Goal: Transaction & Acquisition: Purchase product/service

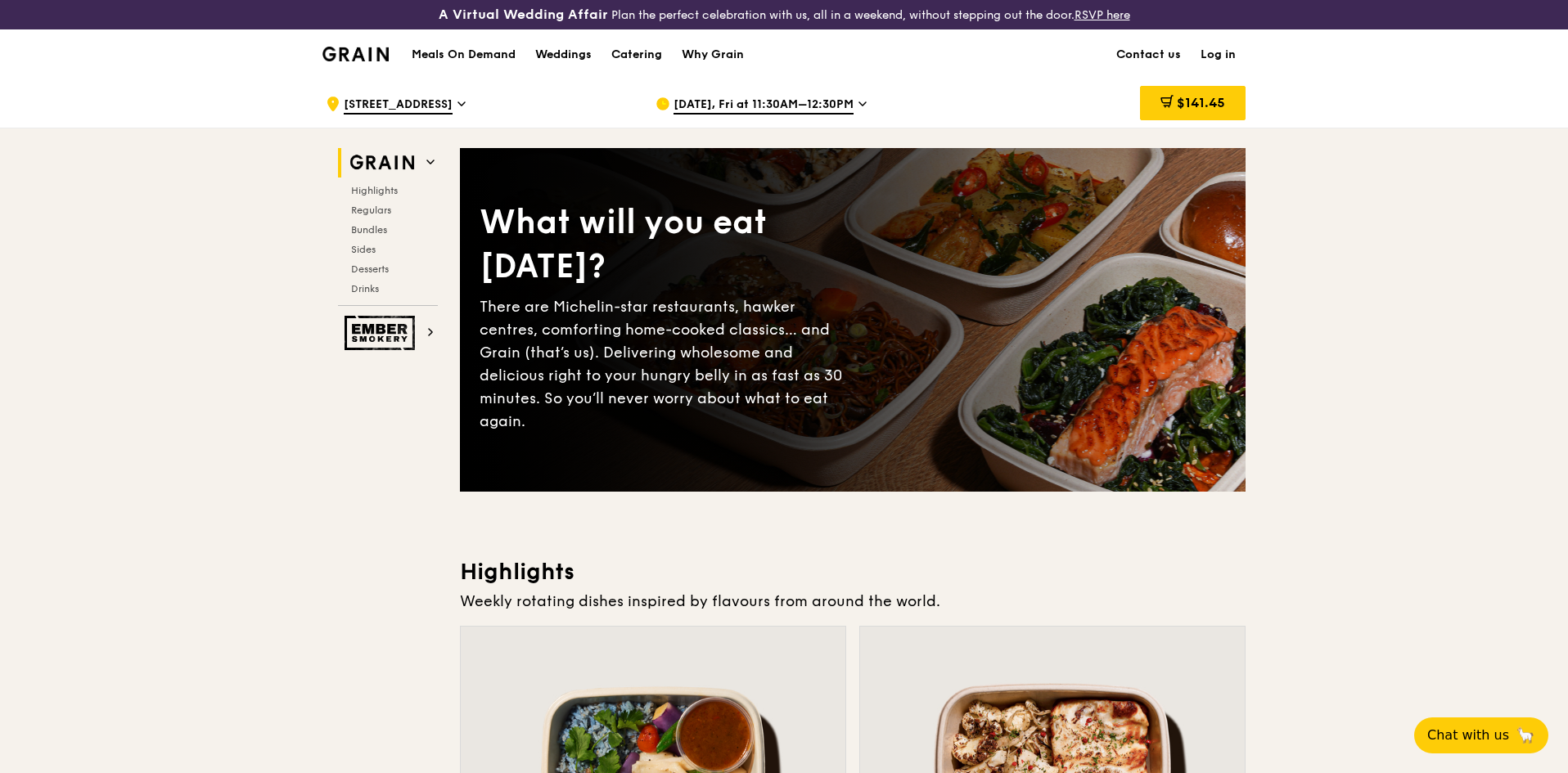
click at [713, 102] on span "[DATE], Fri at 11:30AM–12:30PM" at bounding box center [763, 106] width 180 height 18
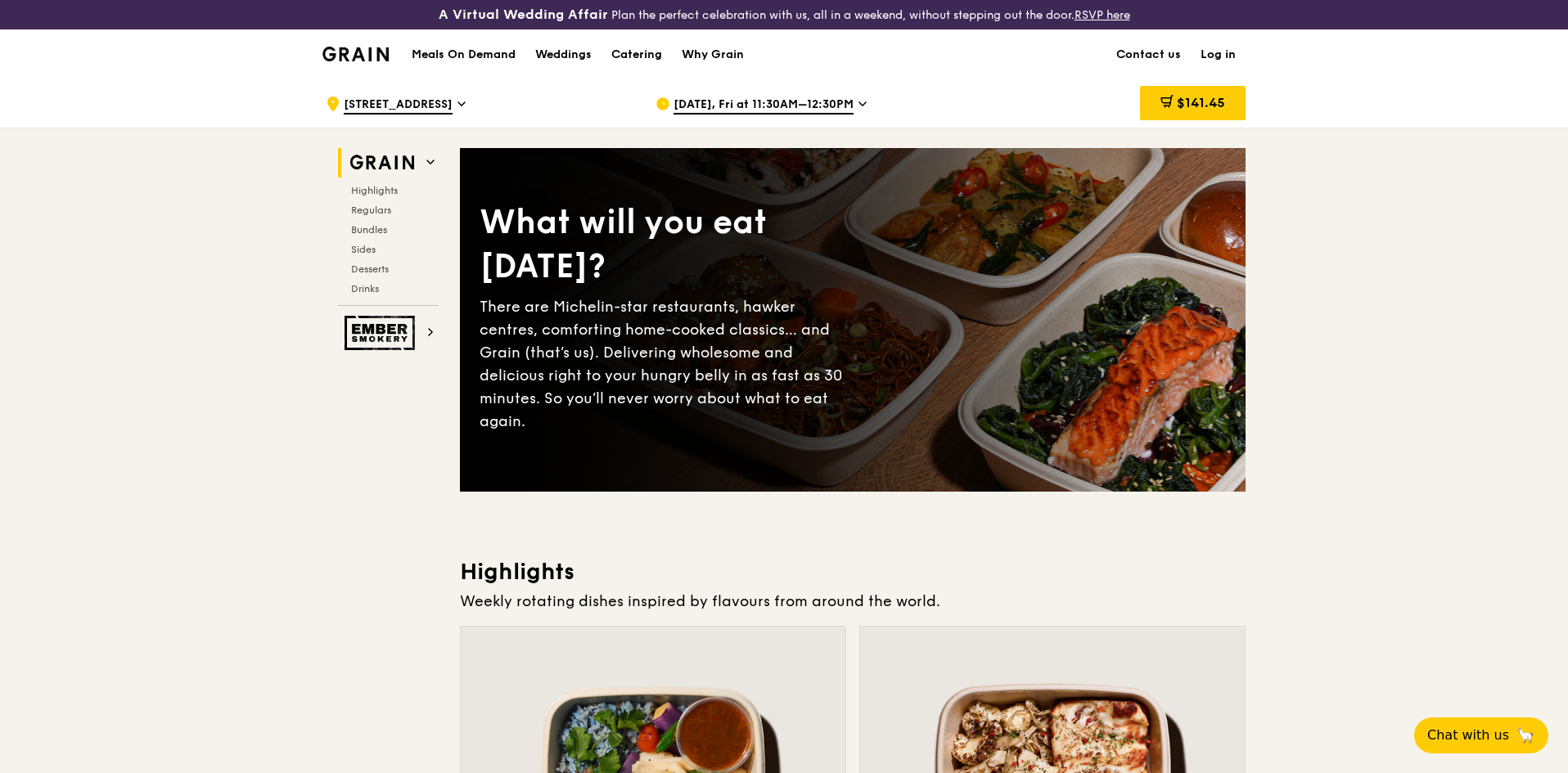
click at [859, 104] on icon at bounding box center [863, 104] width 8 height 15
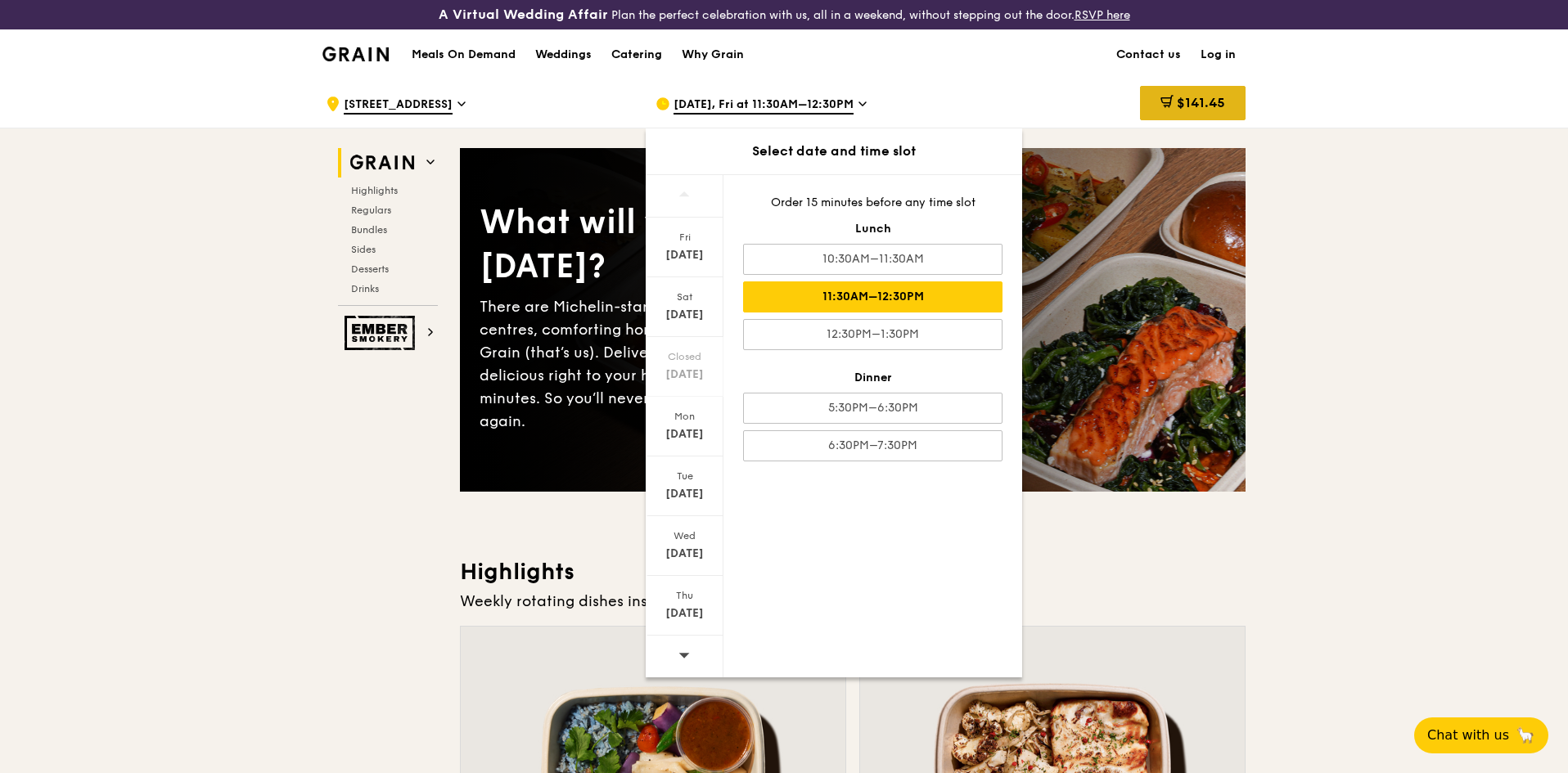
click at [1215, 114] on div "$141.45" at bounding box center [1193, 103] width 105 height 34
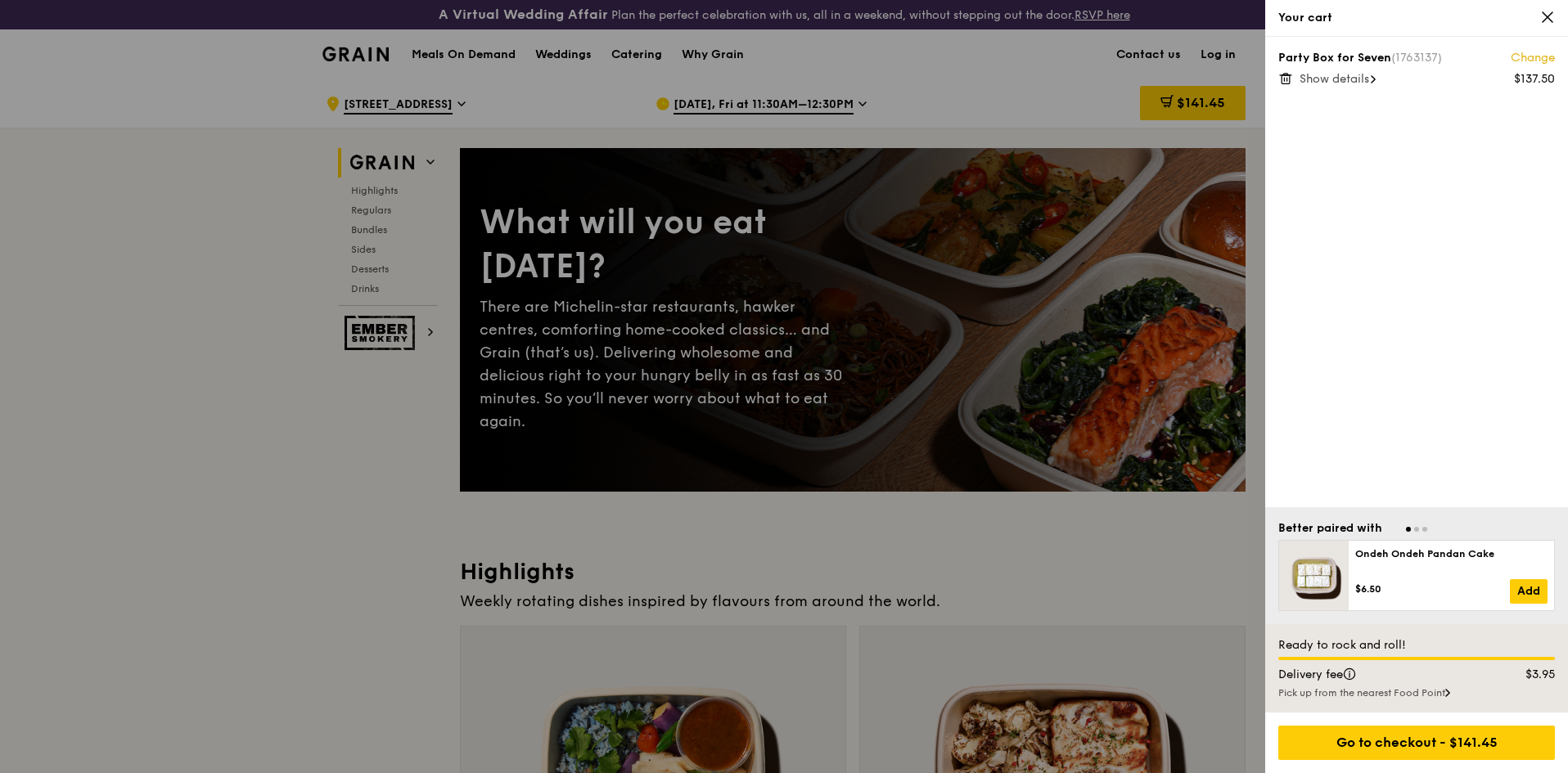
click at [1284, 80] on icon at bounding box center [1286, 79] width 15 height 15
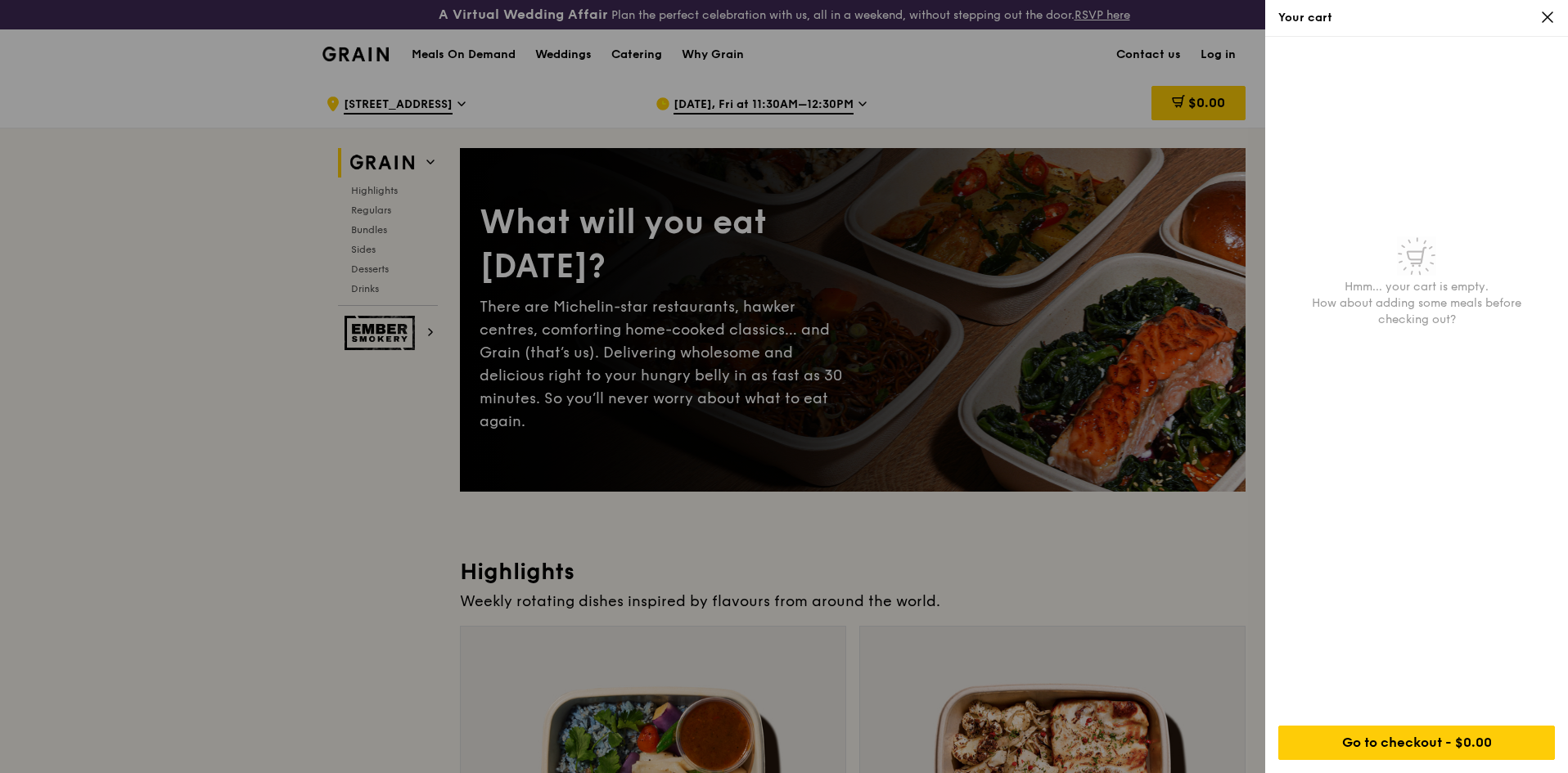
click at [1546, 18] on icon at bounding box center [1548, 17] width 15 height 15
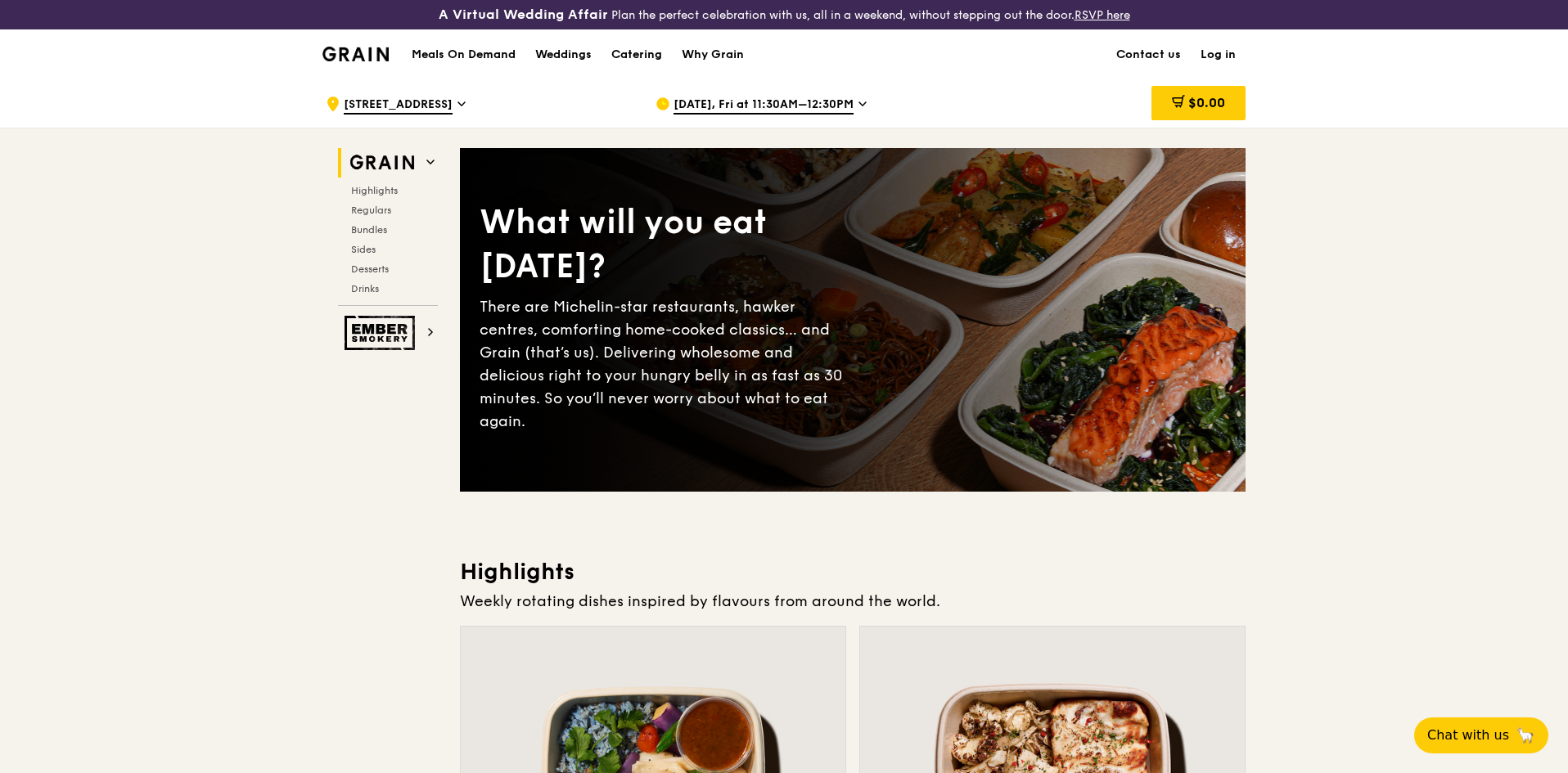
click at [859, 105] on icon at bounding box center [863, 104] width 8 height 15
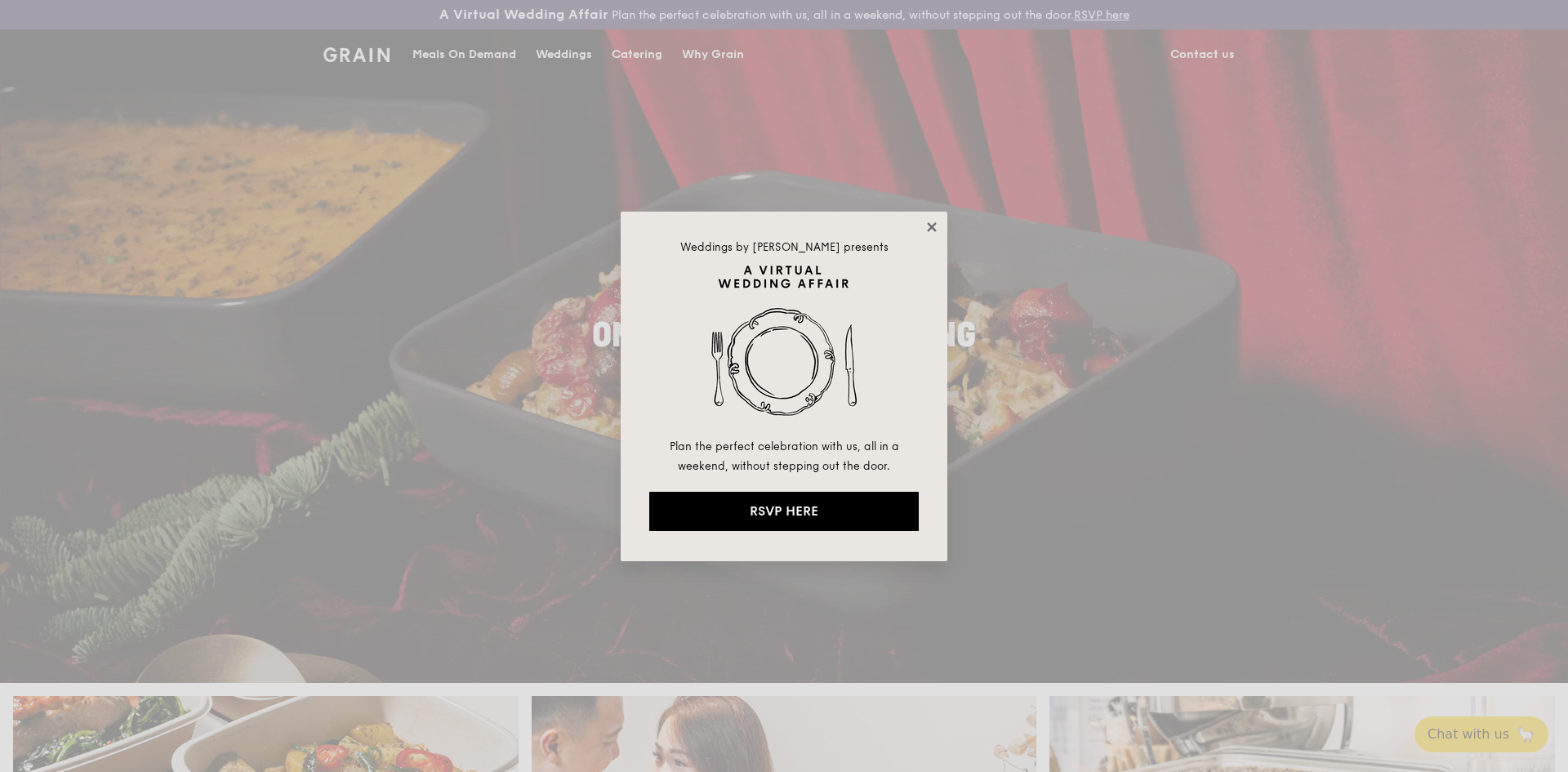
click at [931, 224] on icon at bounding box center [932, 228] width 15 height 15
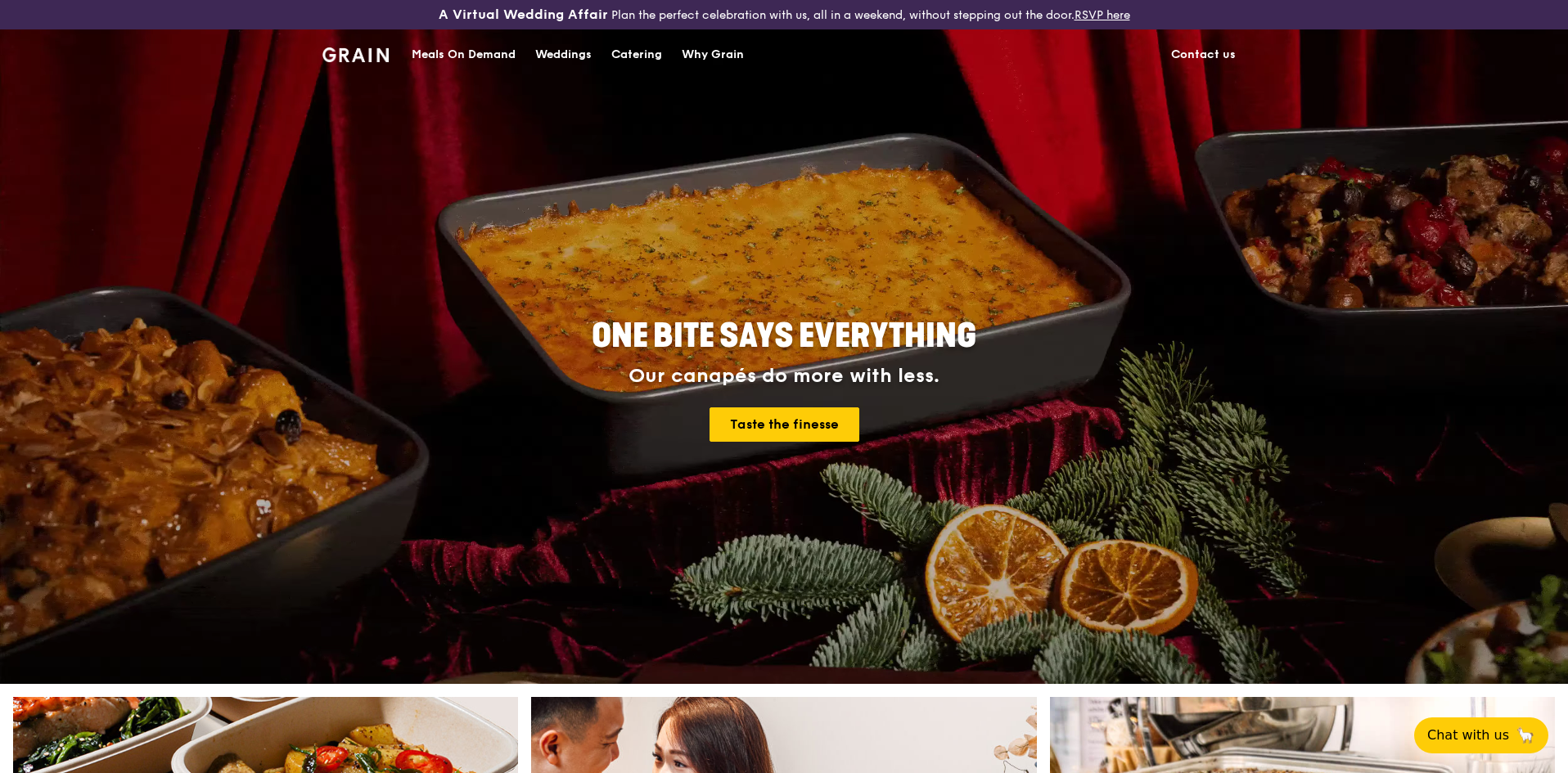
click at [458, 51] on div "Meals On Demand" at bounding box center [463, 55] width 104 height 49
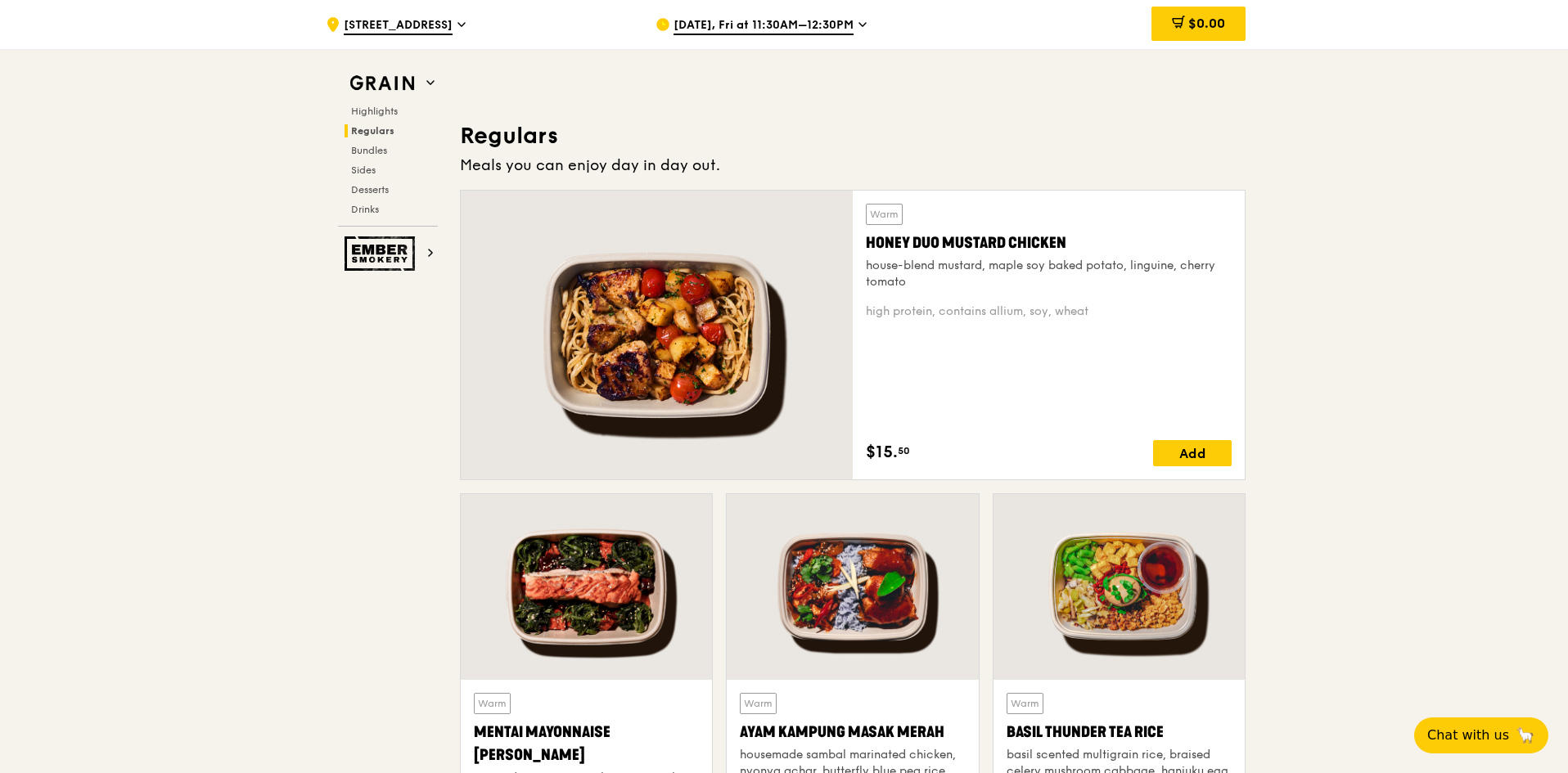
scroll to position [1064, 0]
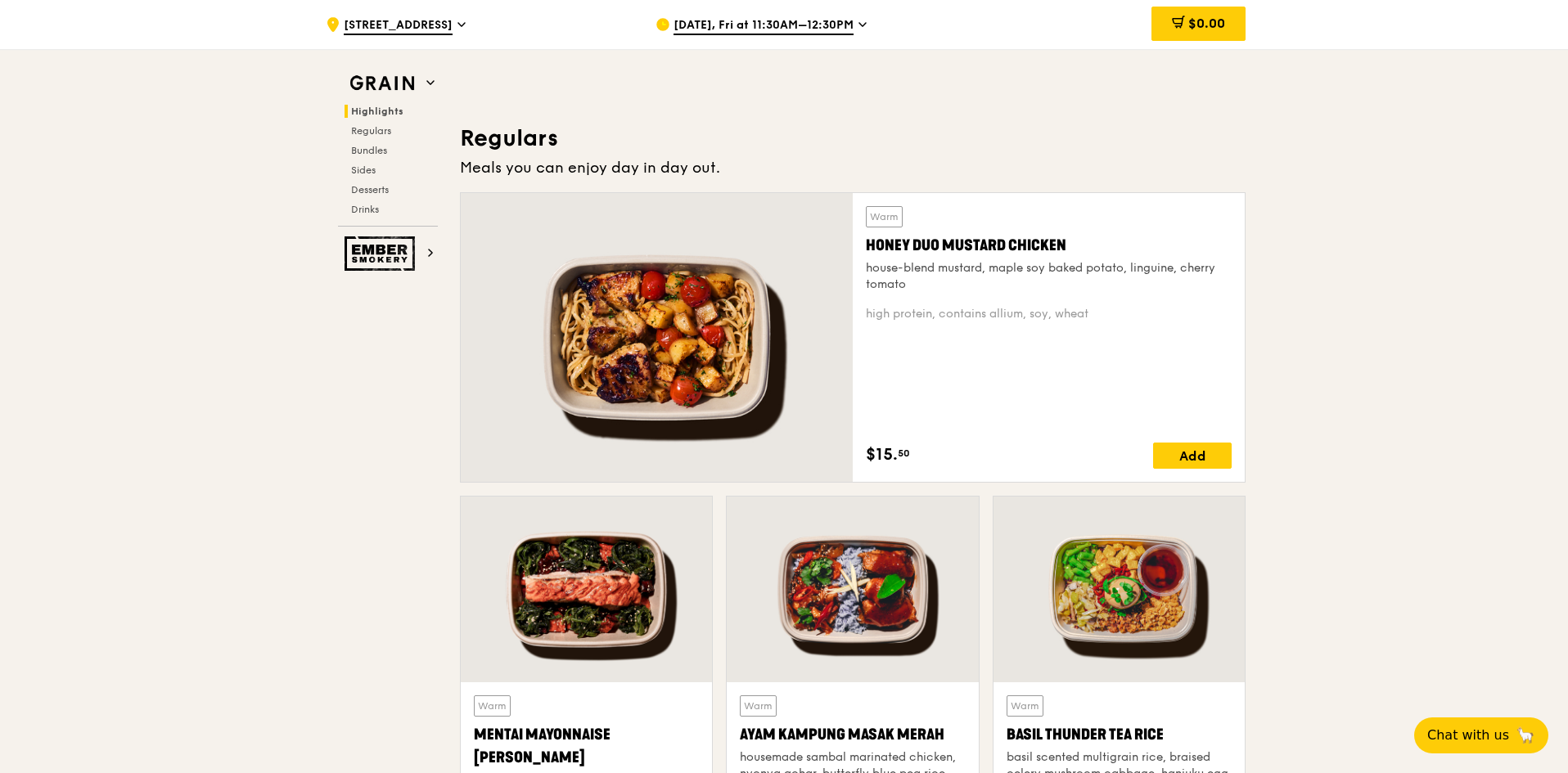
click at [660, 27] on icon at bounding box center [663, 25] width 12 height 12
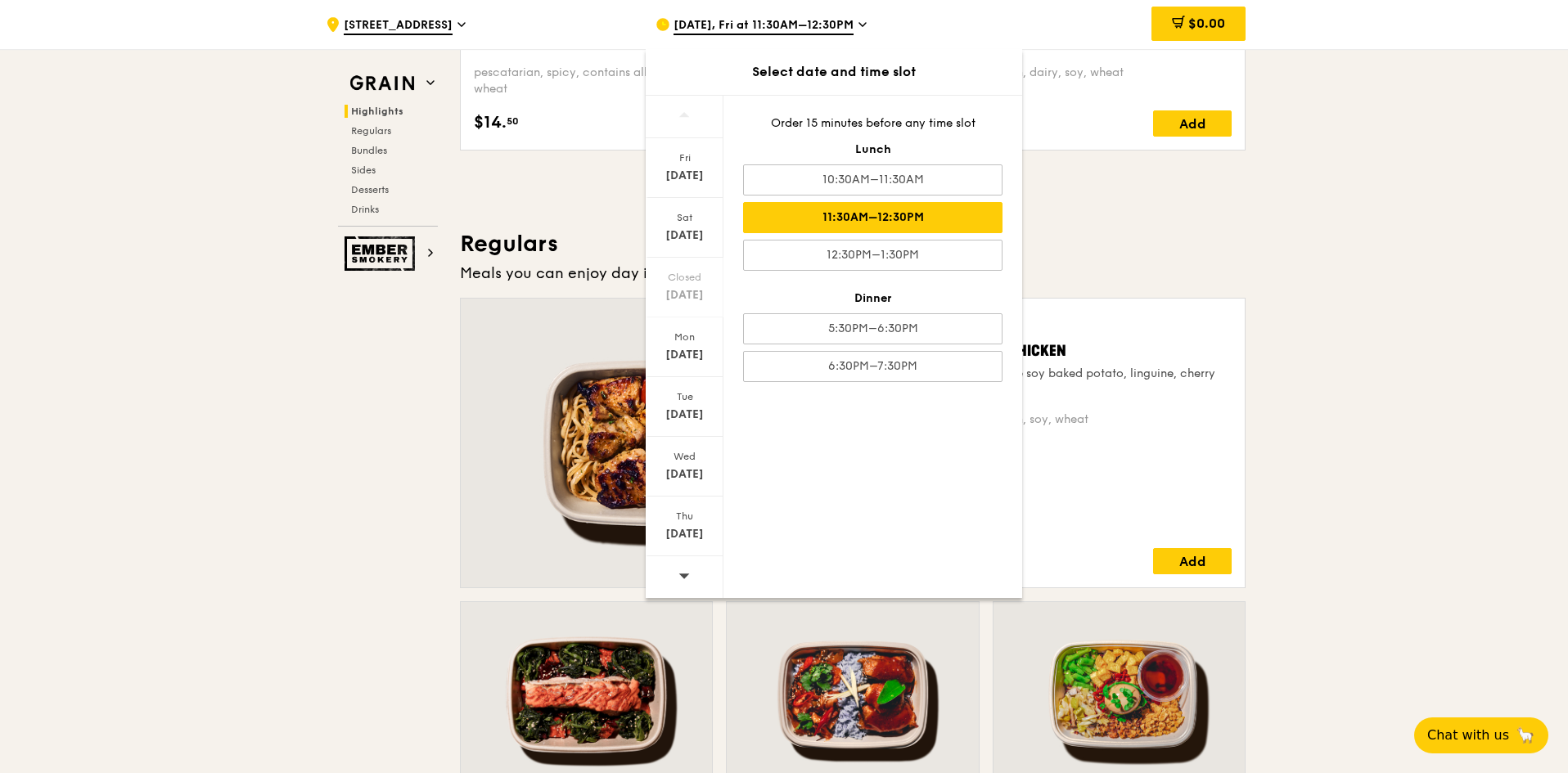
scroll to position [819, 0]
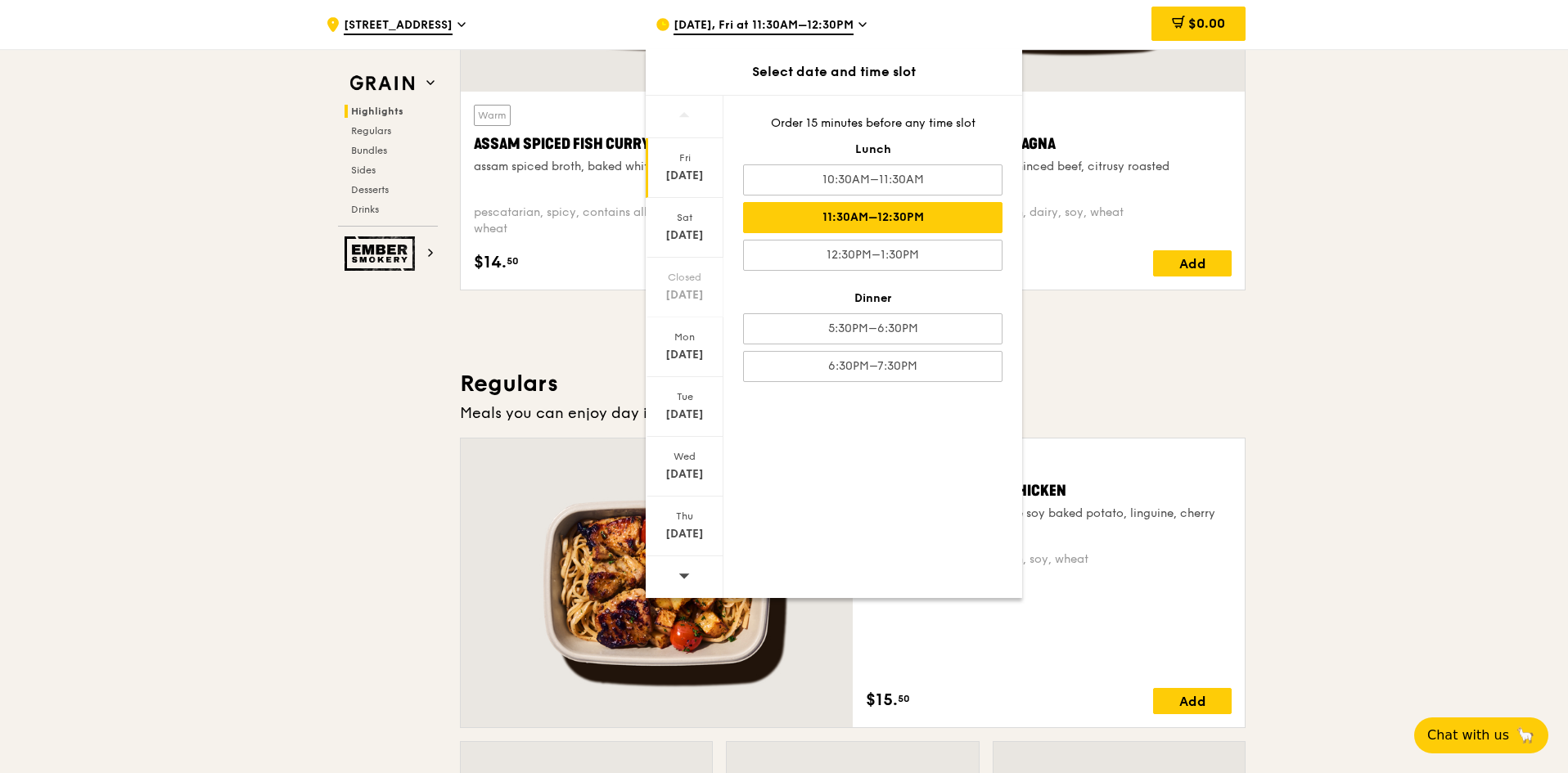
click at [688, 170] on div "Sep 26" at bounding box center [685, 176] width 73 height 17
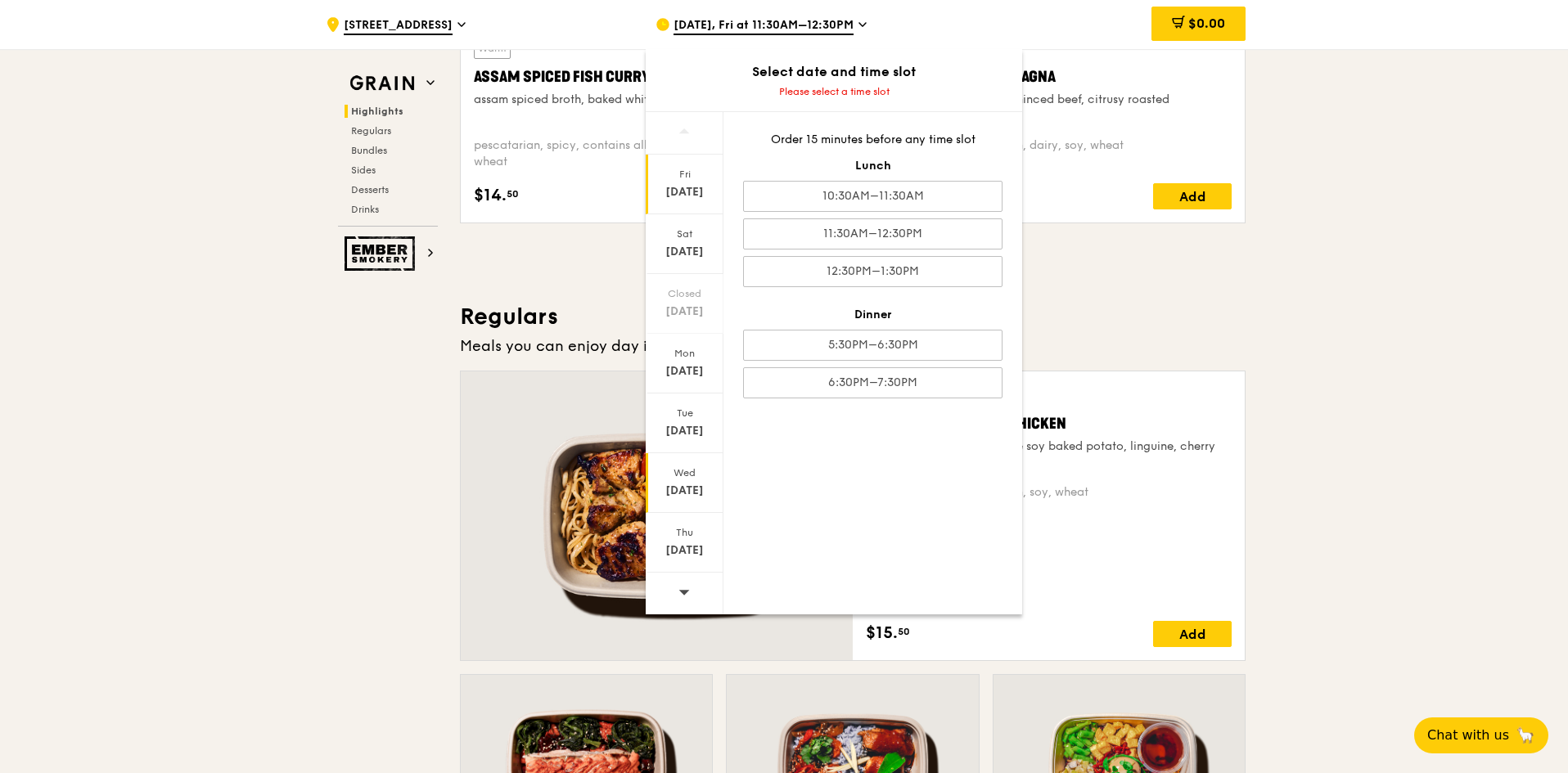
scroll to position [982, 0]
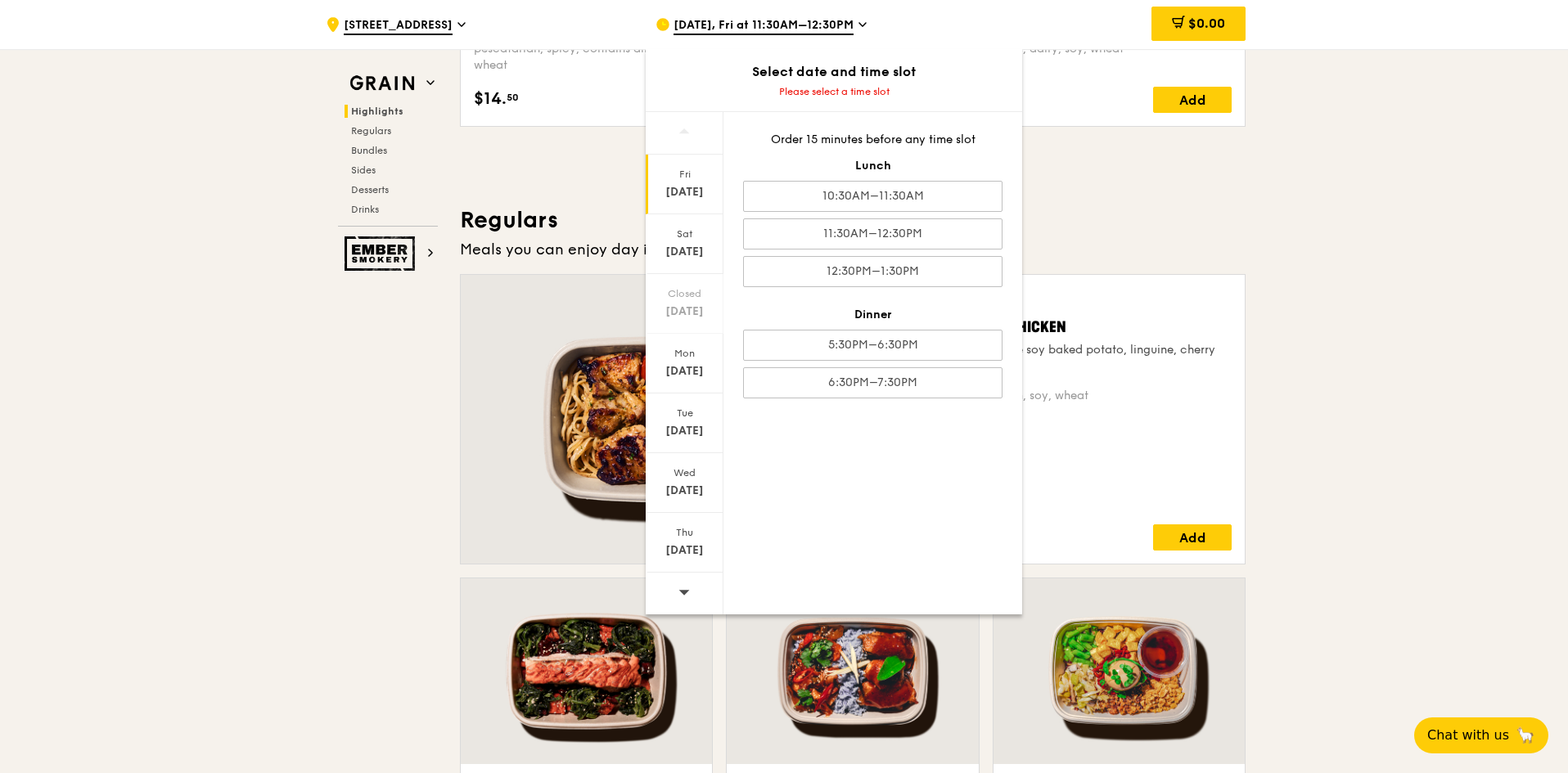
click at [684, 595] on icon at bounding box center [685, 592] width 12 height 12
click at [694, 177] on div "Fri" at bounding box center [685, 174] width 73 height 13
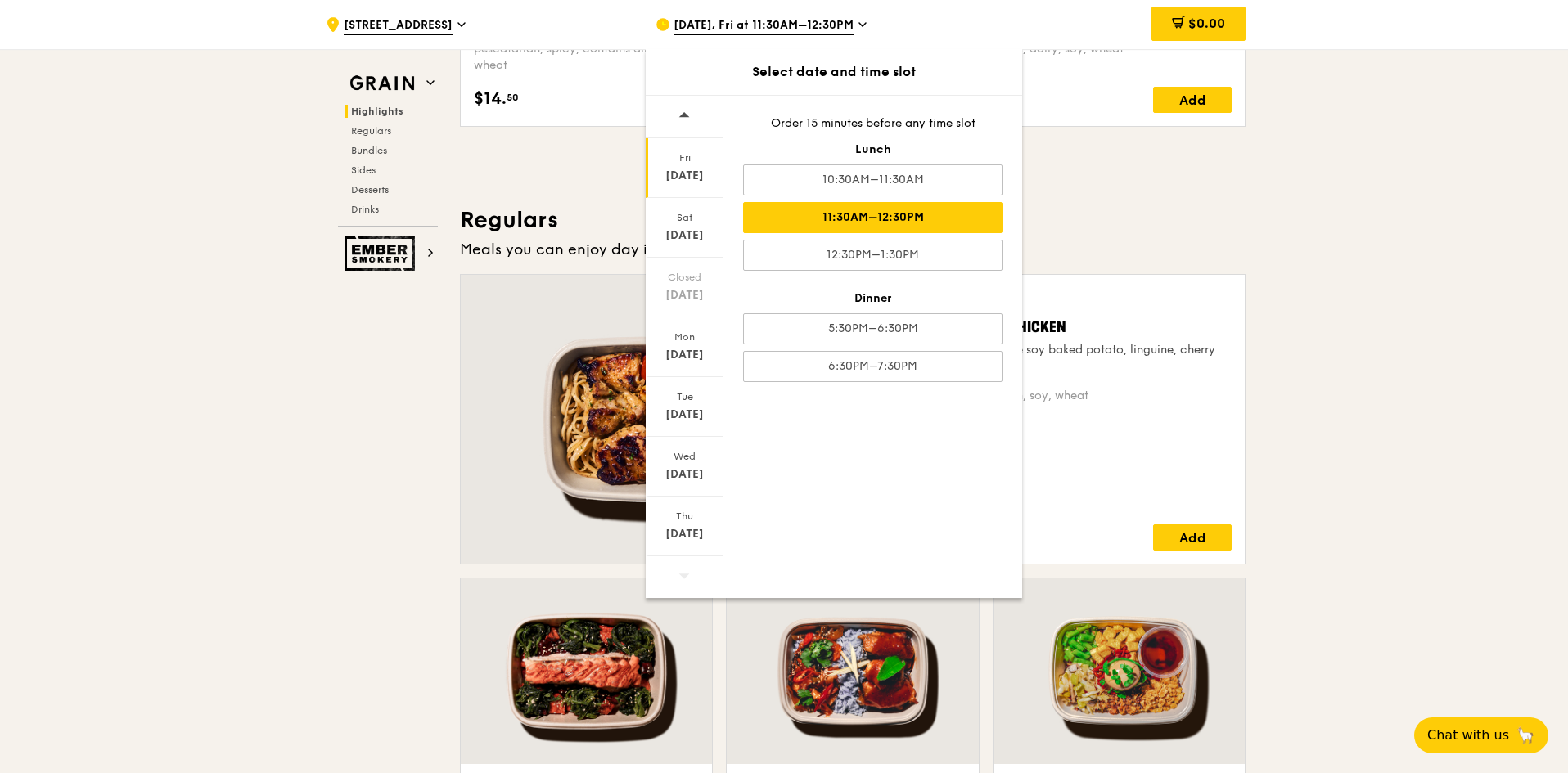
click at [880, 210] on div "11:30AM–12:30PM" at bounding box center [873, 218] width 259 height 31
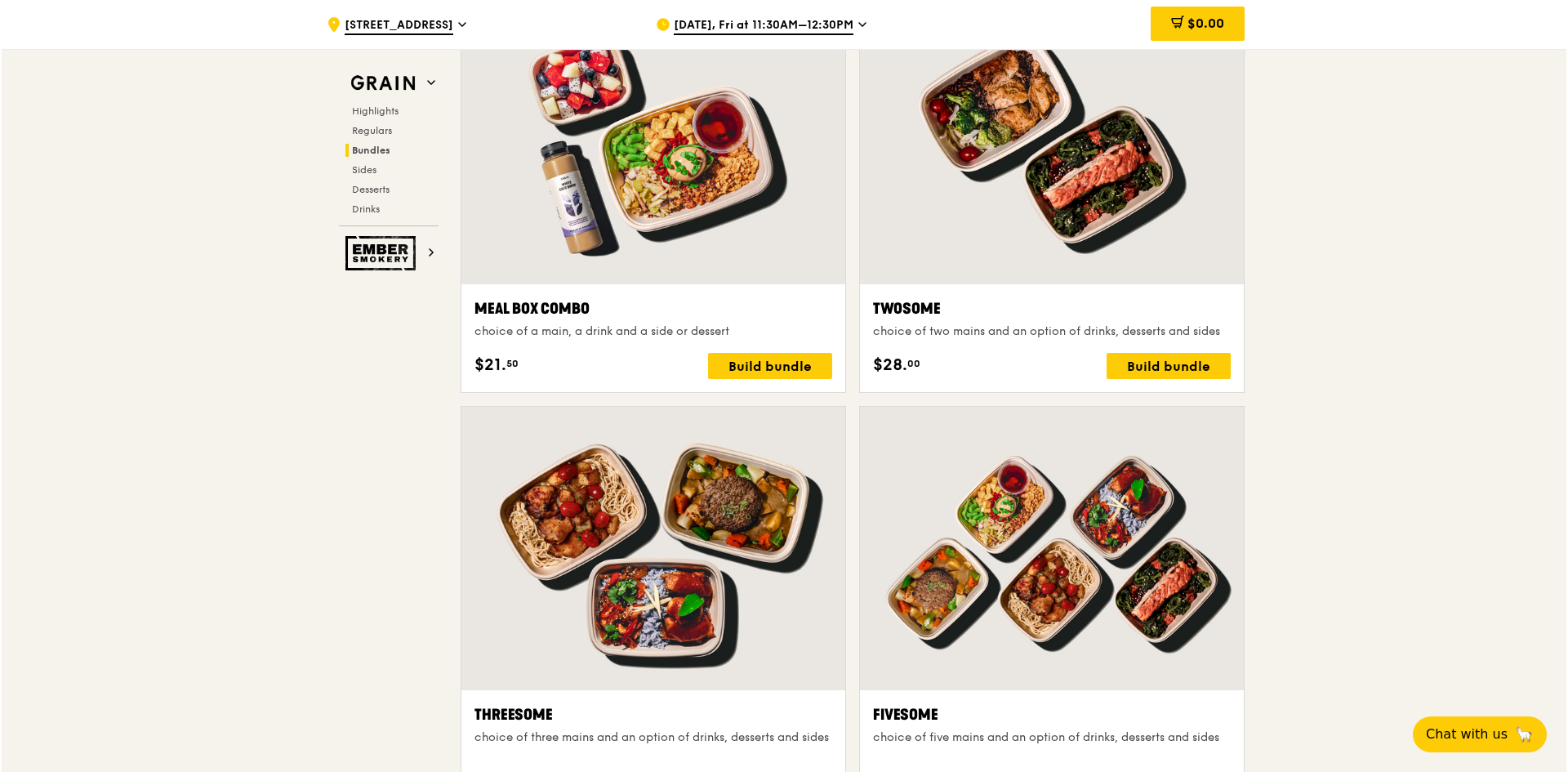
scroll to position [2942, 0]
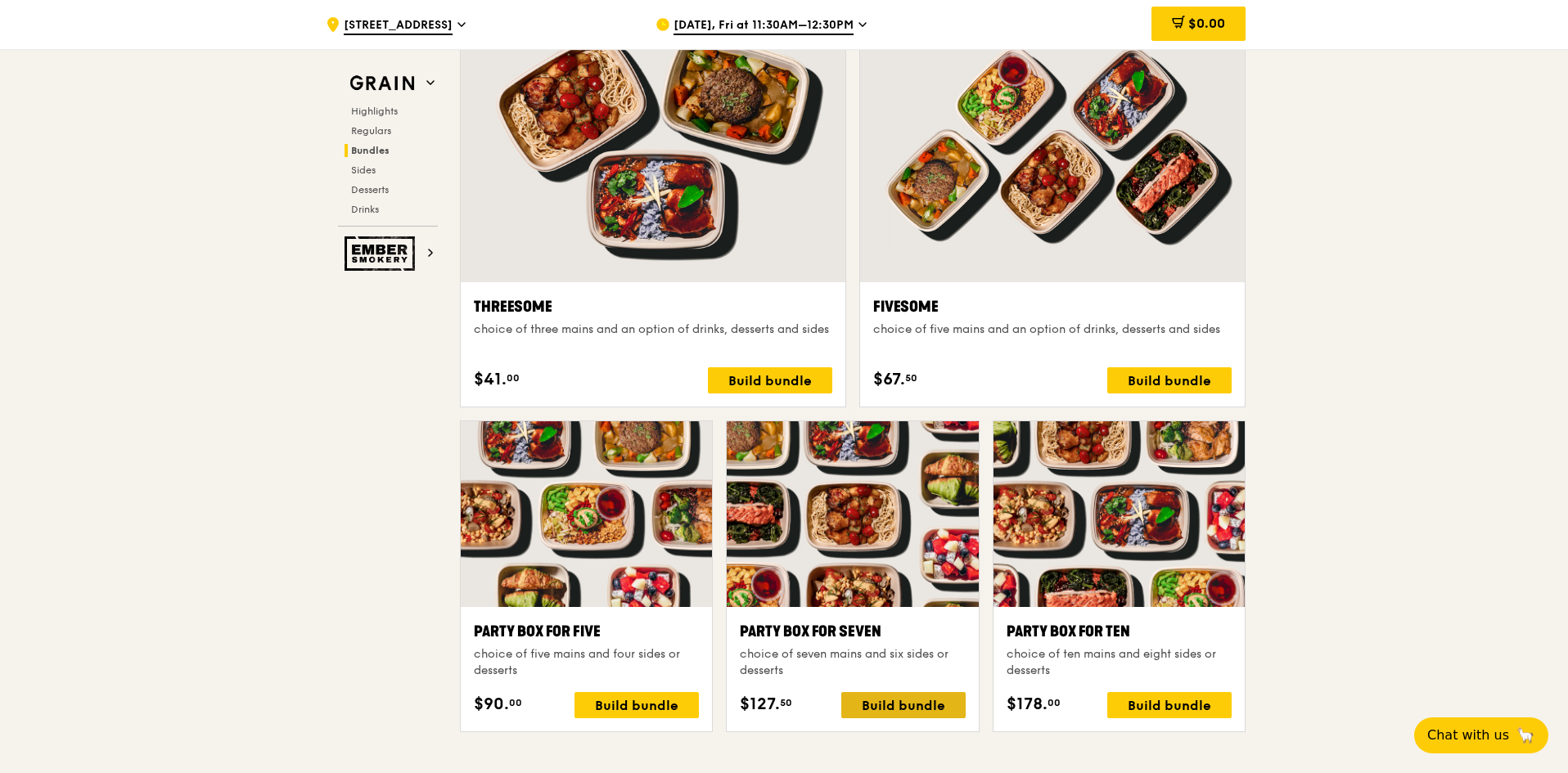
click at [907, 705] on div "Build bundle" at bounding box center [903, 706] width 124 height 27
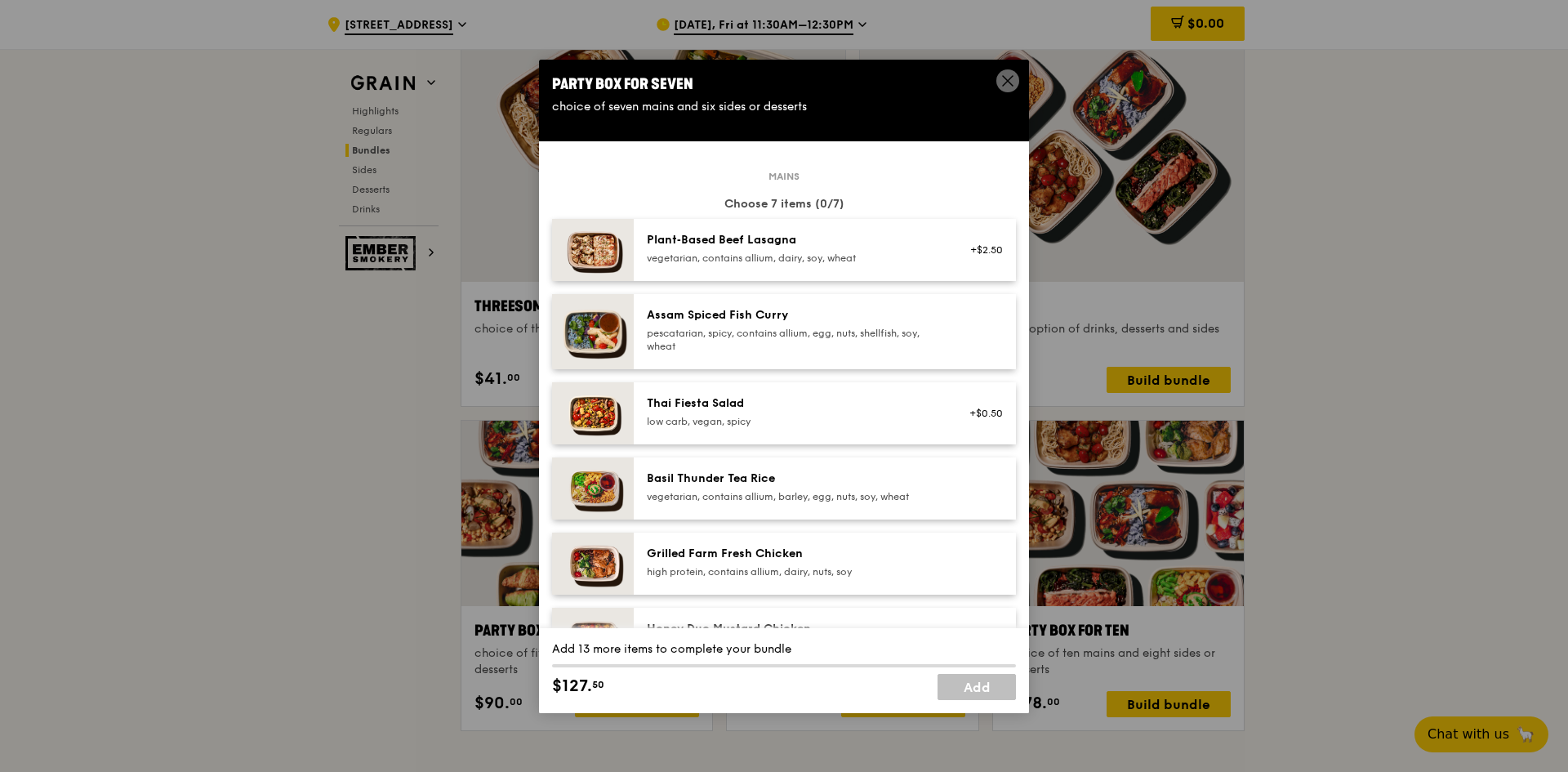
click at [868, 400] on div "Thai Fiesta Salad" at bounding box center [793, 404] width 294 height 17
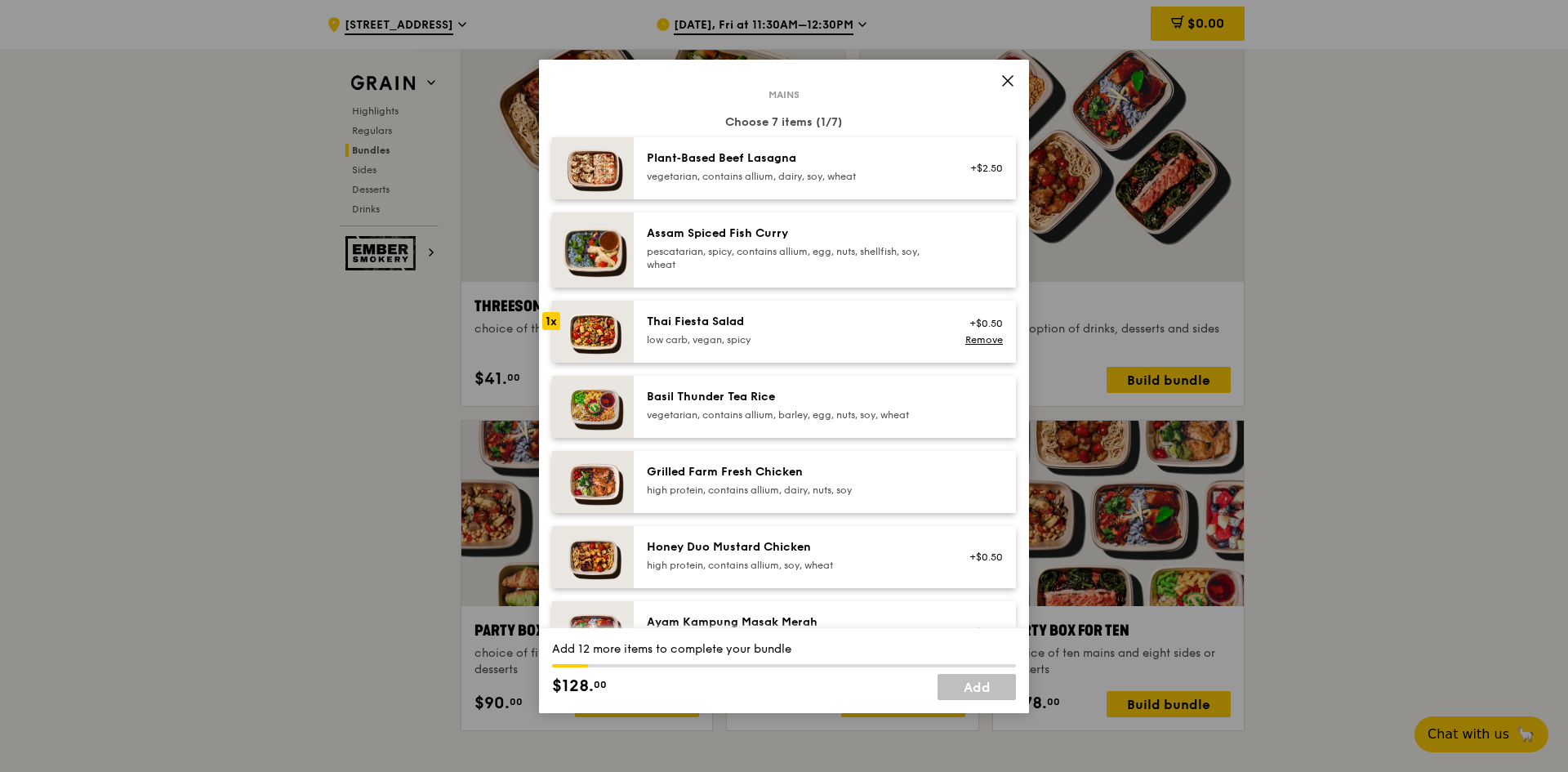
click at [809, 400] on div "Basil Thunder Tea Rice" at bounding box center [793, 397] width 294 height 17
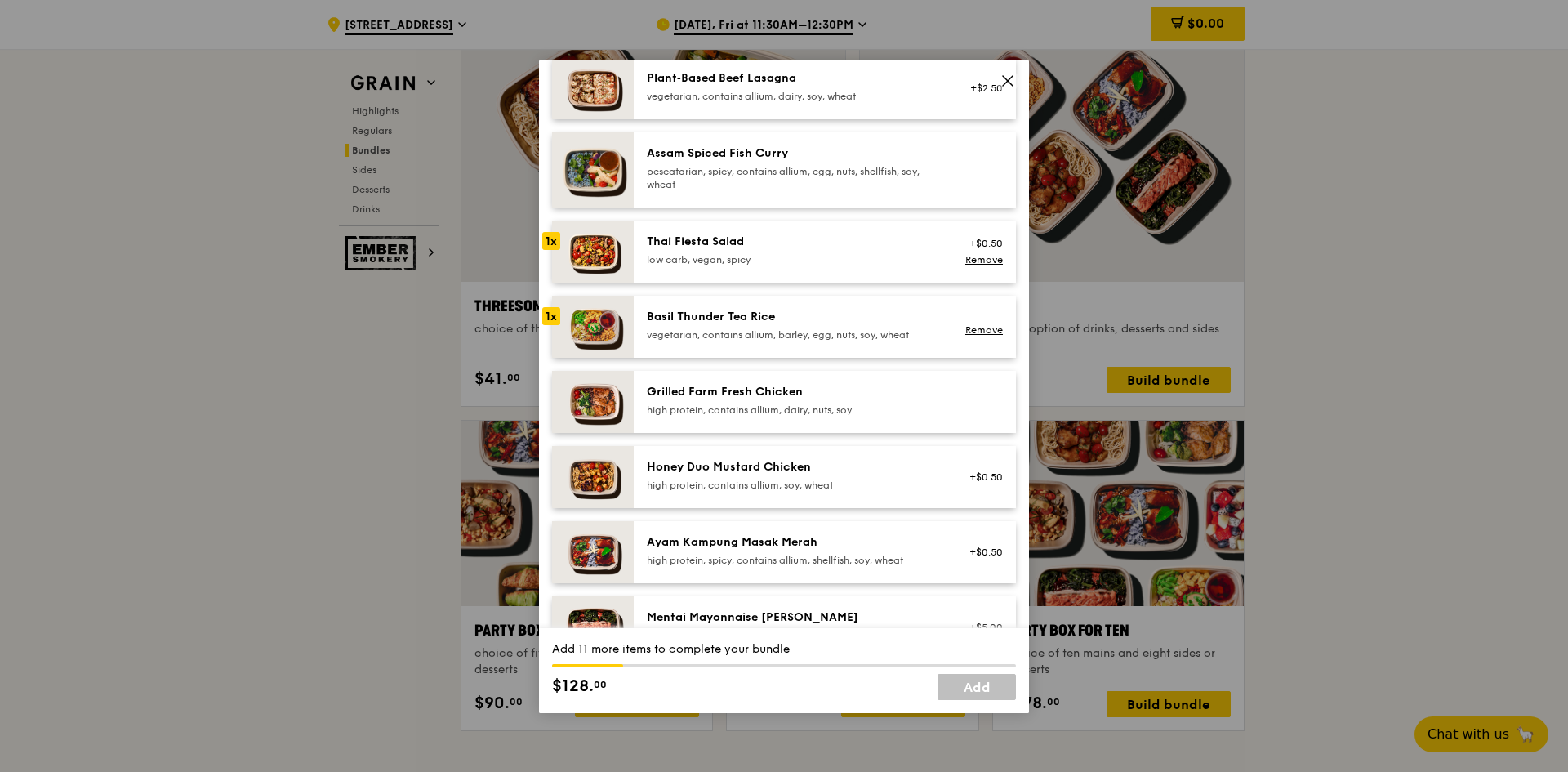
scroll to position [164, 0]
click at [756, 396] on div "Grilled Farm Fresh Chicken" at bounding box center [793, 391] width 294 height 17
click at [826, 480] on div "high protein, contains allium, soy, wheat" at bounding box center [793, 484] width 294 height 13
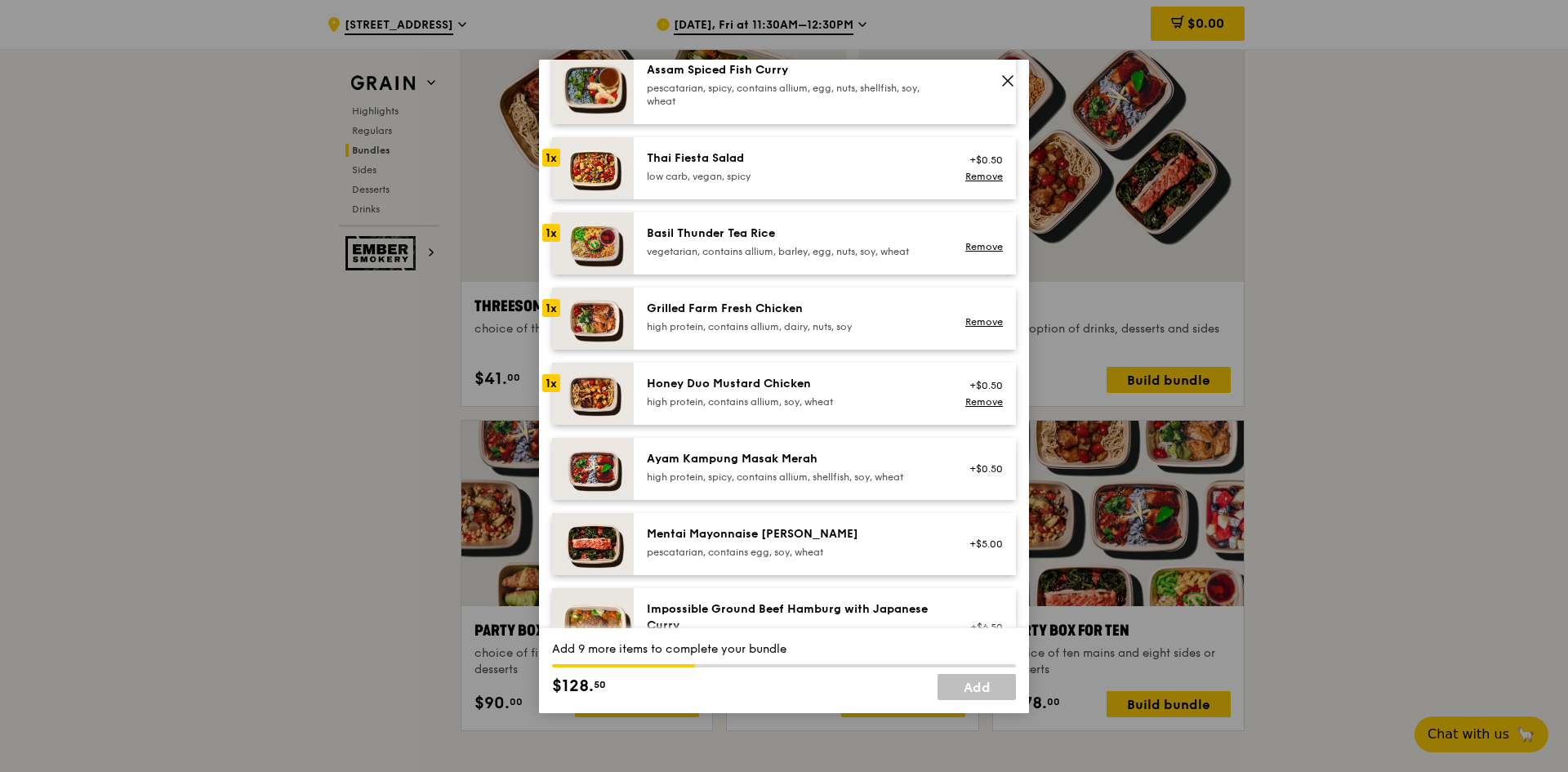
scroll to position [327, 0]
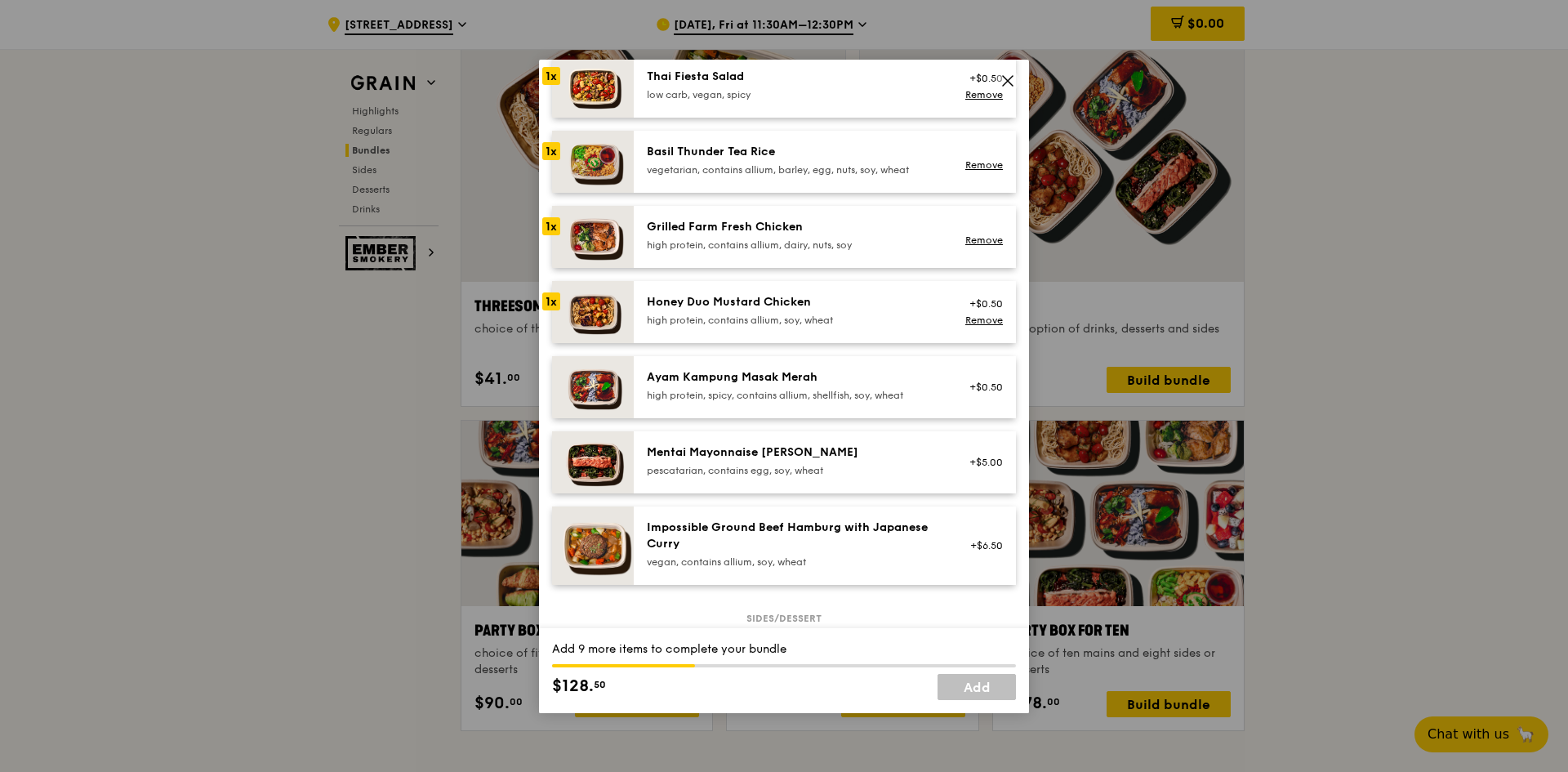
click at [815, 458] on div "Mentai Mayonnaise [PERSON_NAME]" at bounding box center [793, 453] width 294 height 17
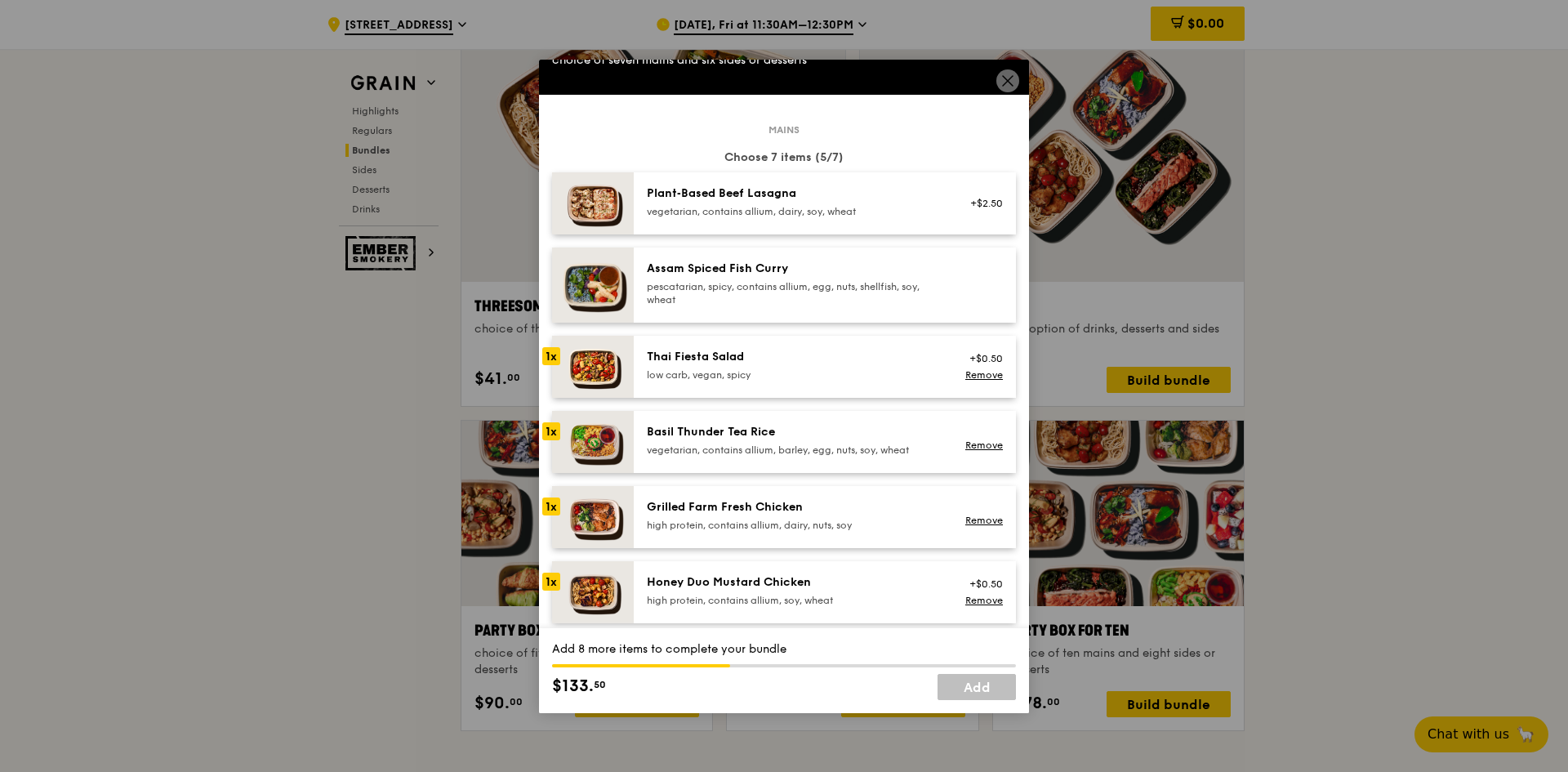
scroll to position [0, 0]
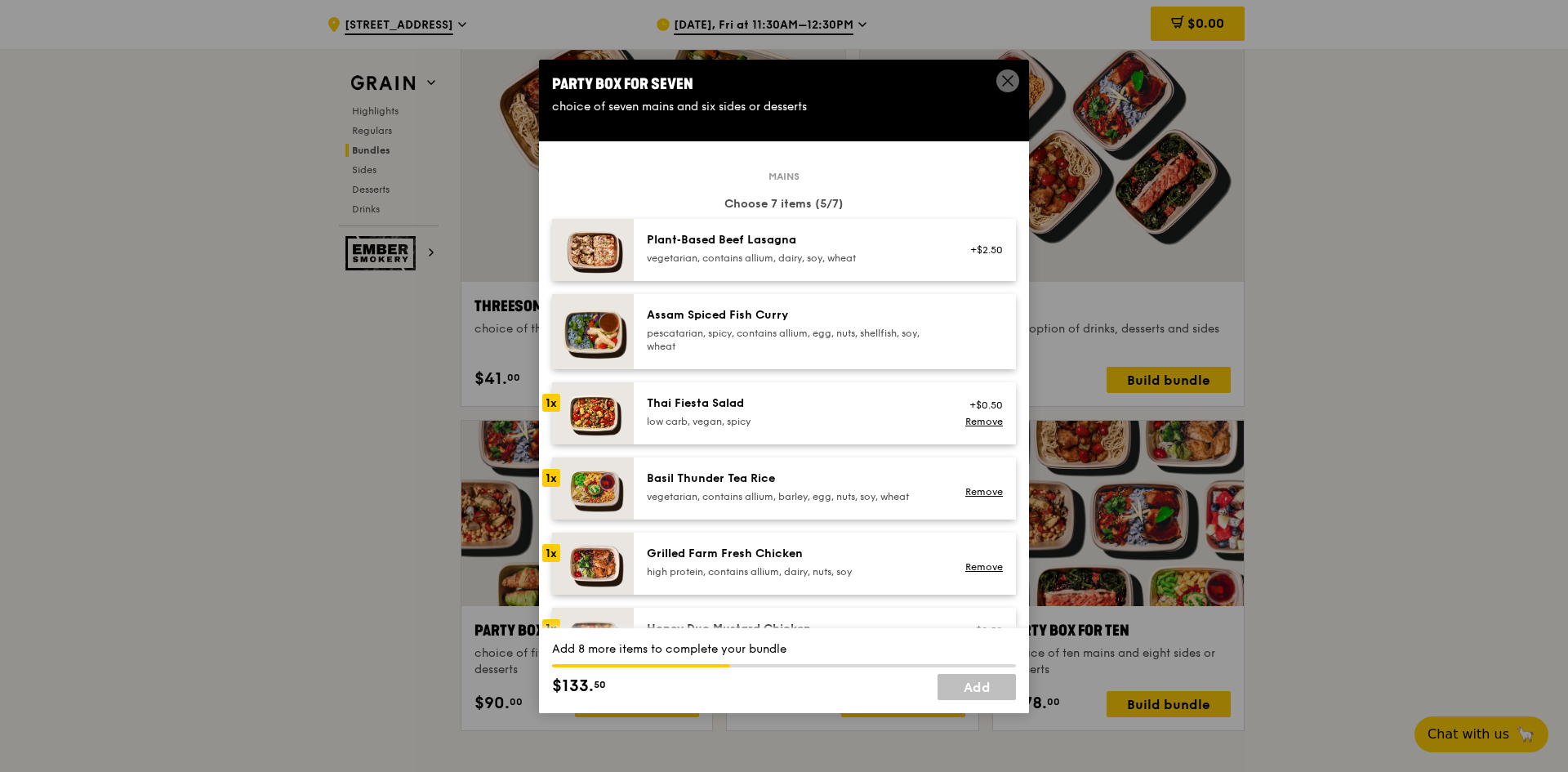
click at [810, 233] on div "Plant‑Based Beef Lasagna" at bounding box center [793, 240] width 294 height 17
click at [789, 307] on div "Assam Spiced Fish Curry" at bounding box center [793, 315] width 294 height 17
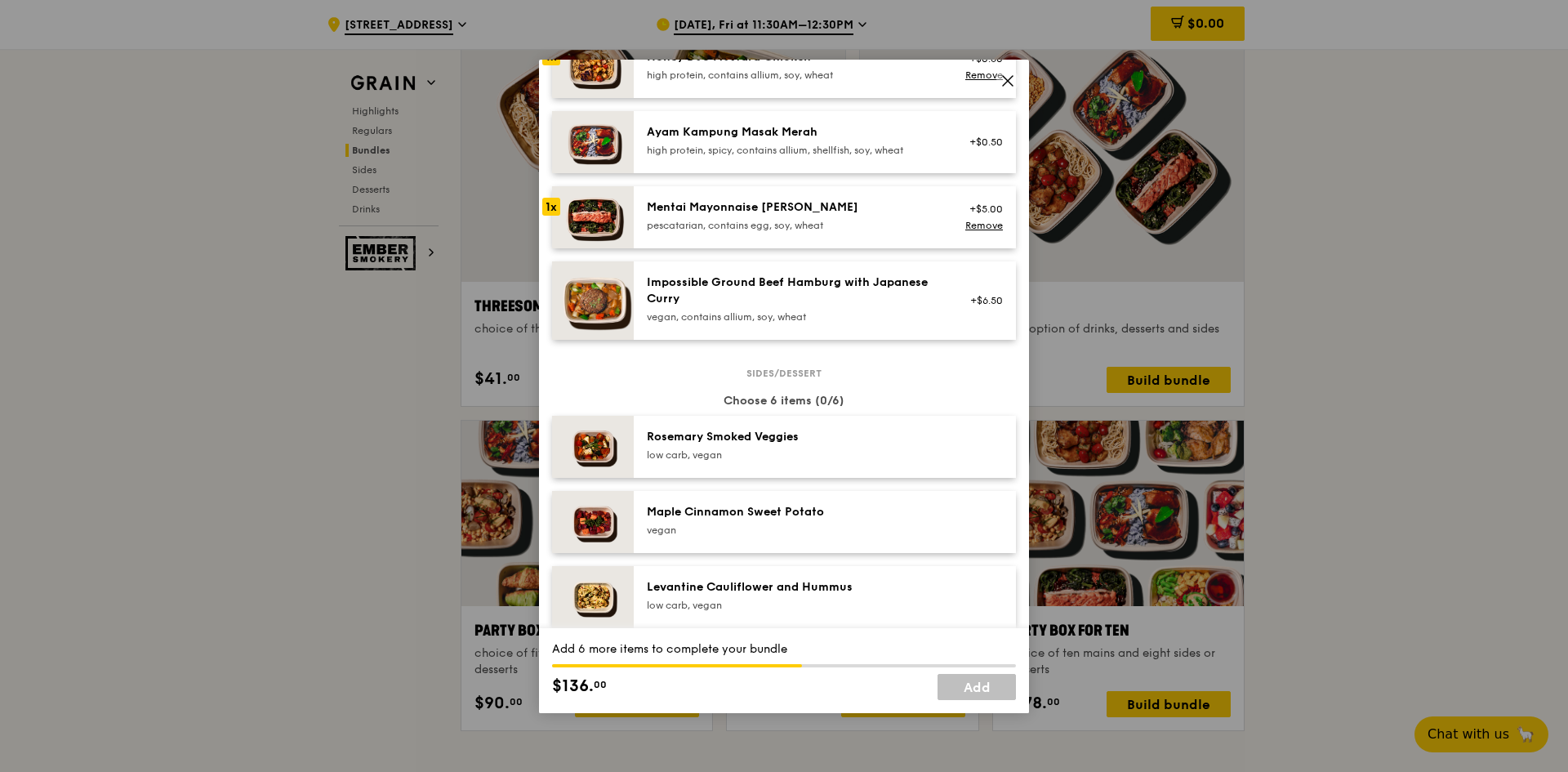
scroll to position [654, 0]
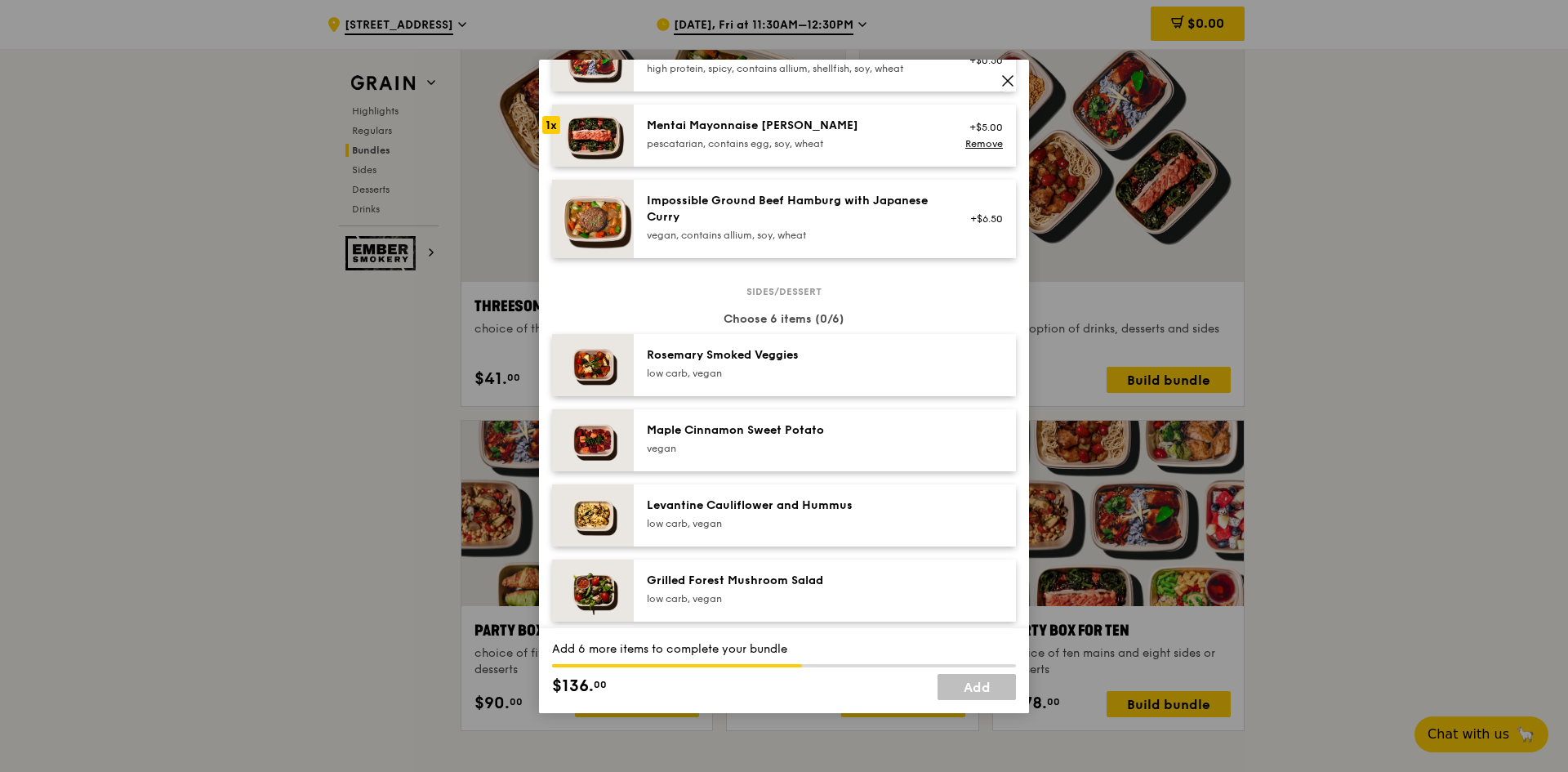
click at [779, 359] on div "Rosemary Smoked Veggies" at bounding box center [793, 356] width 294 height 17
click at [786, 440] on div "Maple Cinnamon Sweet Potato vegan" at bounding box center [793, 439] width 294 height 33
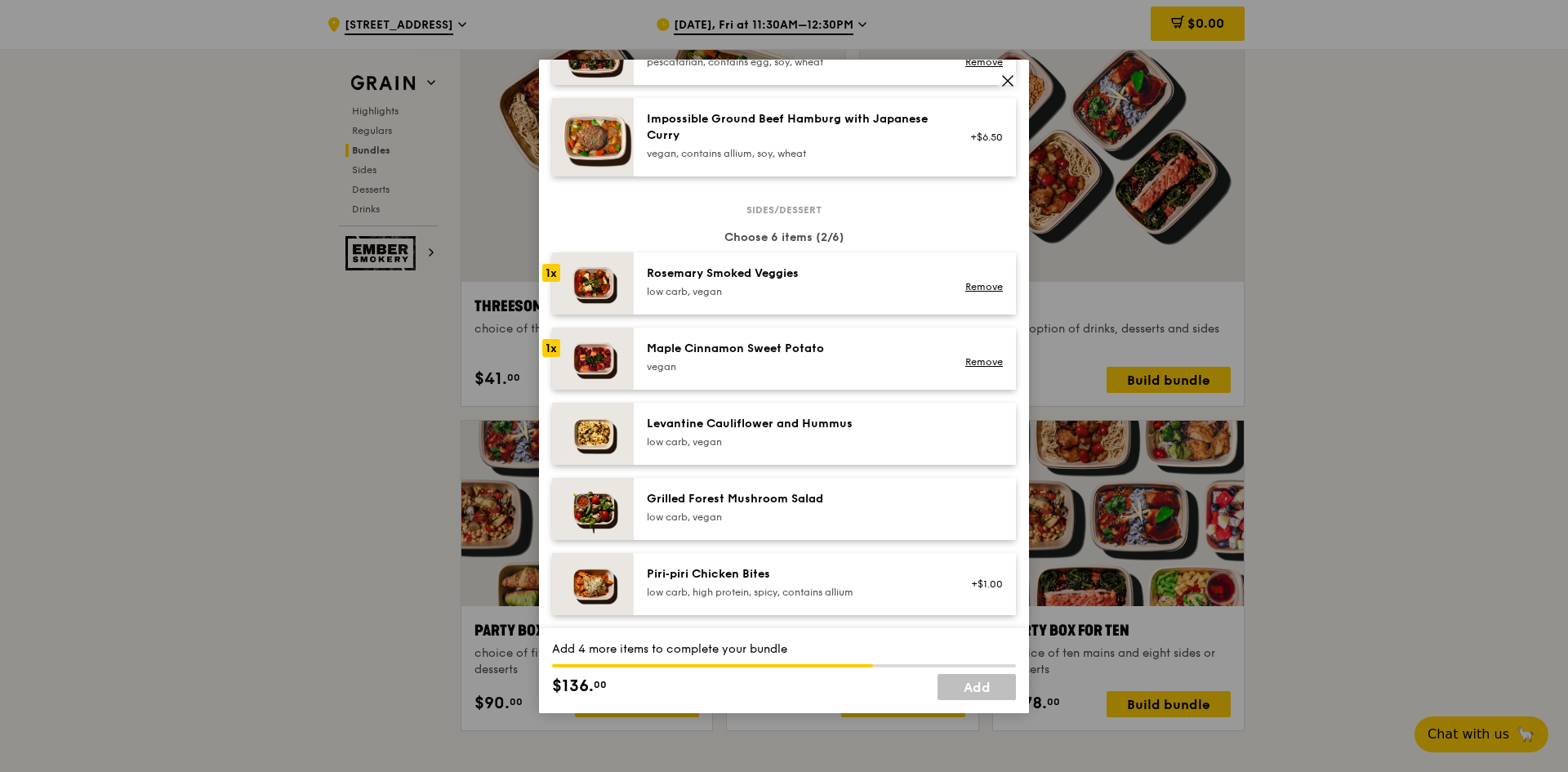
click at [791, 436] on div "low carb, vegan" at bounding box center [793, 442] width 294 height 13
click at [789, 498] on div "Grilled Forest Mushroom Salad" at bounding box center [793, 500] width 294 height 17
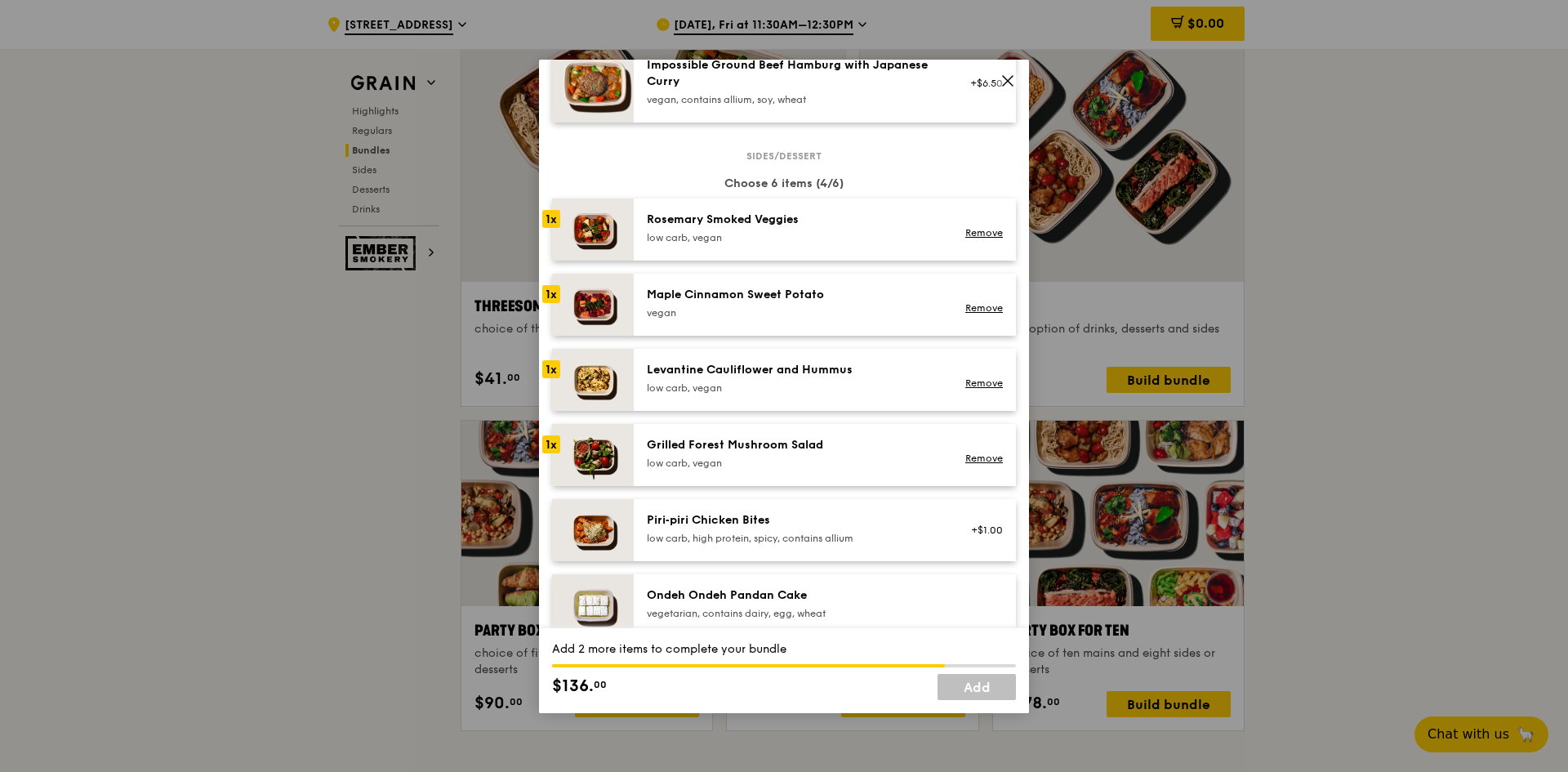
scroll to position [818, 0]
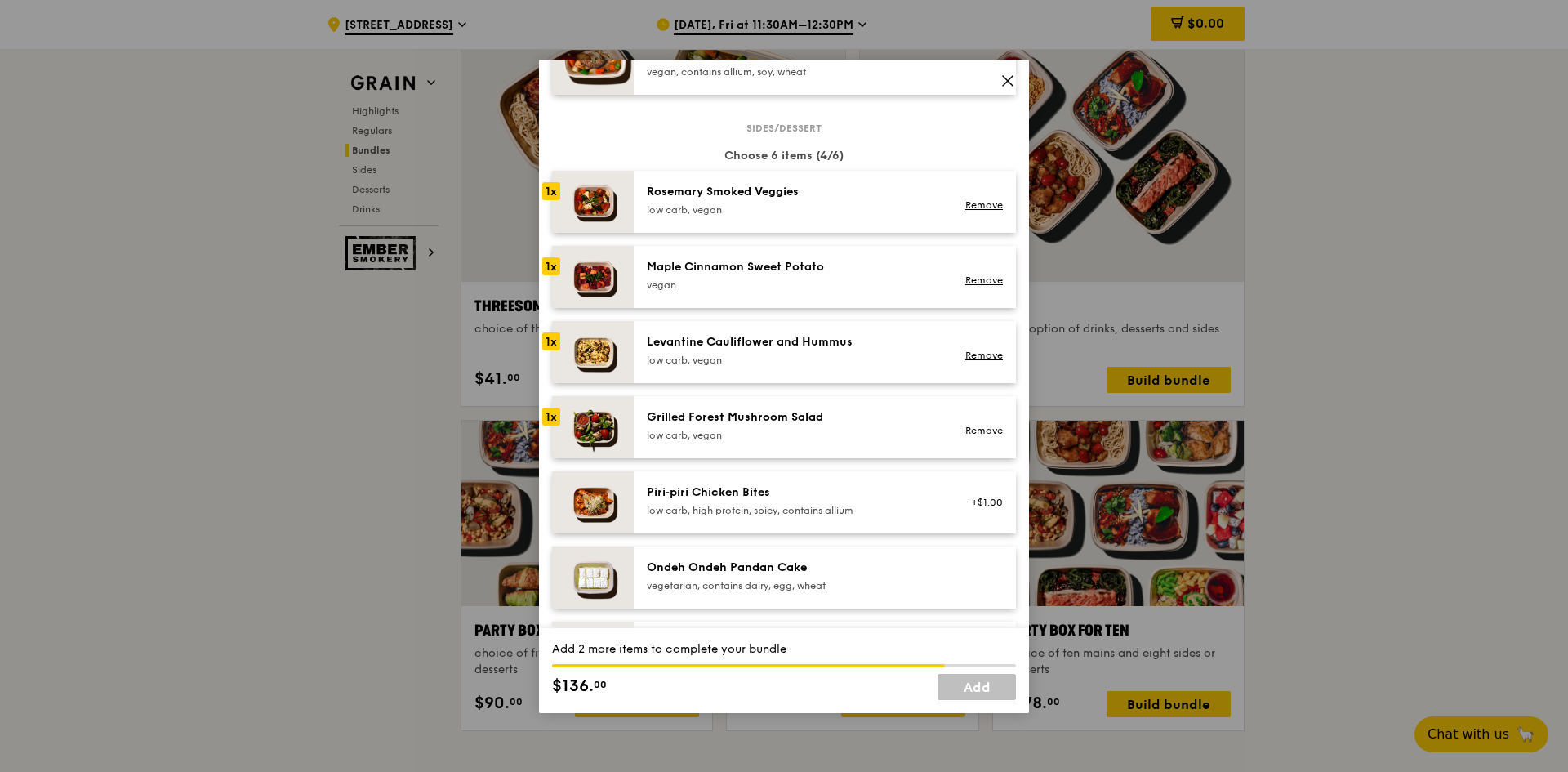
click at [786, 497] on div "Piri‑piri Chicken Bites" at bounding box center [793, 493] width 294 height 17
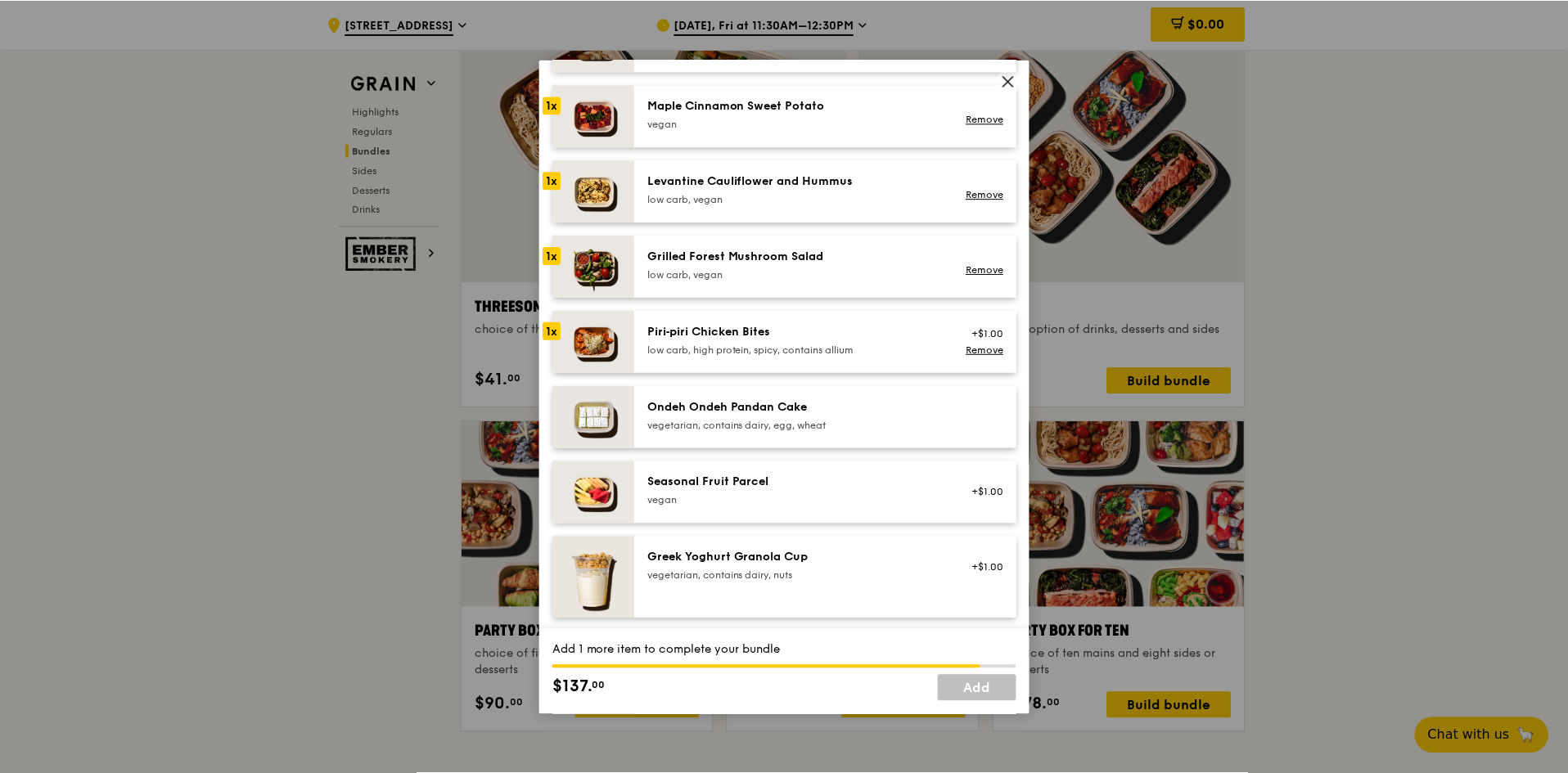
scroll to position [982, 0]
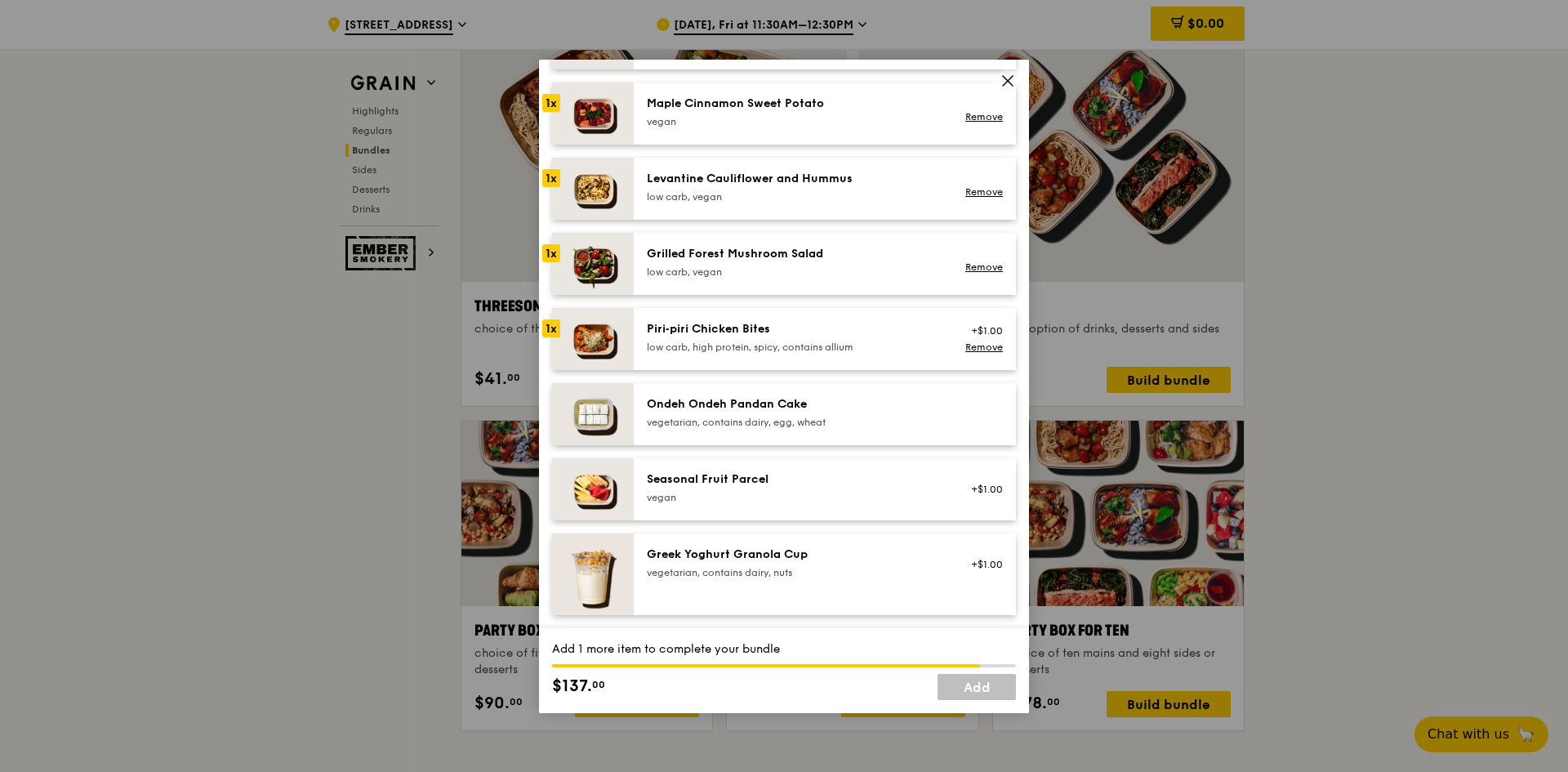
click at [778, 403] on div "Ondeh Ondeh Pandan Cake" at bounding box center [793, 405] width 294 height 17
click at [994, 682] on link "Add" at bounding box center [977, 688] width 79 height 26
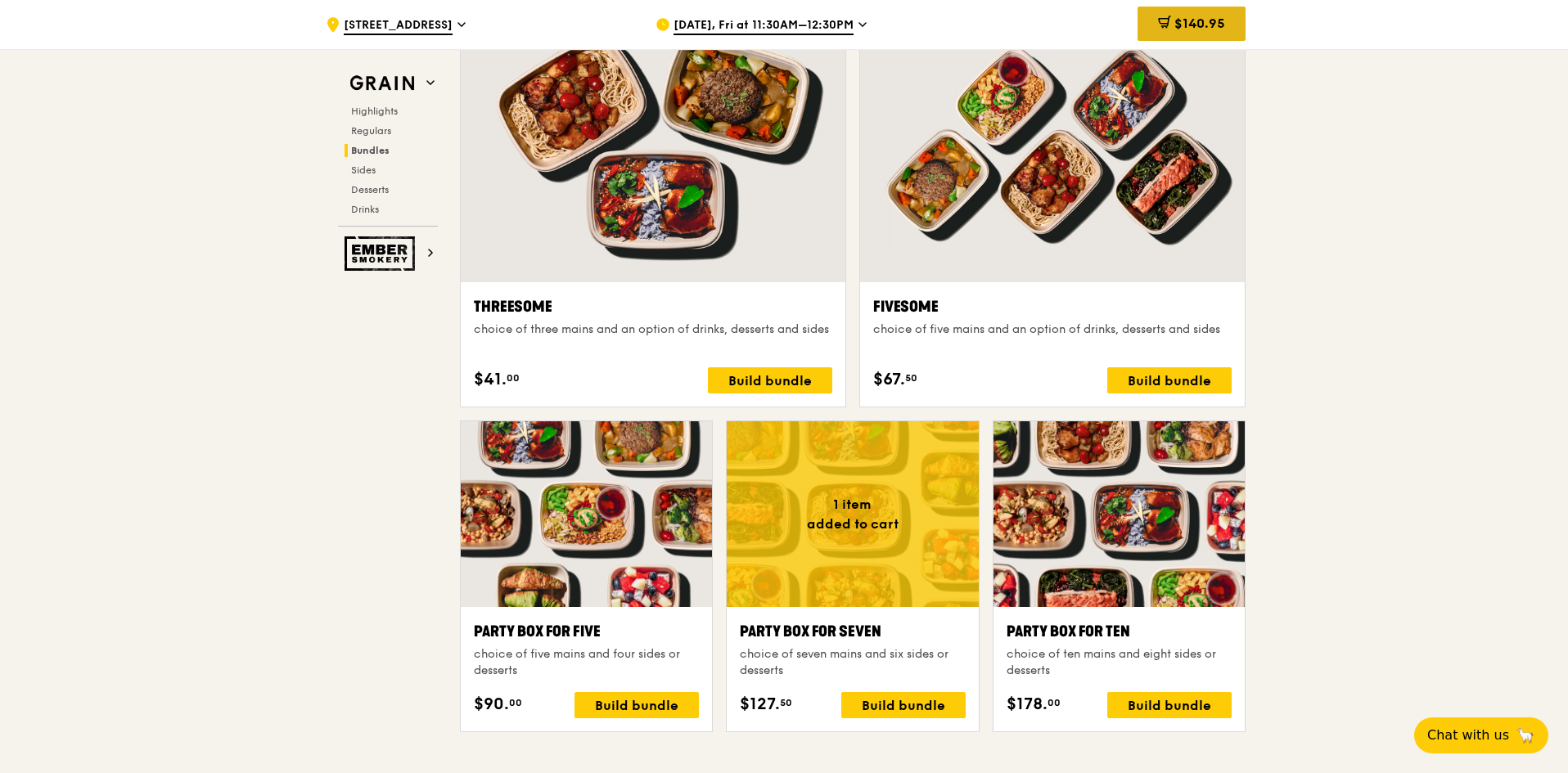
click at [1199, 28] on span "$140.95" at bounding box center [1199, 23] width 51 height 16
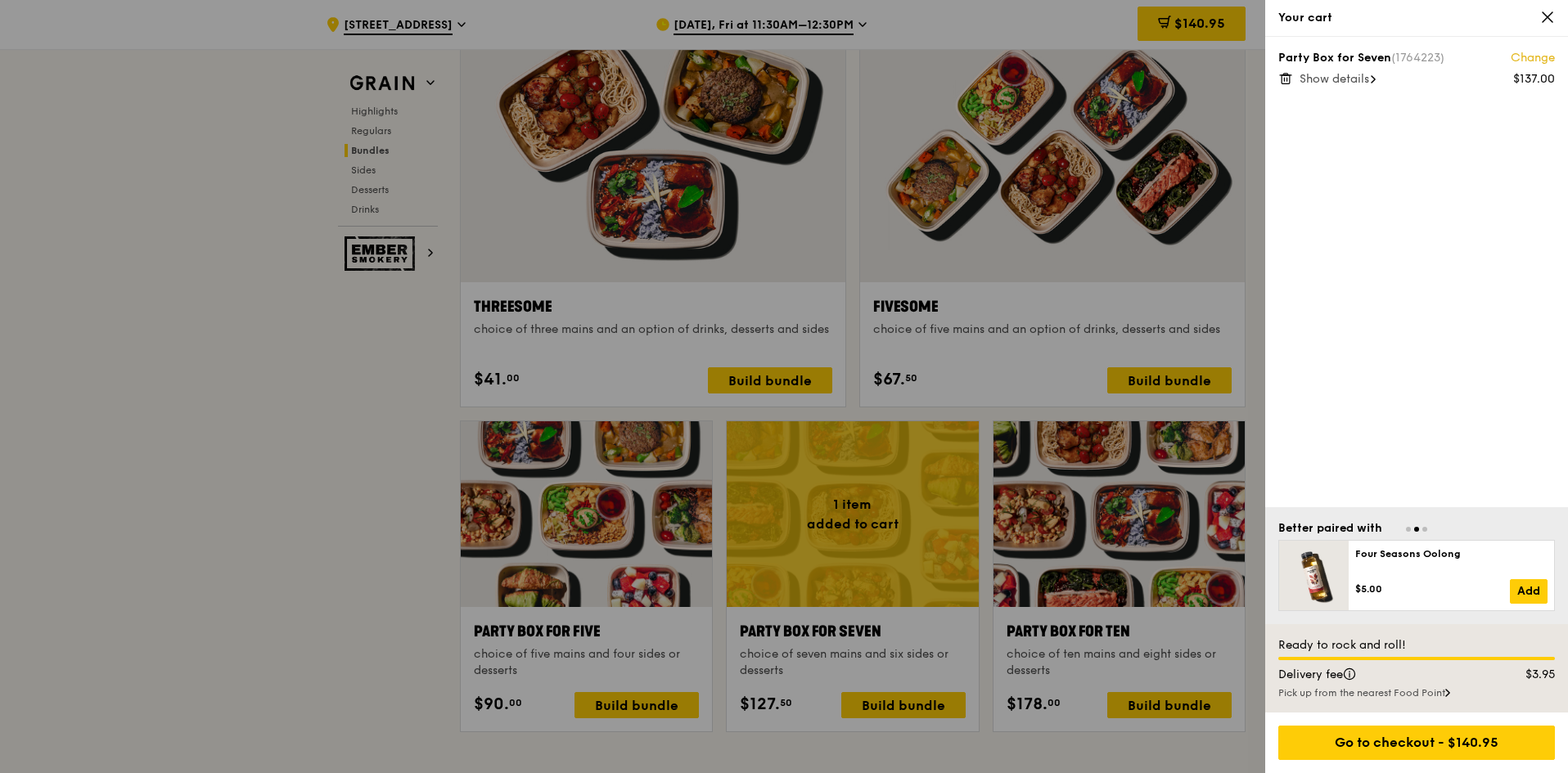
click at [1380, 74] on div "Show details" at bounding box center [1427, 80] width 255 height 17
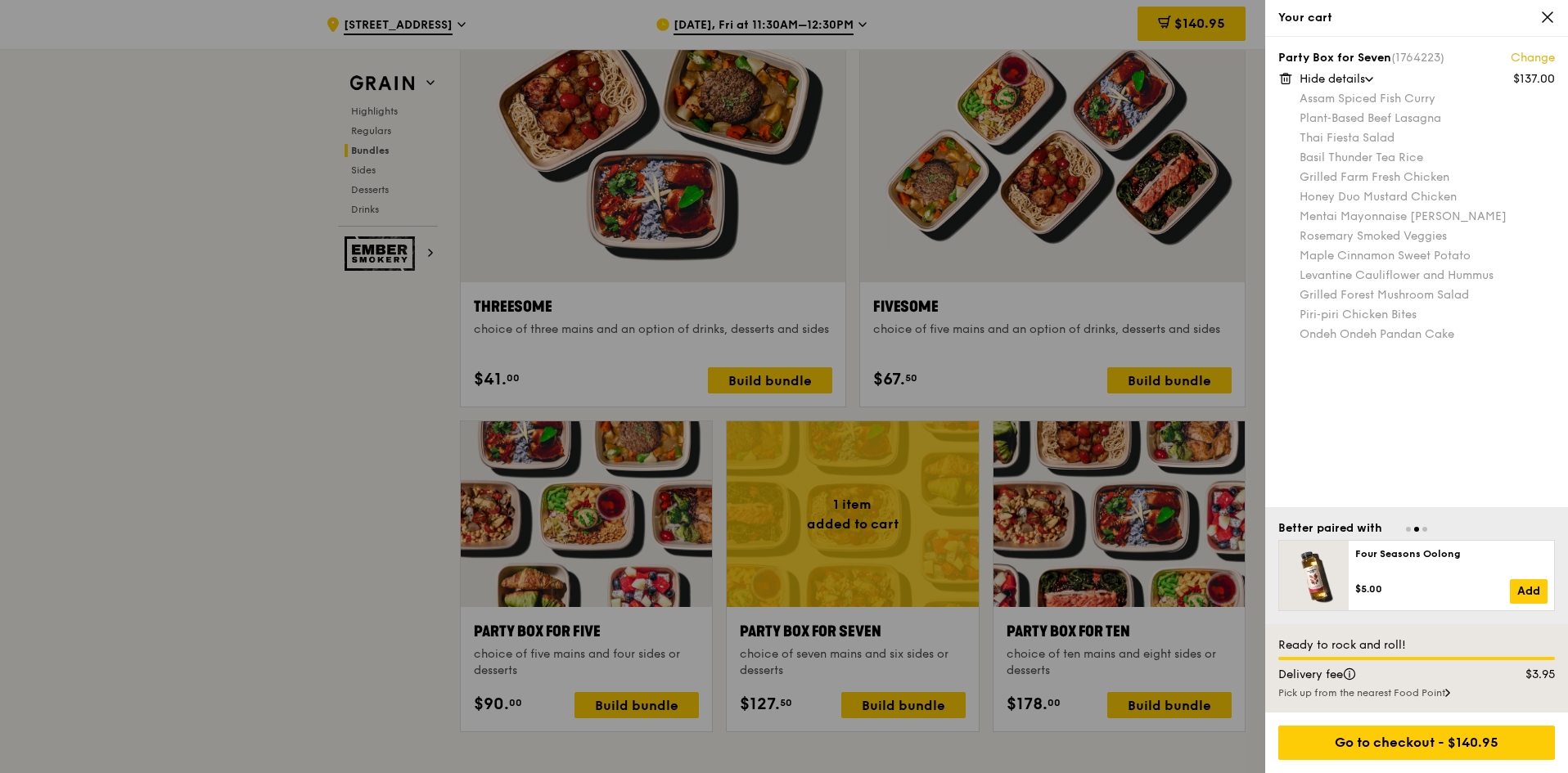
click at [1426, 408] on div "Party Box for Seven (1764223) Change $137.00 Hide details Assam Spiced Fish [PE…" at bounding box center [1416, 272] width 302 height 471
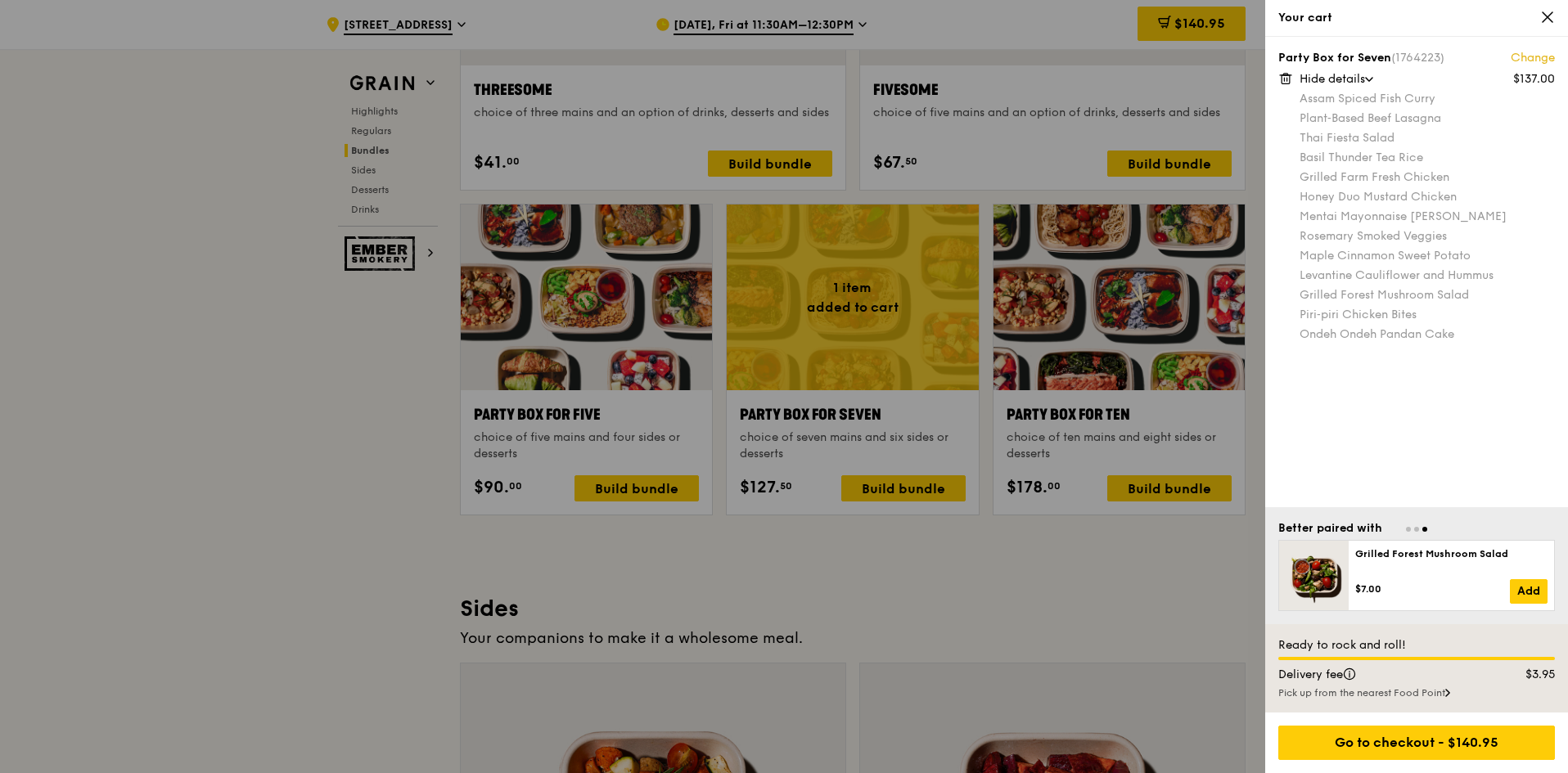
scroll to position [3191, 0]
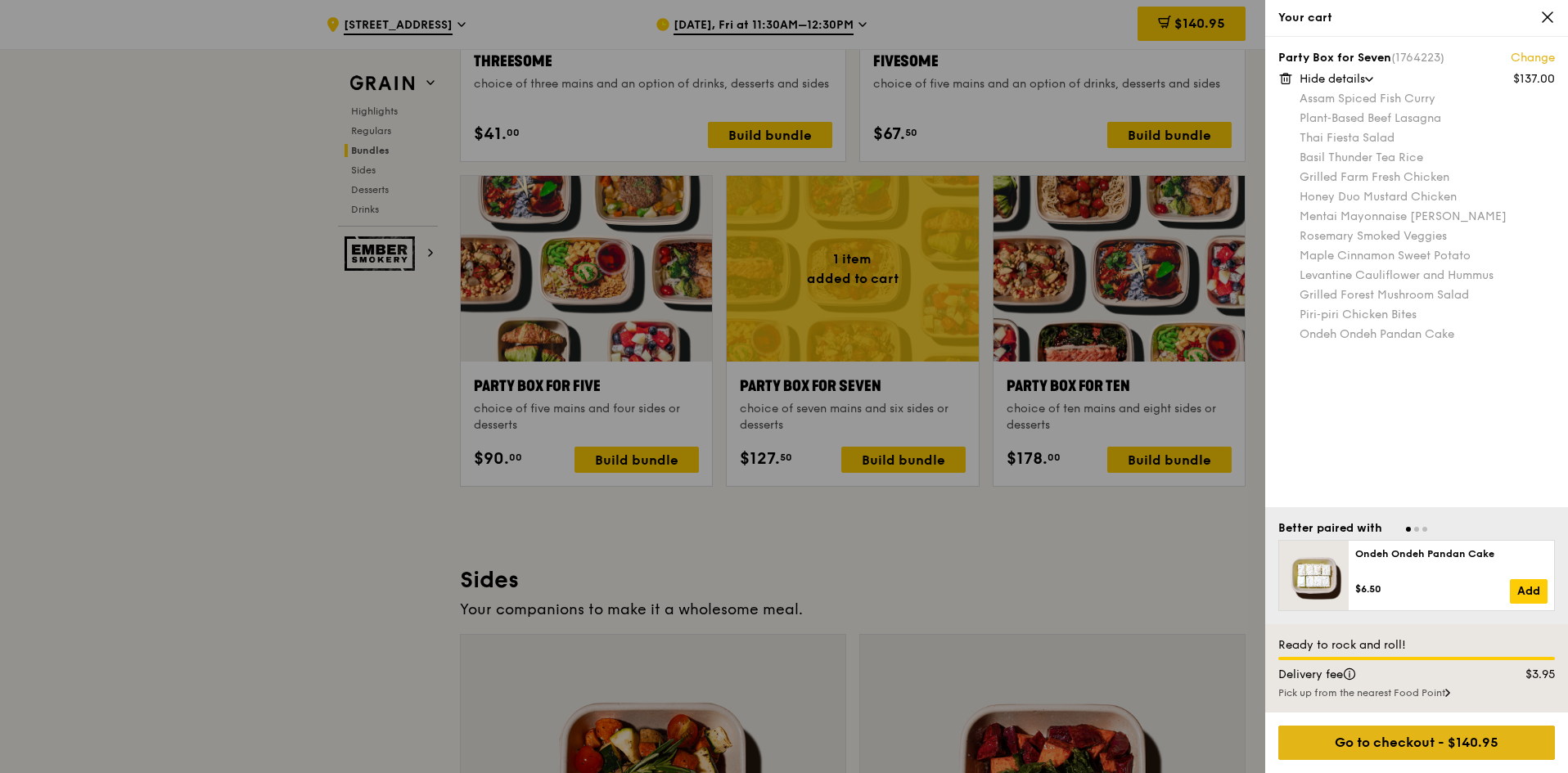
click at [1439, 741] on div "Go to checkout - $140.95" at bounding box center [1417, 742] width 277 height 34
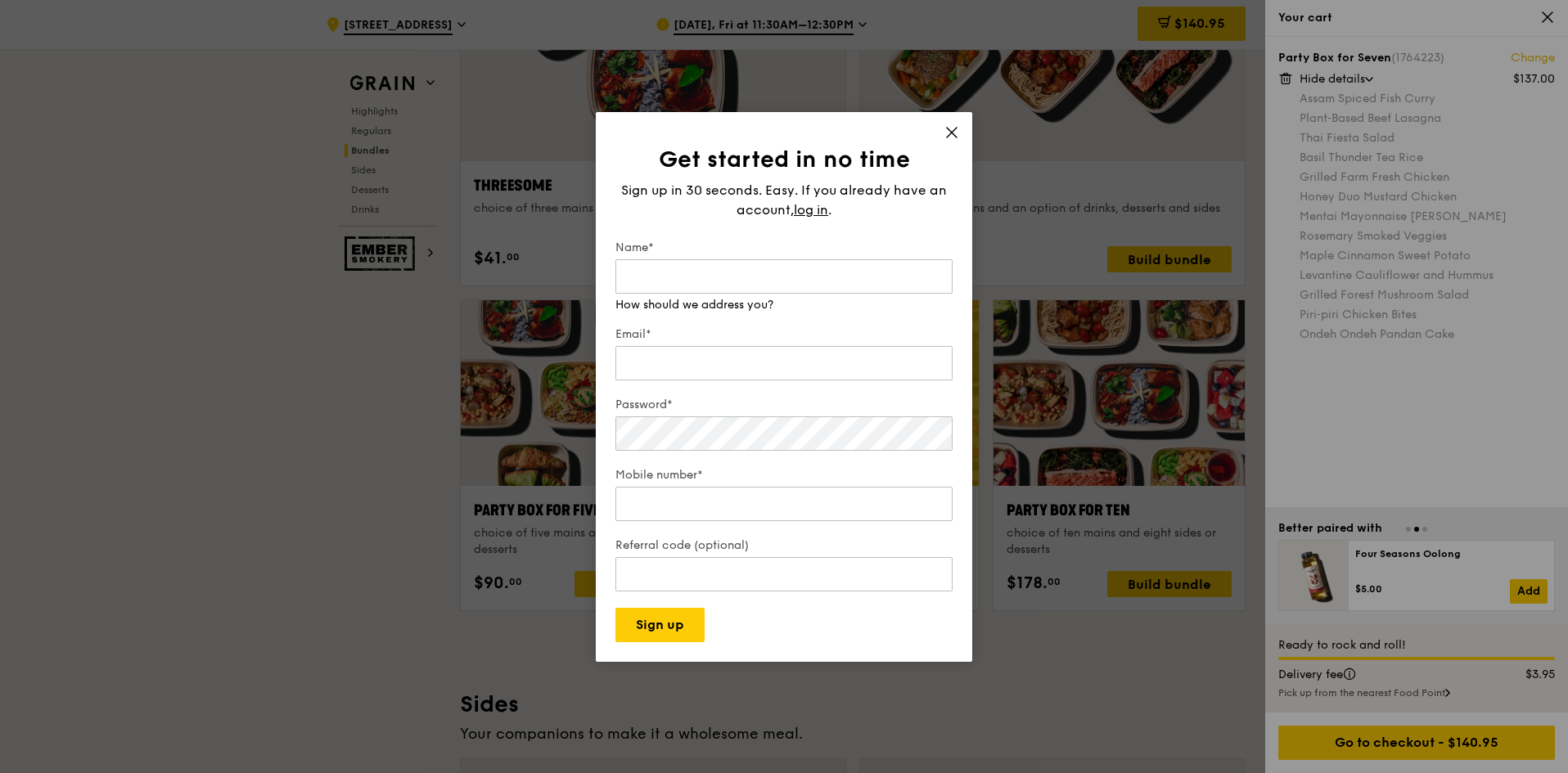
scroll to position [3027, 0]
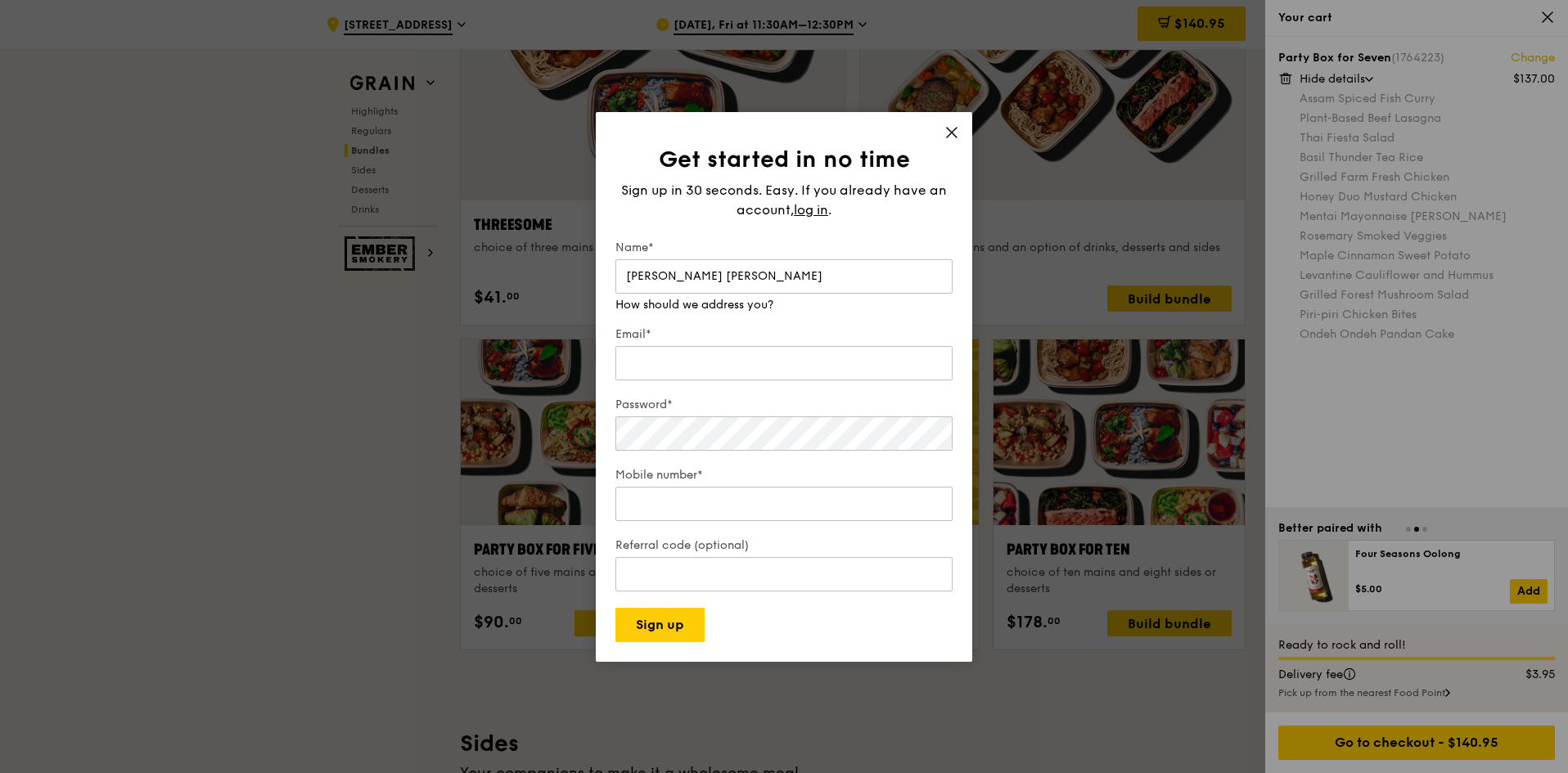
type input "[PERSON_NAME] [PERSON_NAME]"
type input "[EMAIL_ADDRESS][DOMAIN_NAME]"
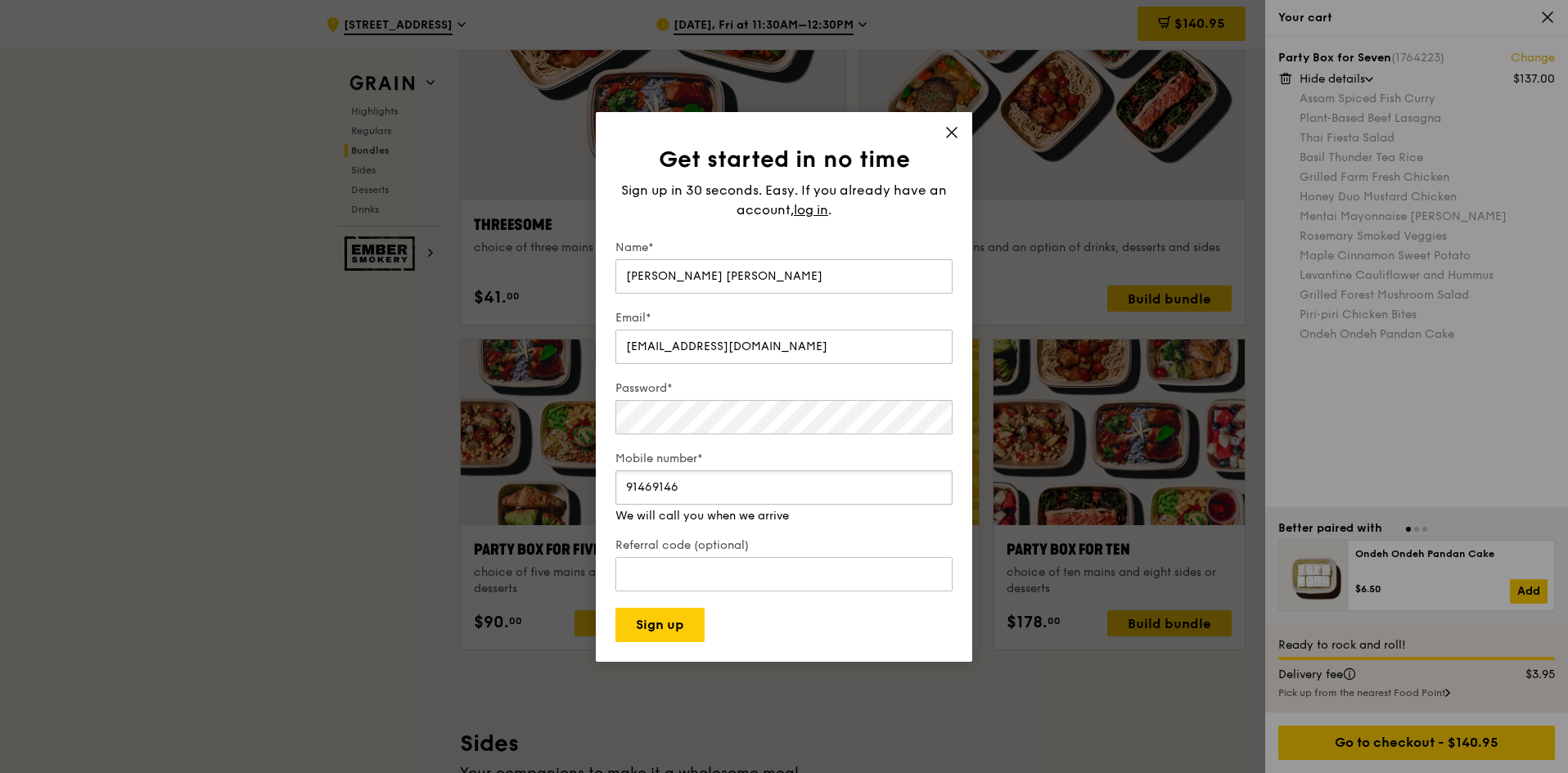
type input "91469146"
click at [755, 510] on div "Mobile number* 91469146" at bounding box center [784, 495] width 337 height 57
click at [651, 487] on input "91469146" at bounding box center [784, 487] width 337 height 34
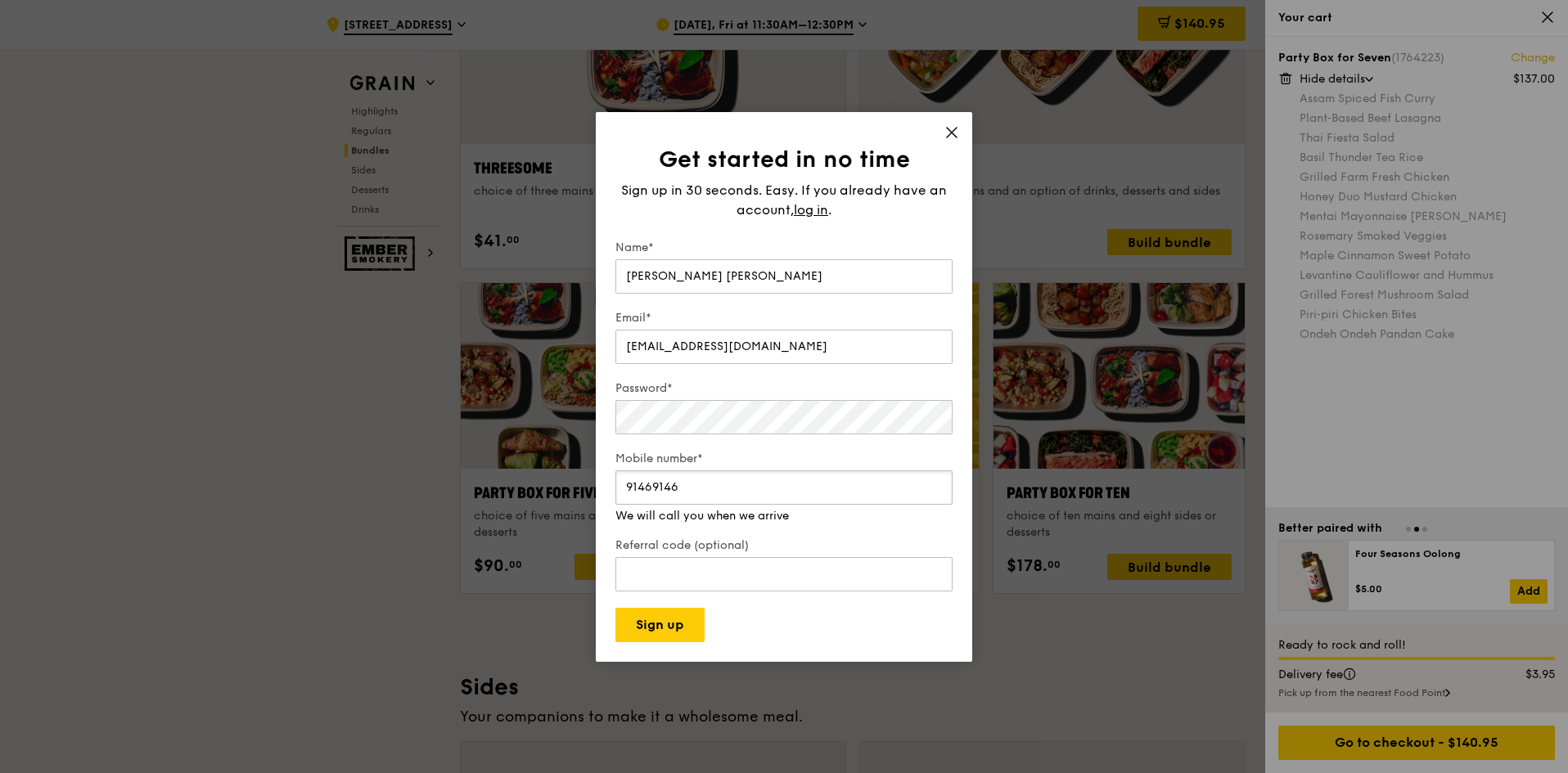
scroll to position [3109, 0]
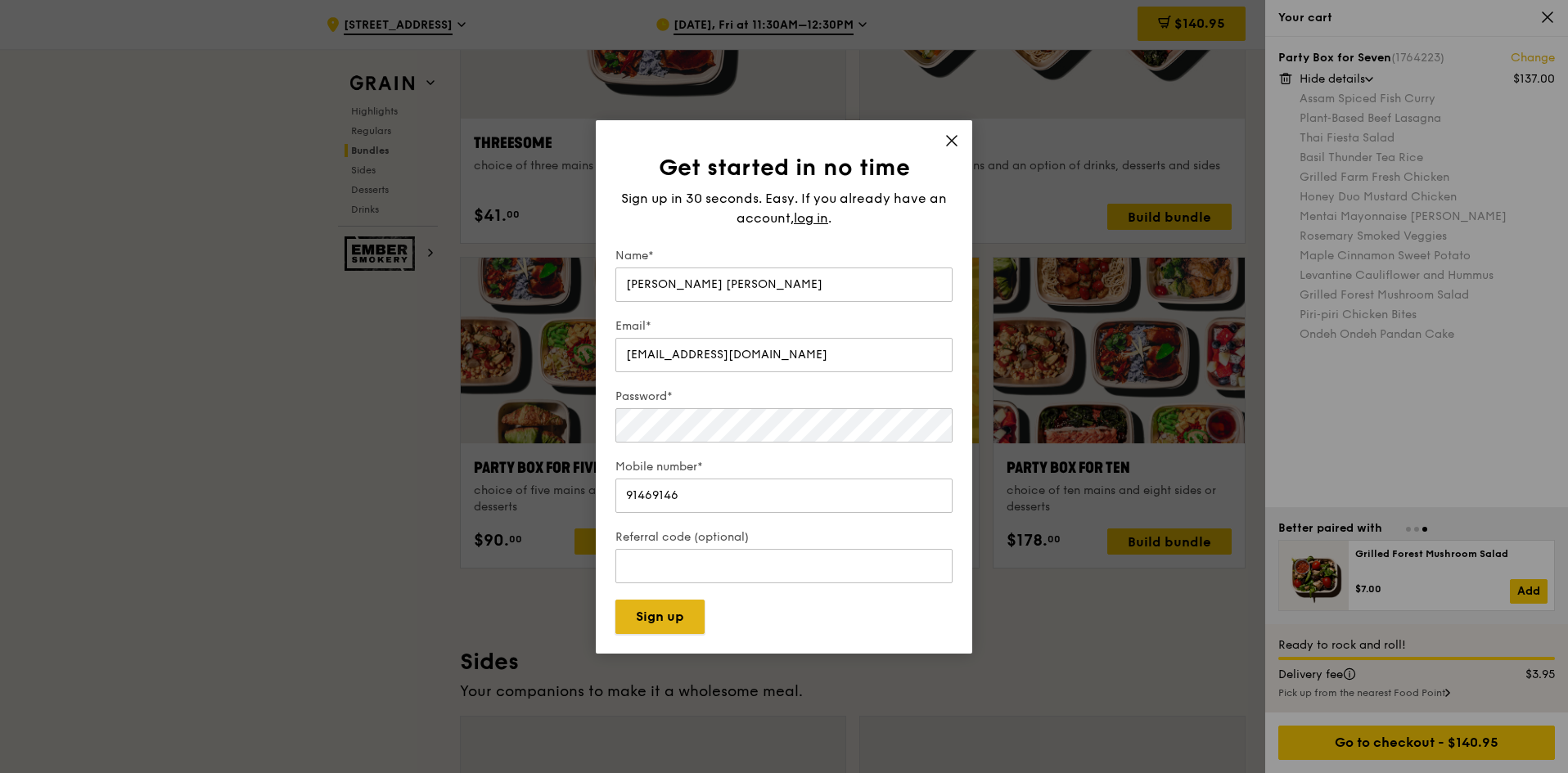
click at [665, 626] on button "Sign up" at bounding box center [661, 616] width 90 height 34
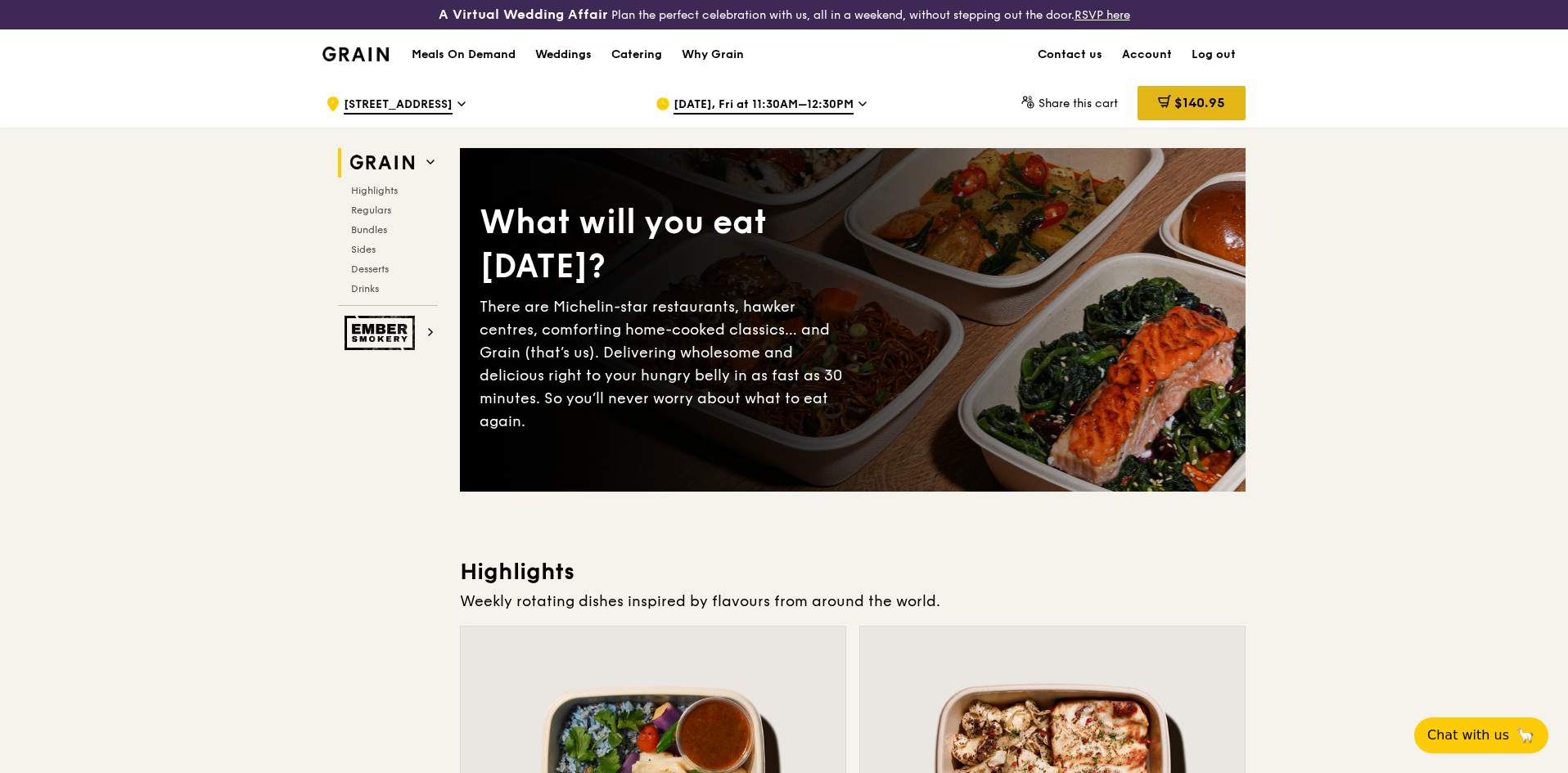
click at [1185, 101] on span "$140.95" at bounding box center [1199, 103] width 51 height 16
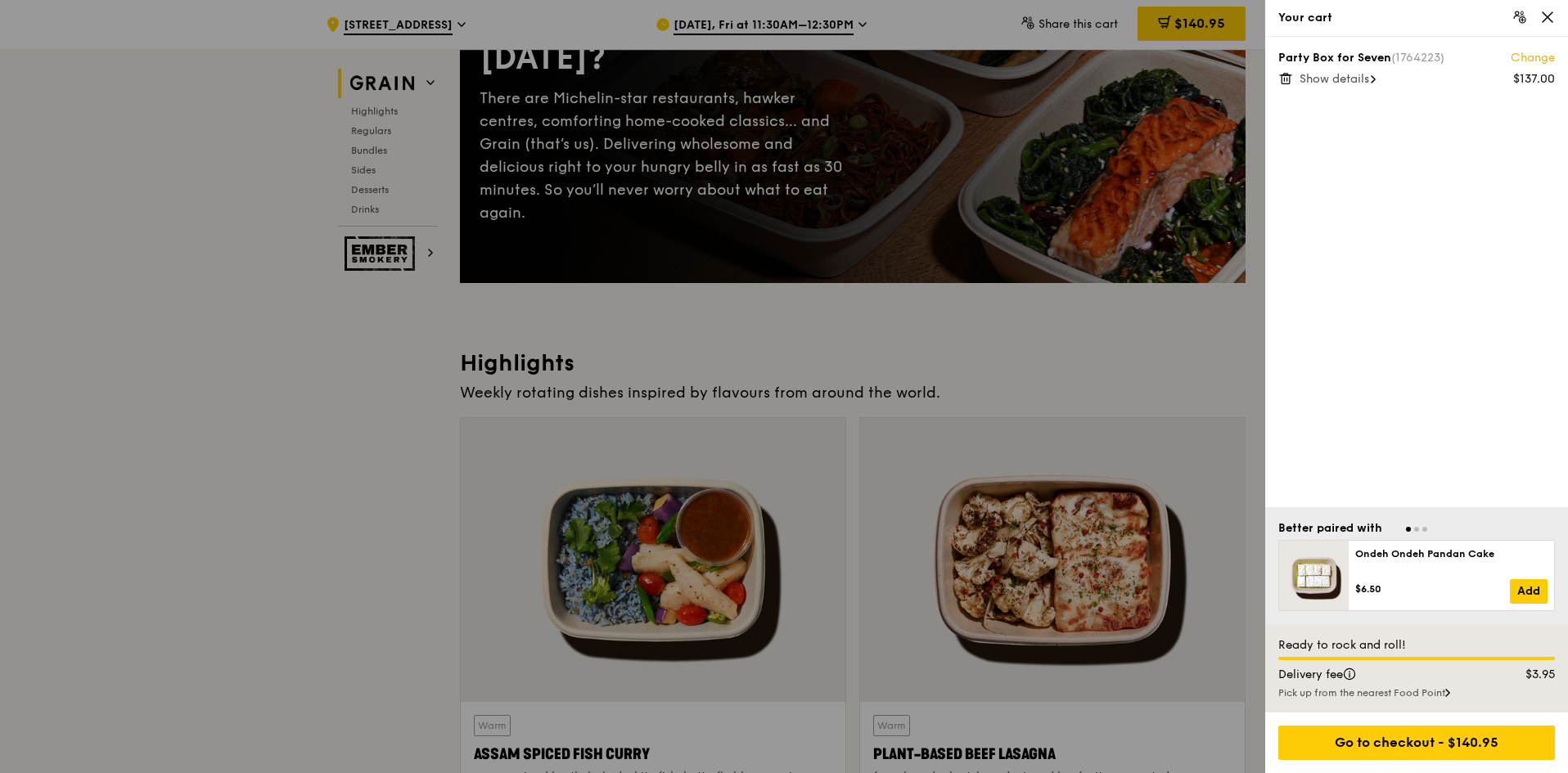
scroll to position [245, 0]
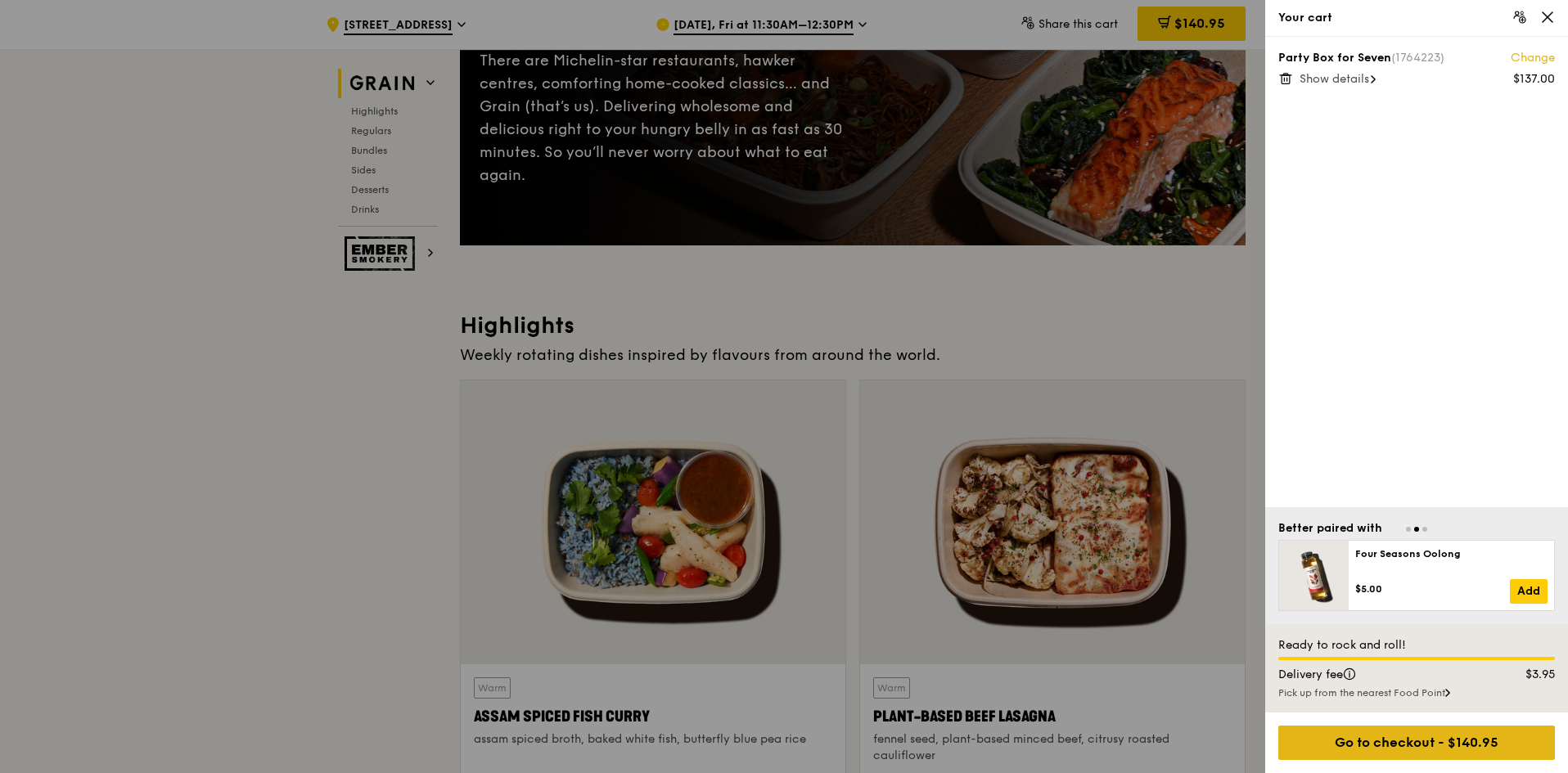
click at [1381, 740] on div "Go to checkout - $140.95" at bounding box center [1417, 742] width 277 height 34
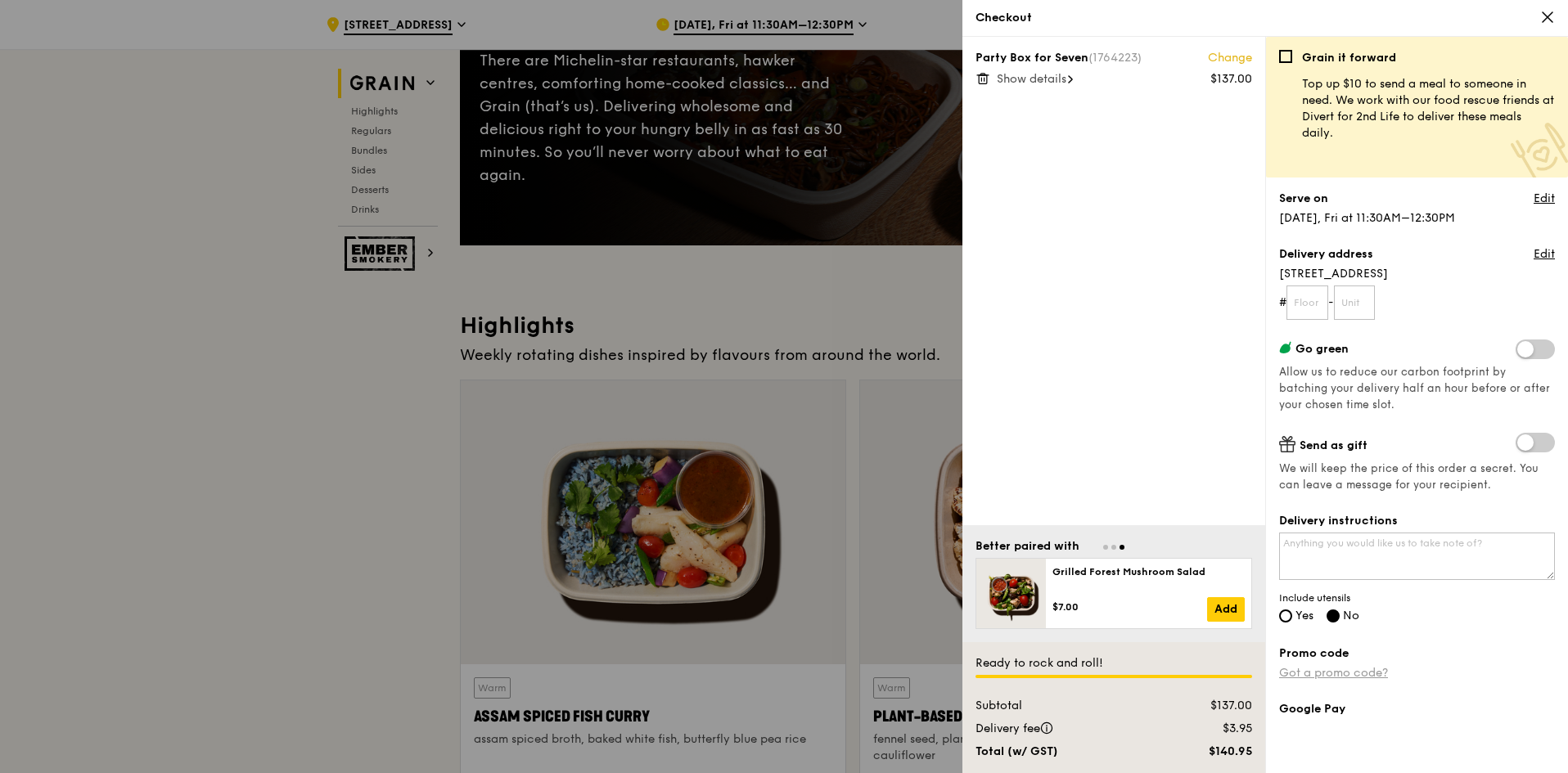
click at [1357, 669] on link "Got a promo code?" at bounding box center [1333, 673] width 109 height 14
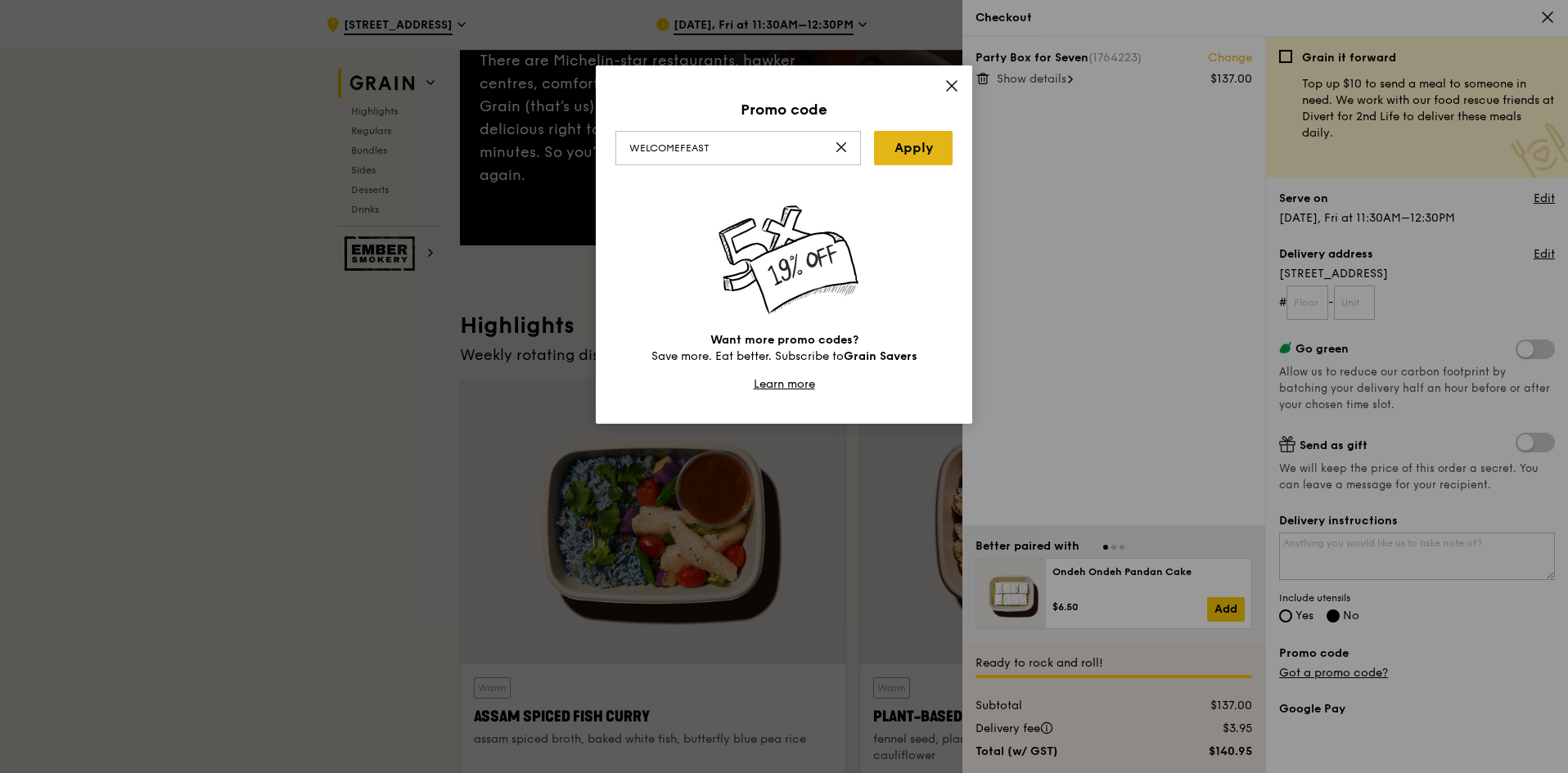
type input "WELCOMEFEAST"
click at [918, 152] on link "Apply" at bounding box center [913, 147] width 79 height 34
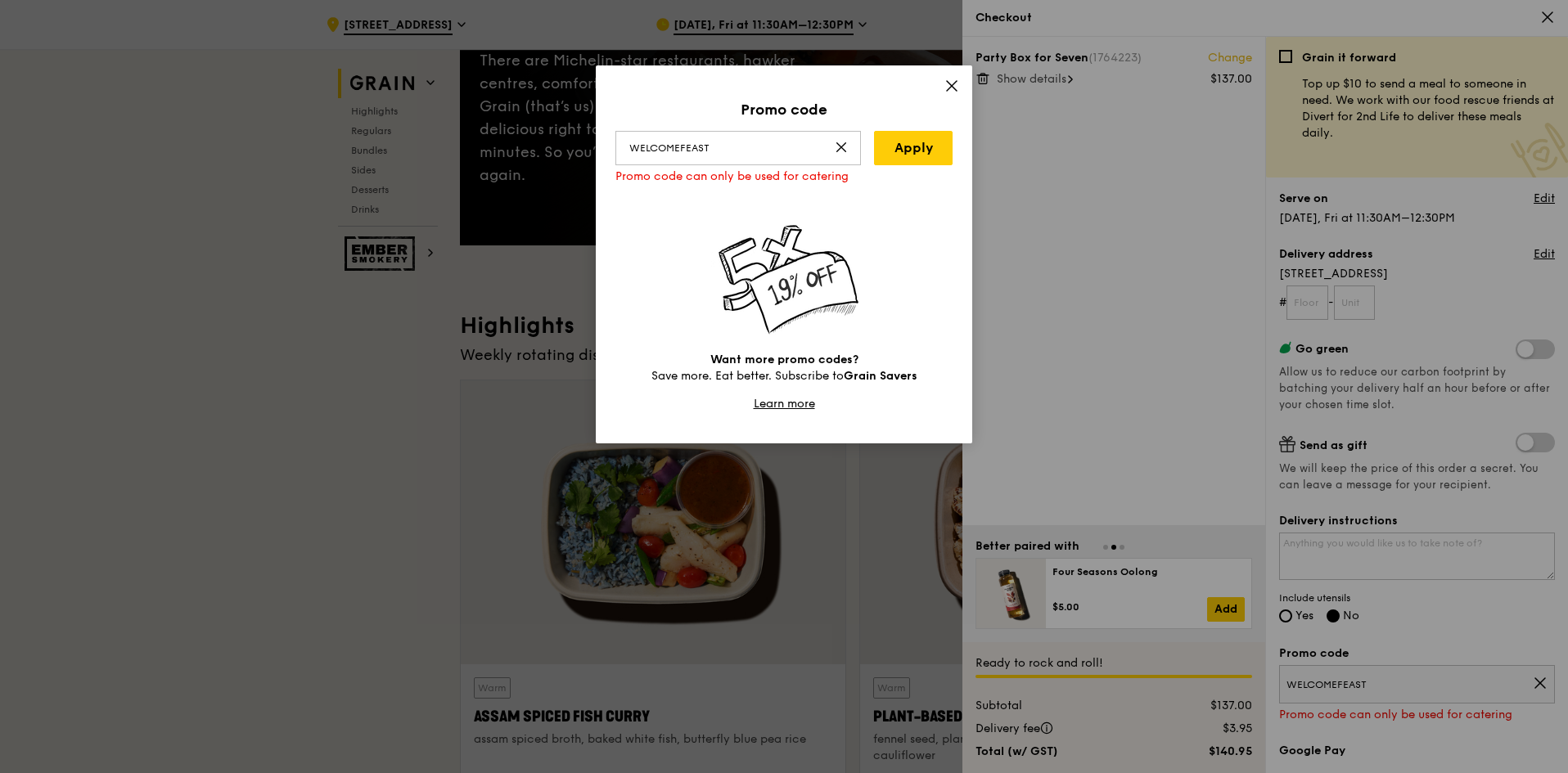
click at [959, 88] on div "Promo code WELCOMEFEAST Apply Promo code can only be used for catering Want mor…" at bounding box center [784, 254] width 376 height 378
click at [956, 88] on icon at bounding box center [952, 86] width 15 height 15
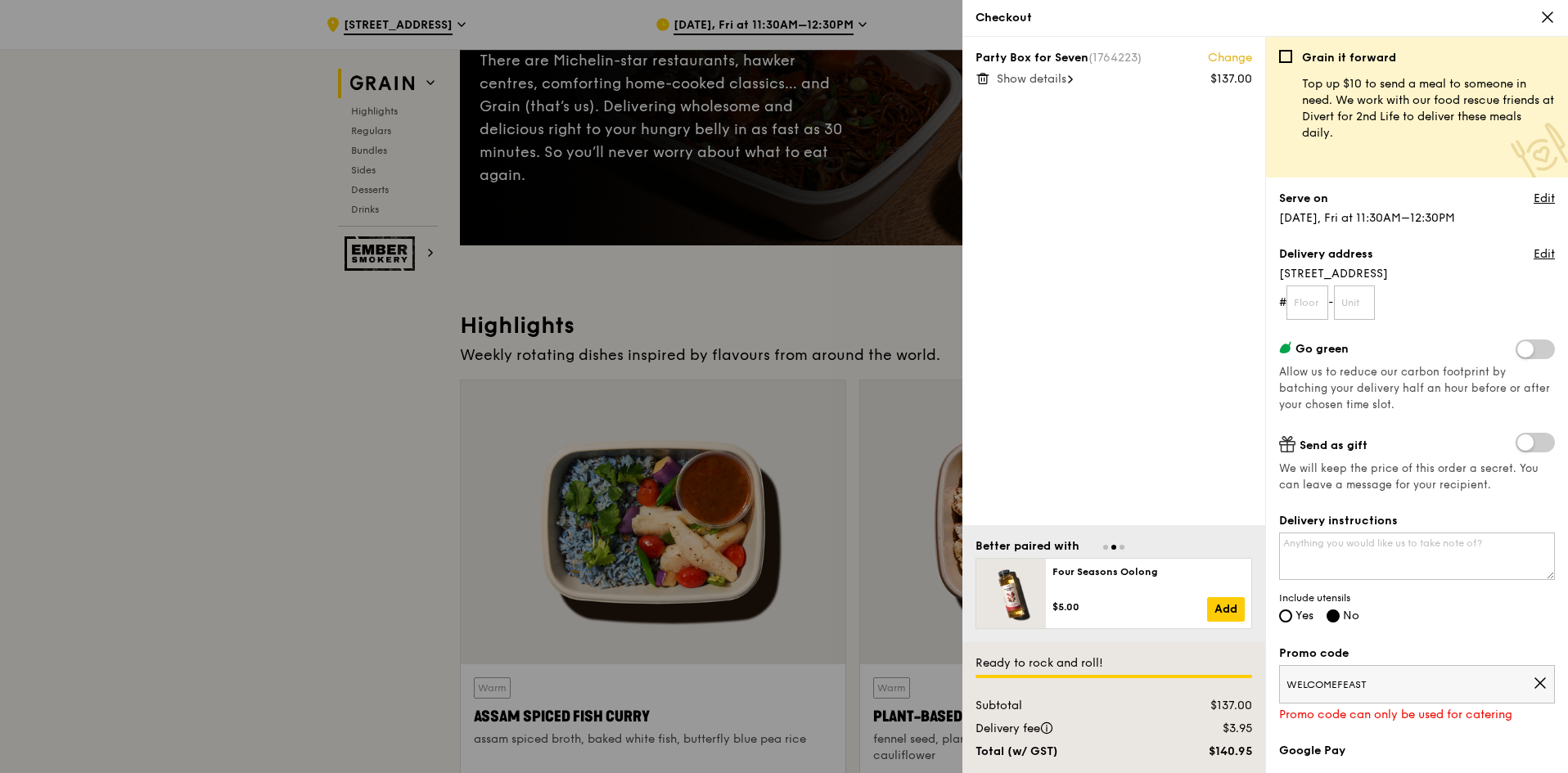
click at [1541, 14] on icon at bounding box center [1548, 17] width 15 height 15
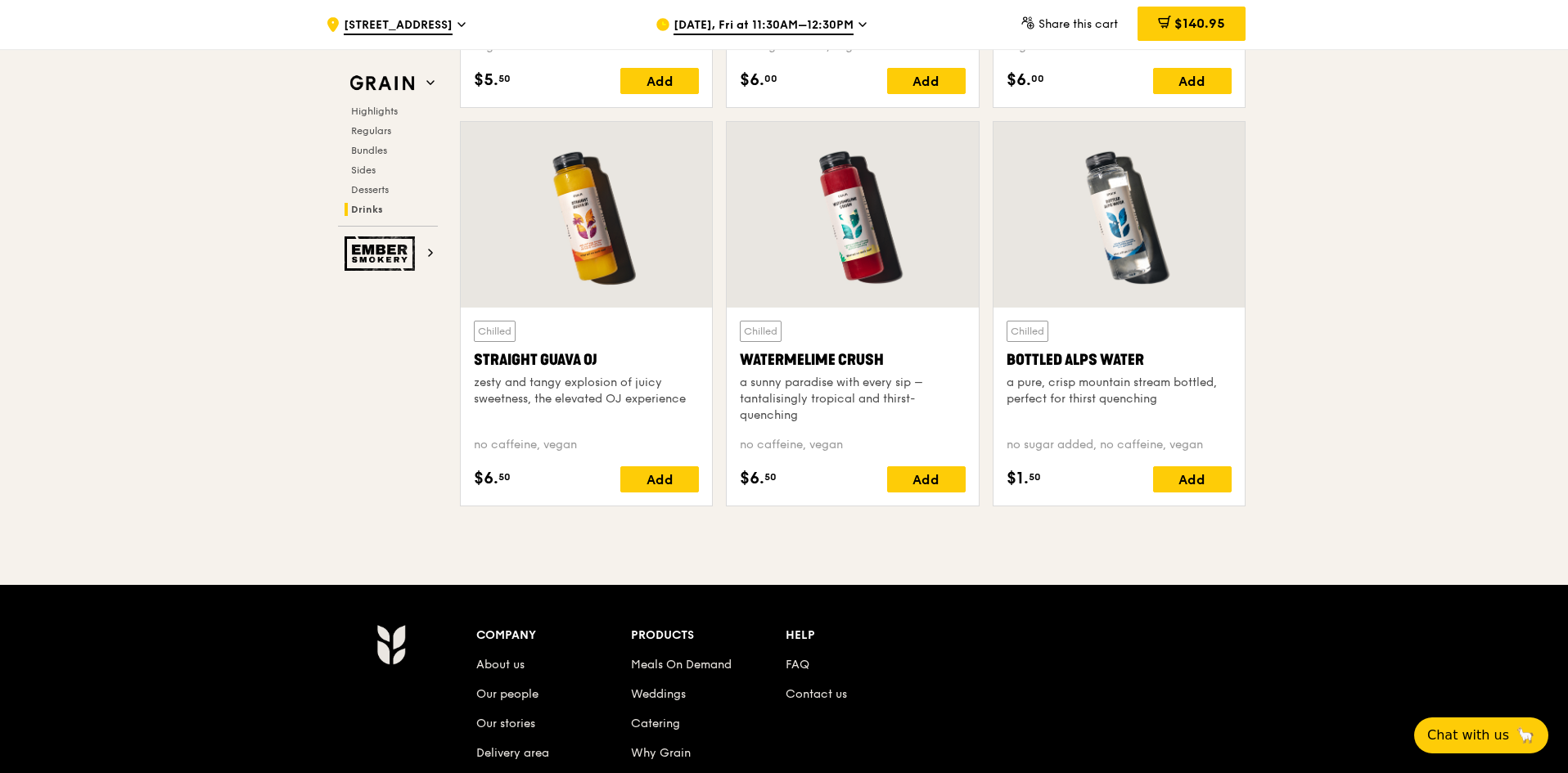
scroll to position [6628, 0]
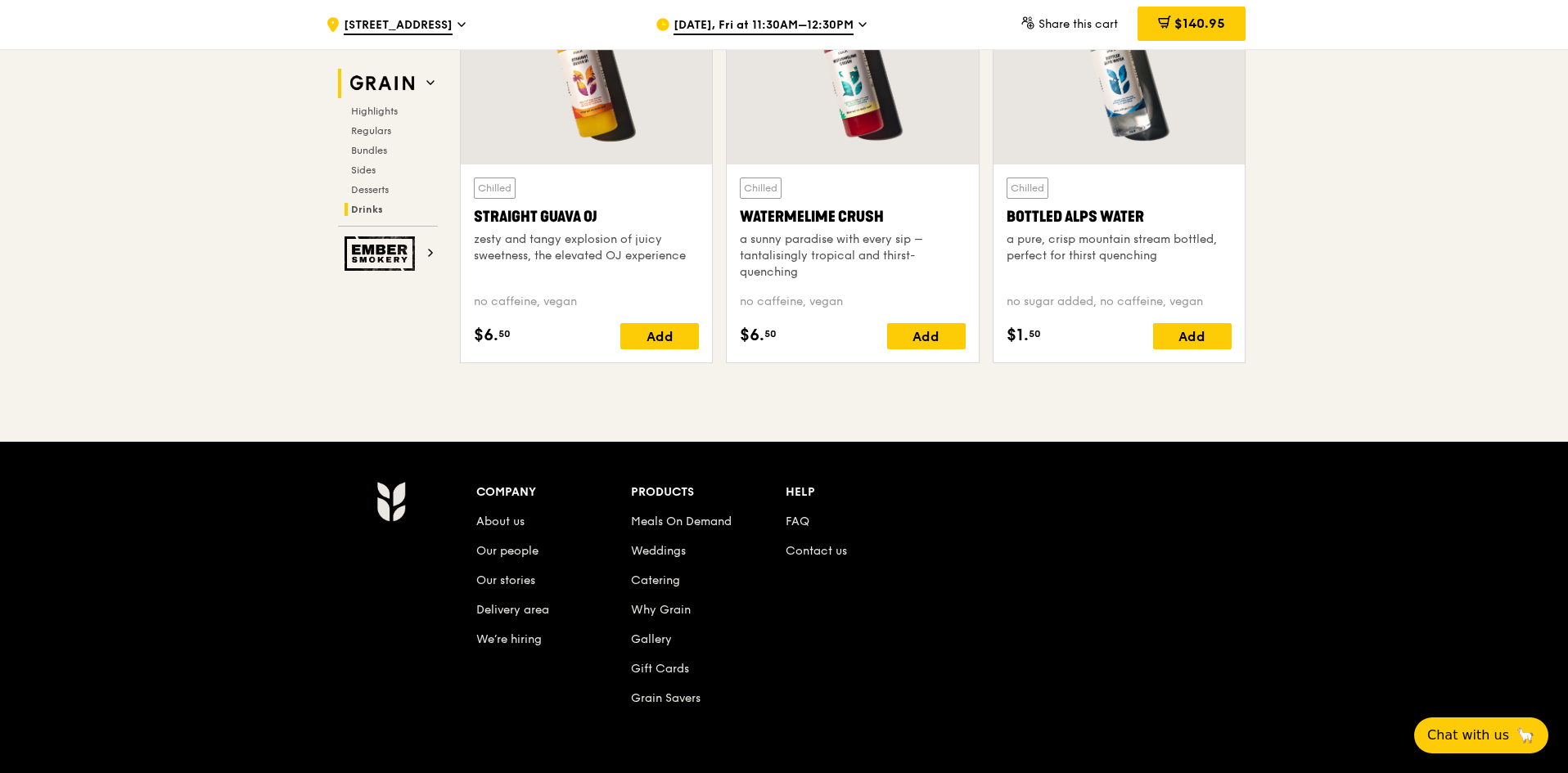
click at [429, 81] on icon at bounding box center [431, 83] width 8 height 8
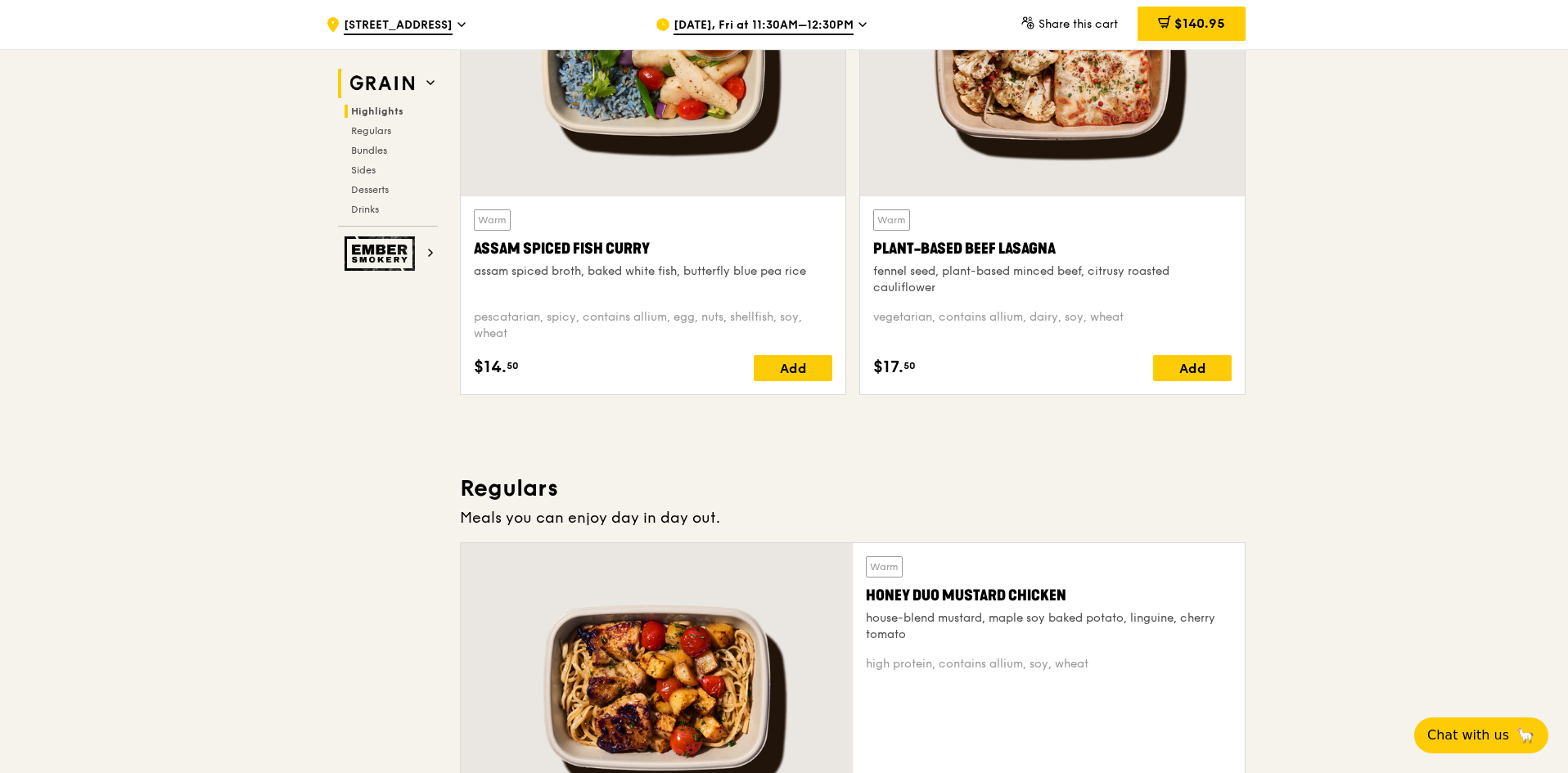
scroll to position [491, 0]
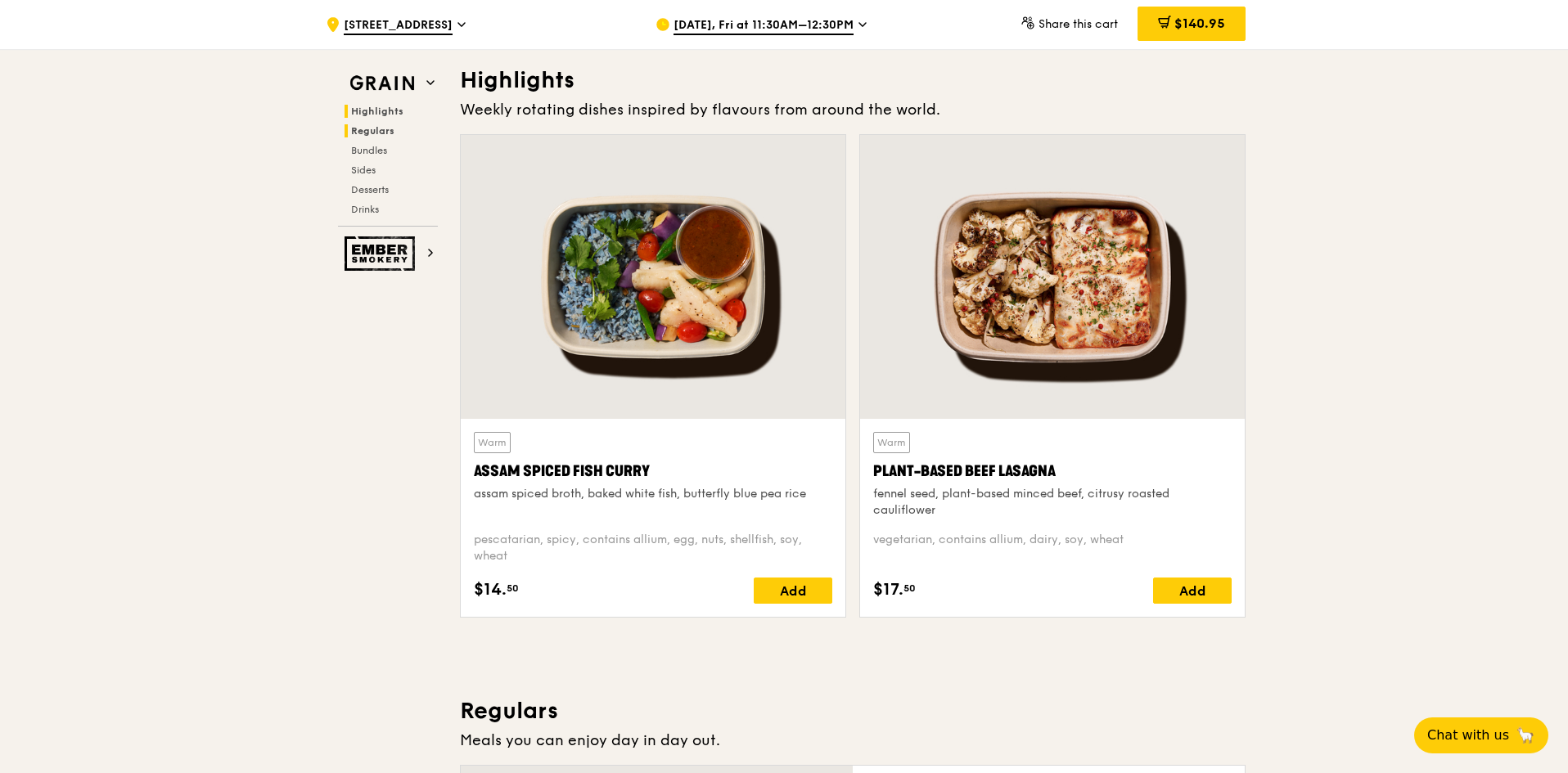
click at [382, 129] on span "Regulars" at bounding box center [373, 131] width 43 height 12
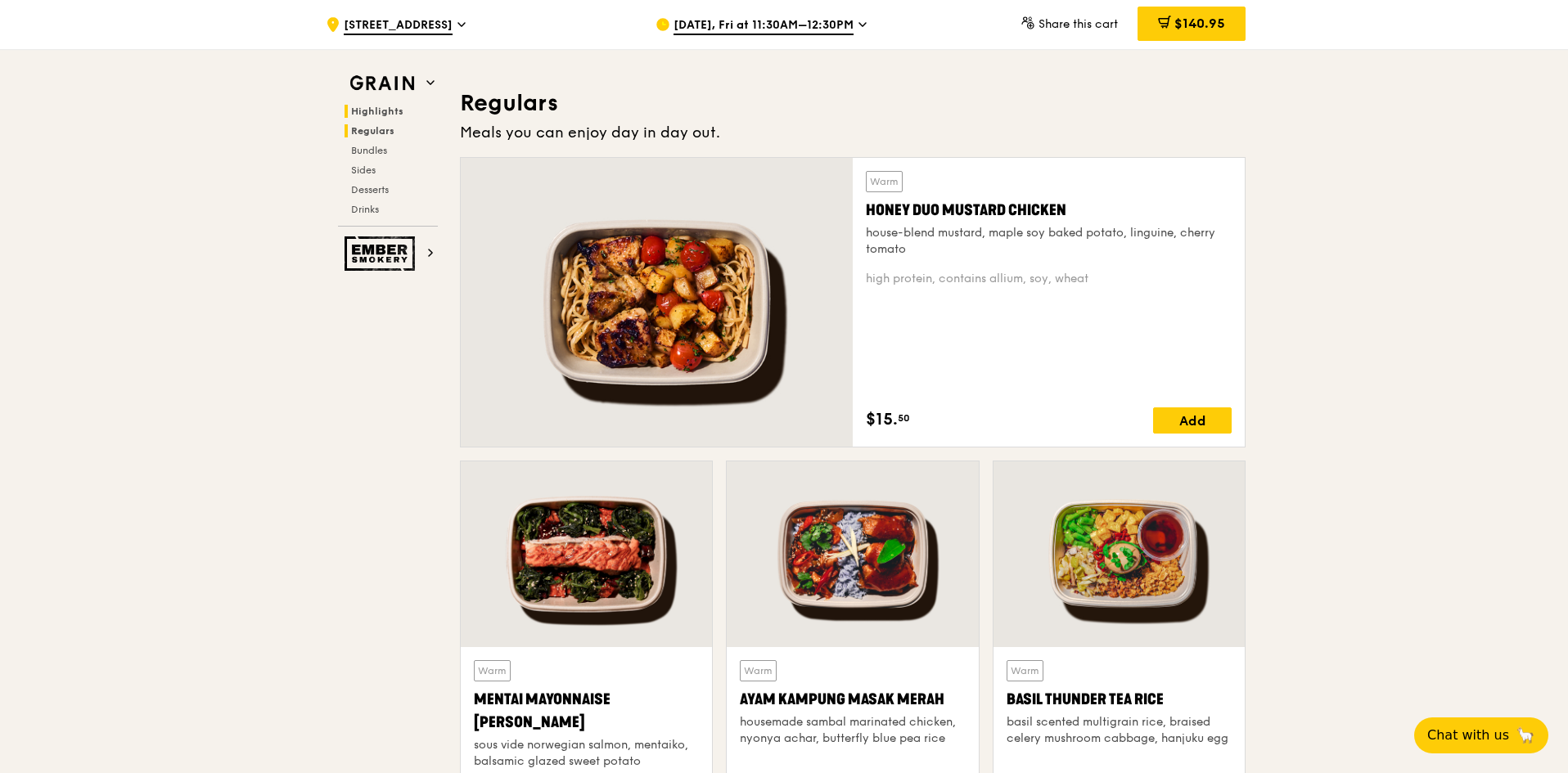
scroll to position [1122, 0]
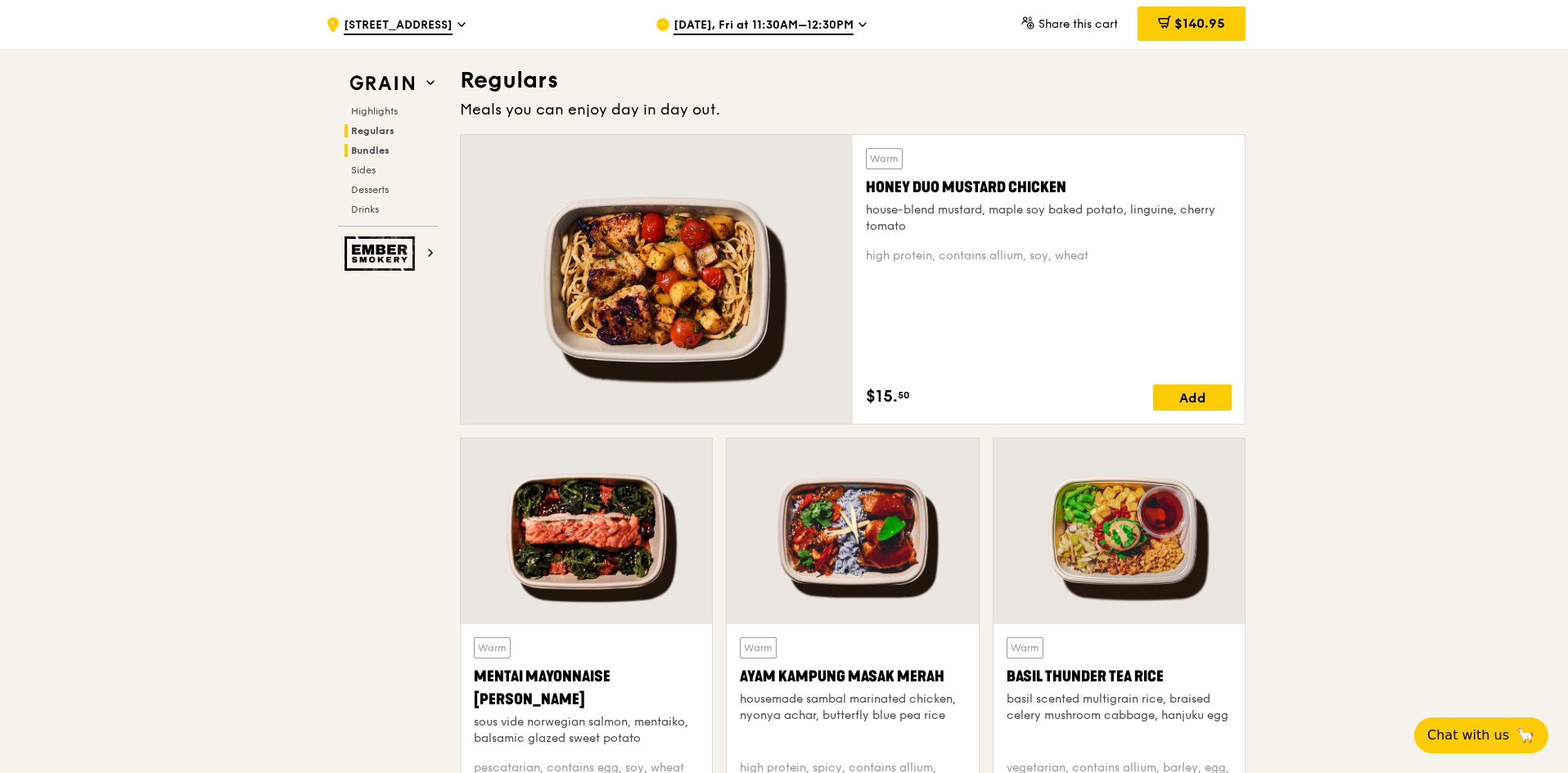
click at [377, 152] on span "Bundles" at bounding box center [370, 151] width 38 height 12
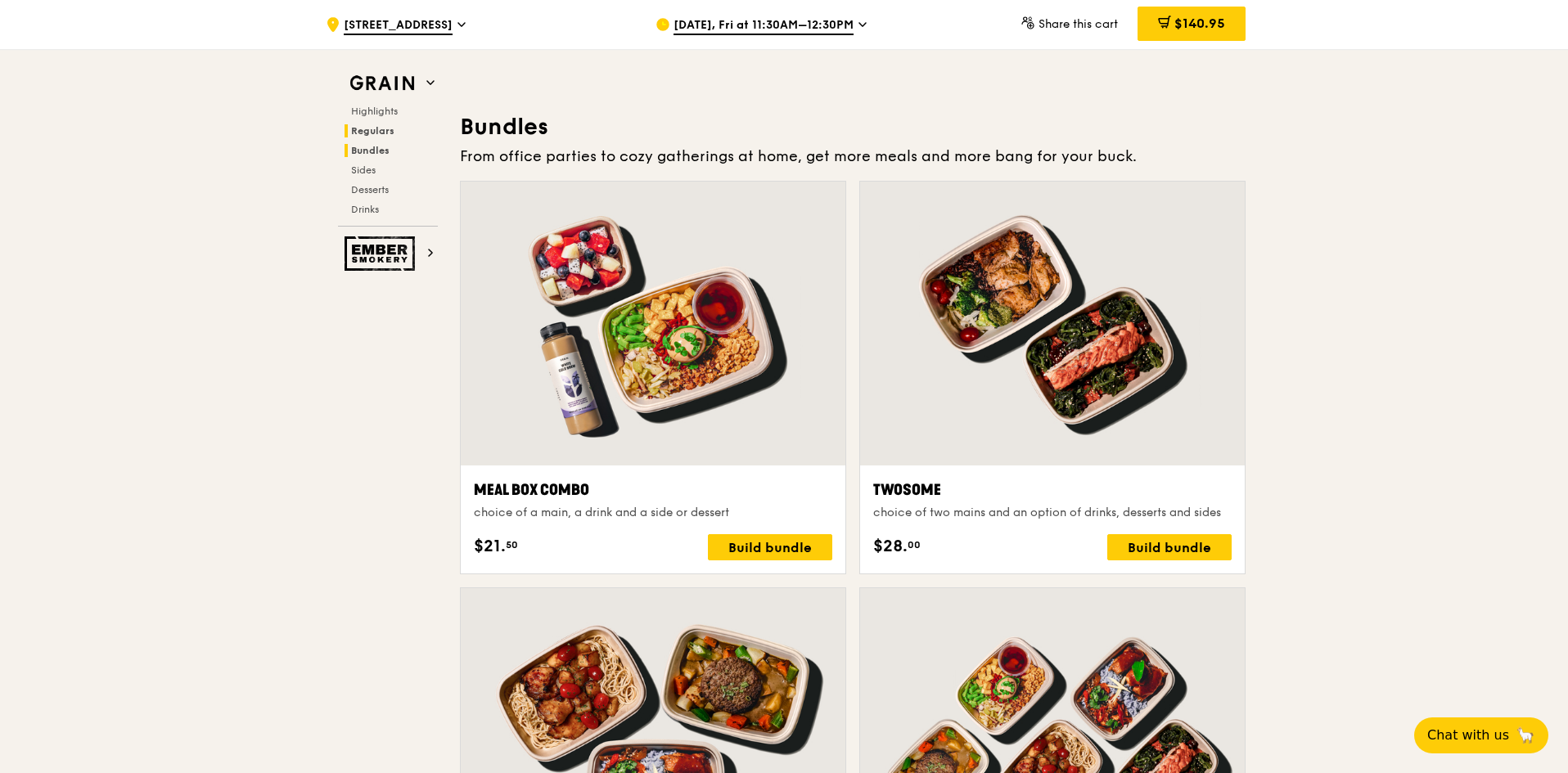
scroll to position [2403, 0]
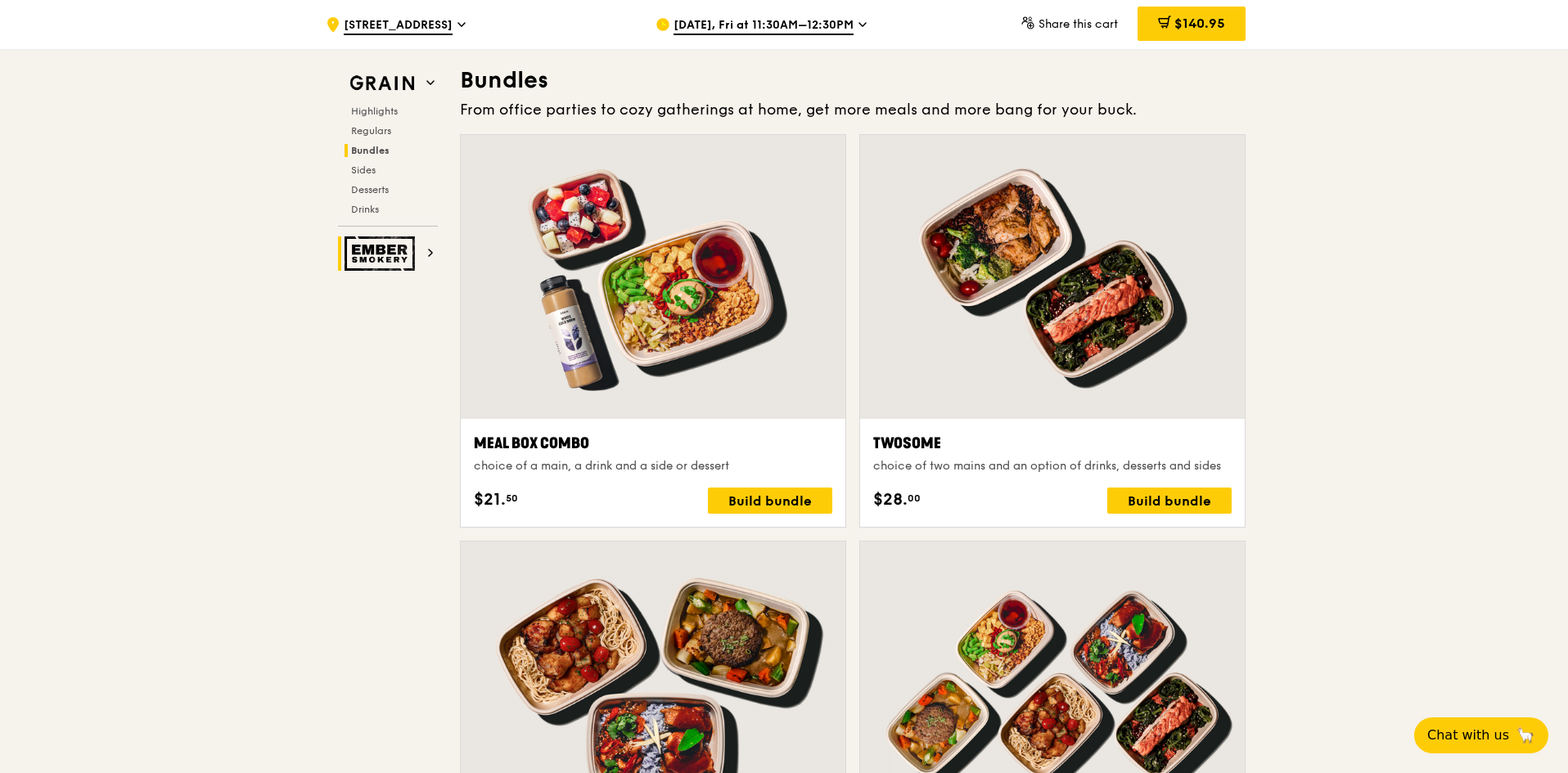
click at [428, 253] on icon at bounding box center [431, 253] width 8 height 8
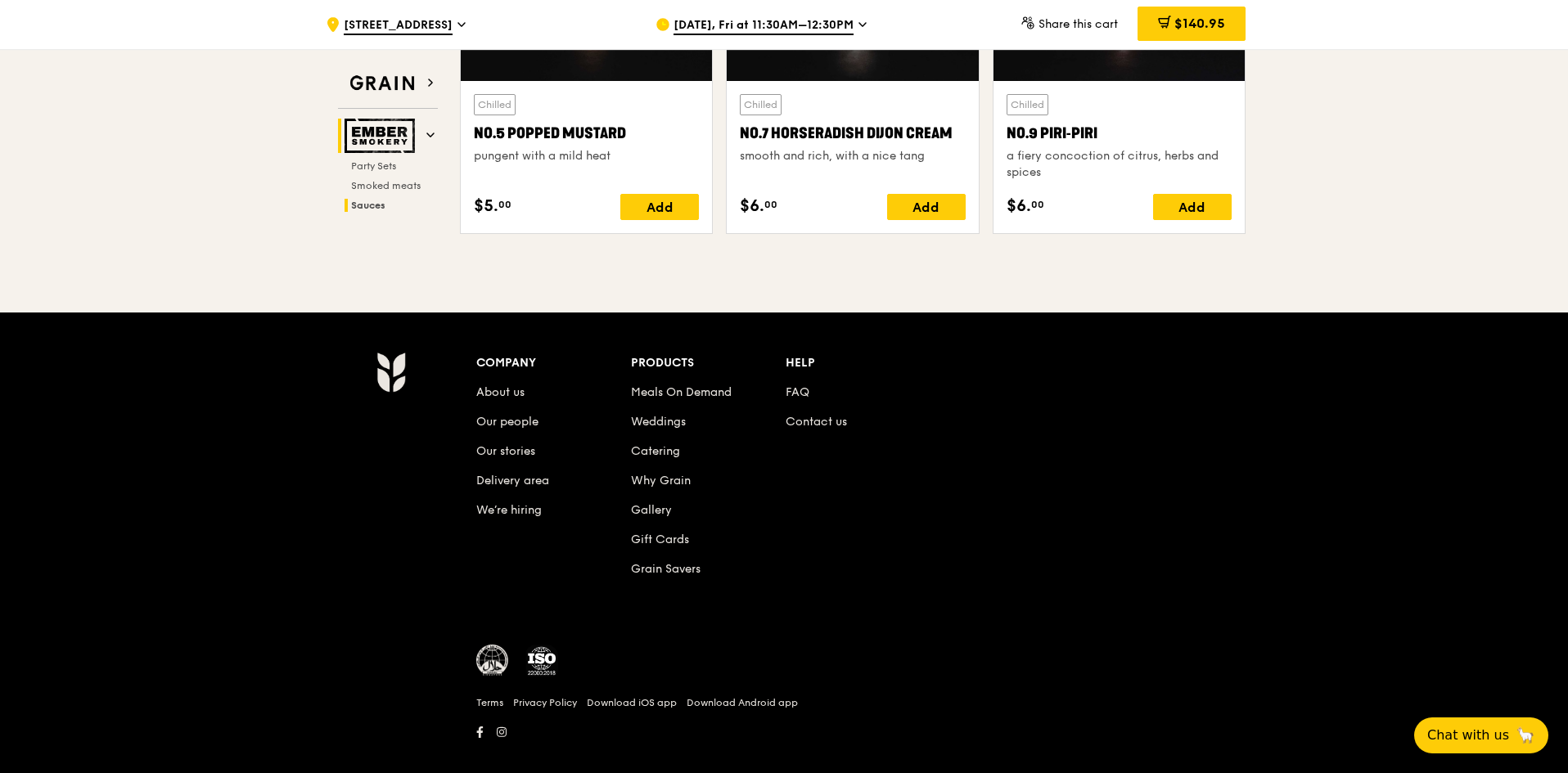
scroll to position [1445, 0]
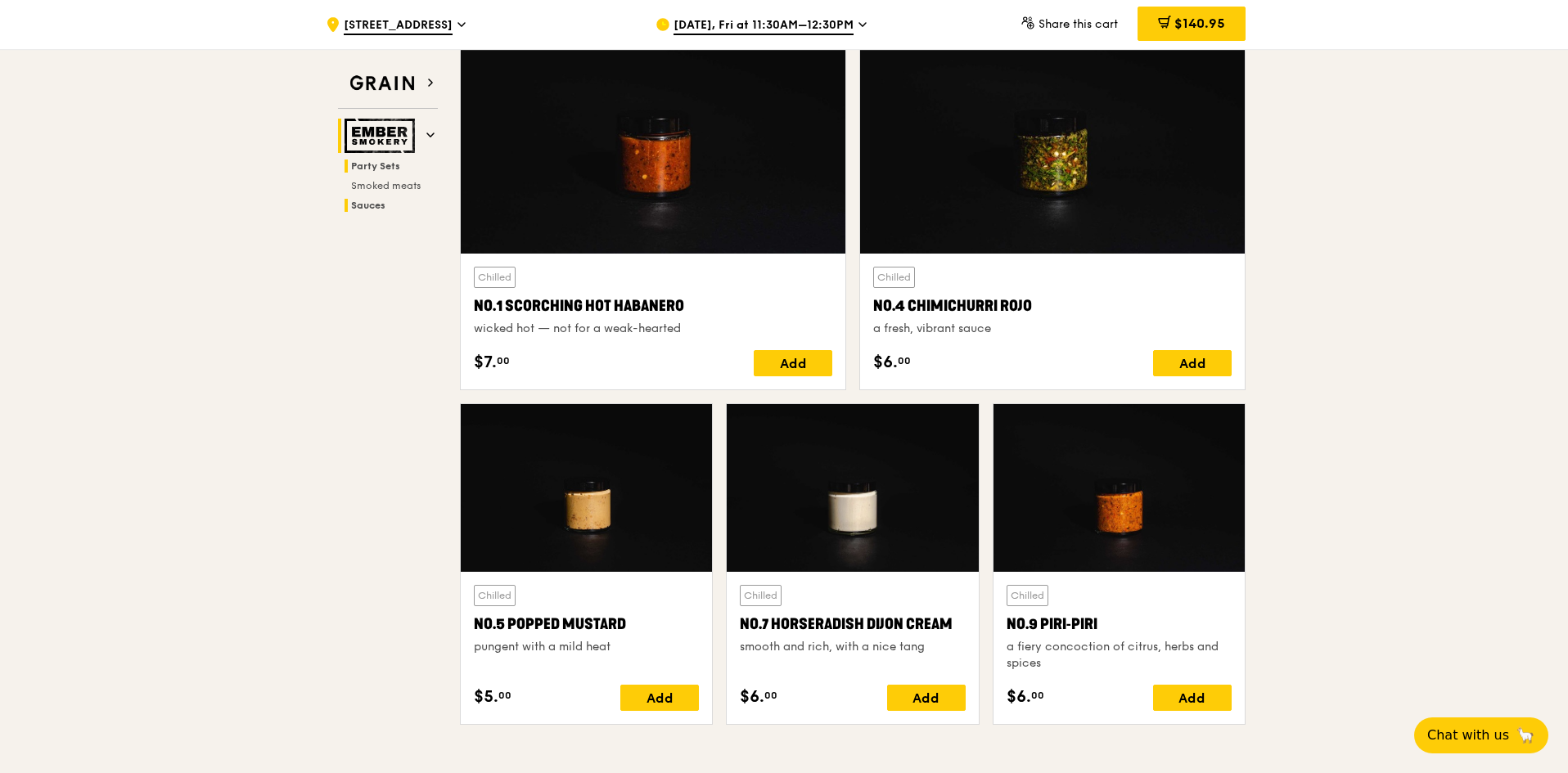
click at [394, 161] on span "Party Sets" at bounding box center [375, 167] width 49 height 12
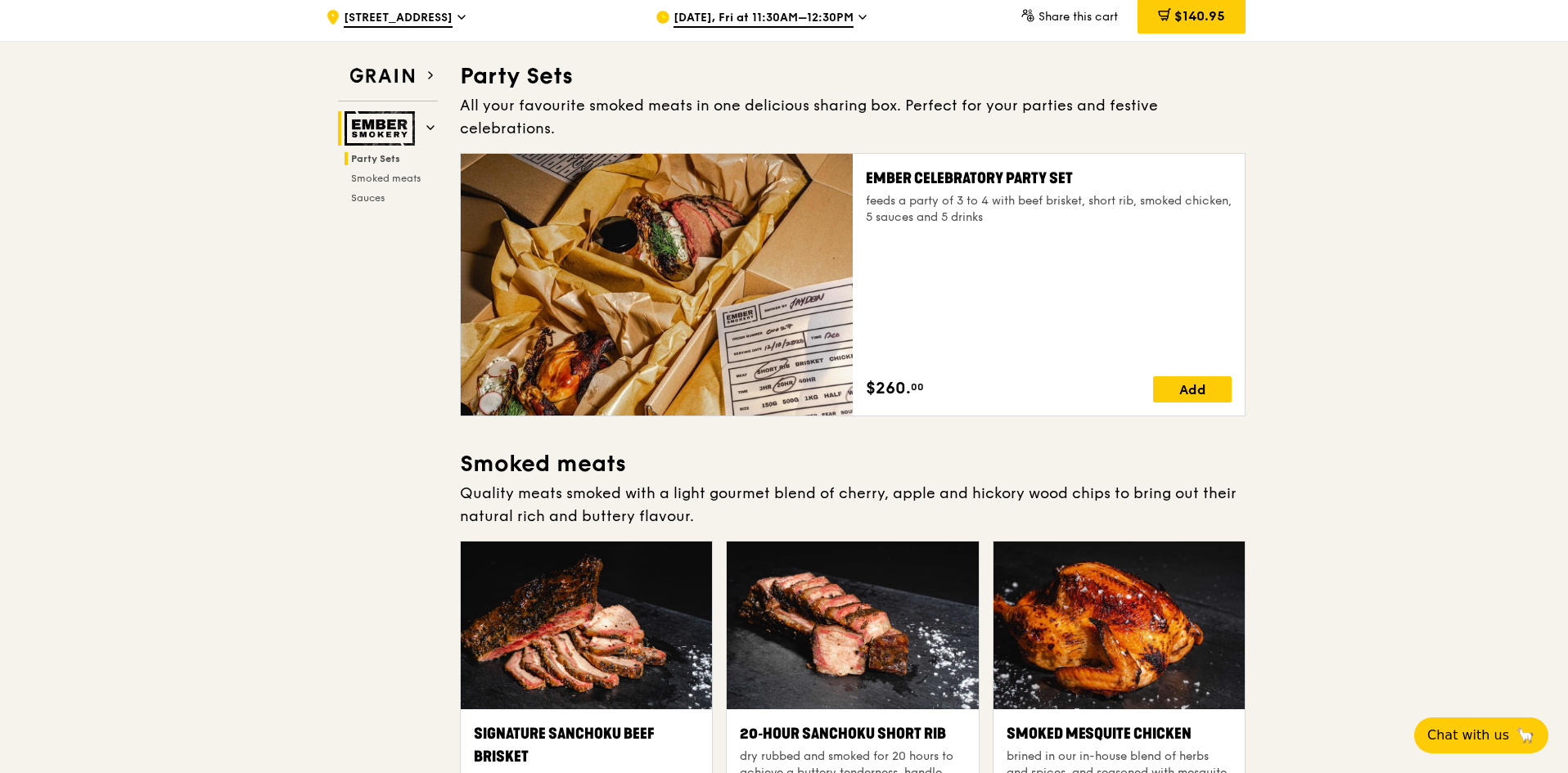
scroll to position [0, 0]
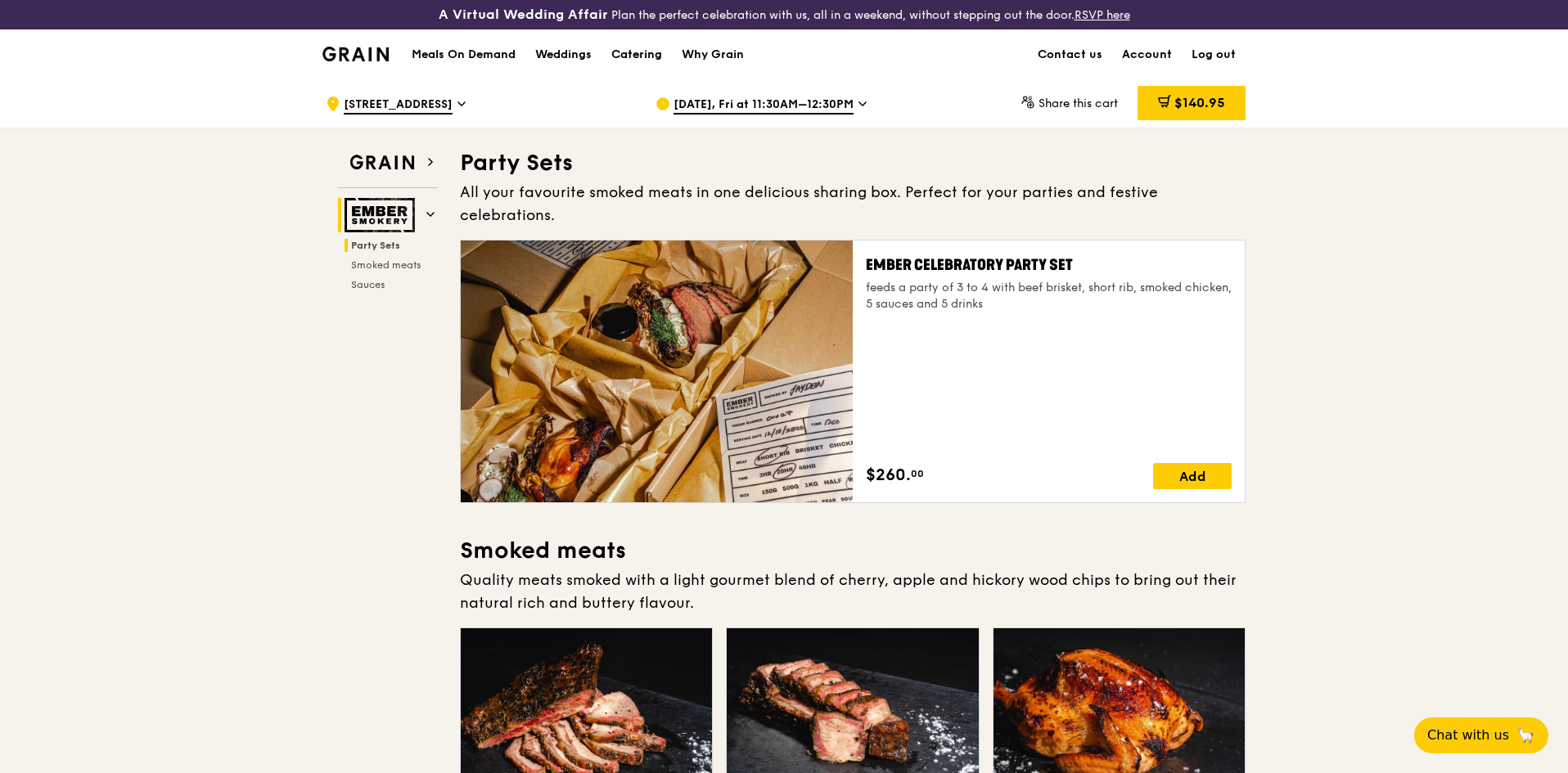
click at [650, 51] on div "Catering" at bounding box center [636, 55] width 51 height 49
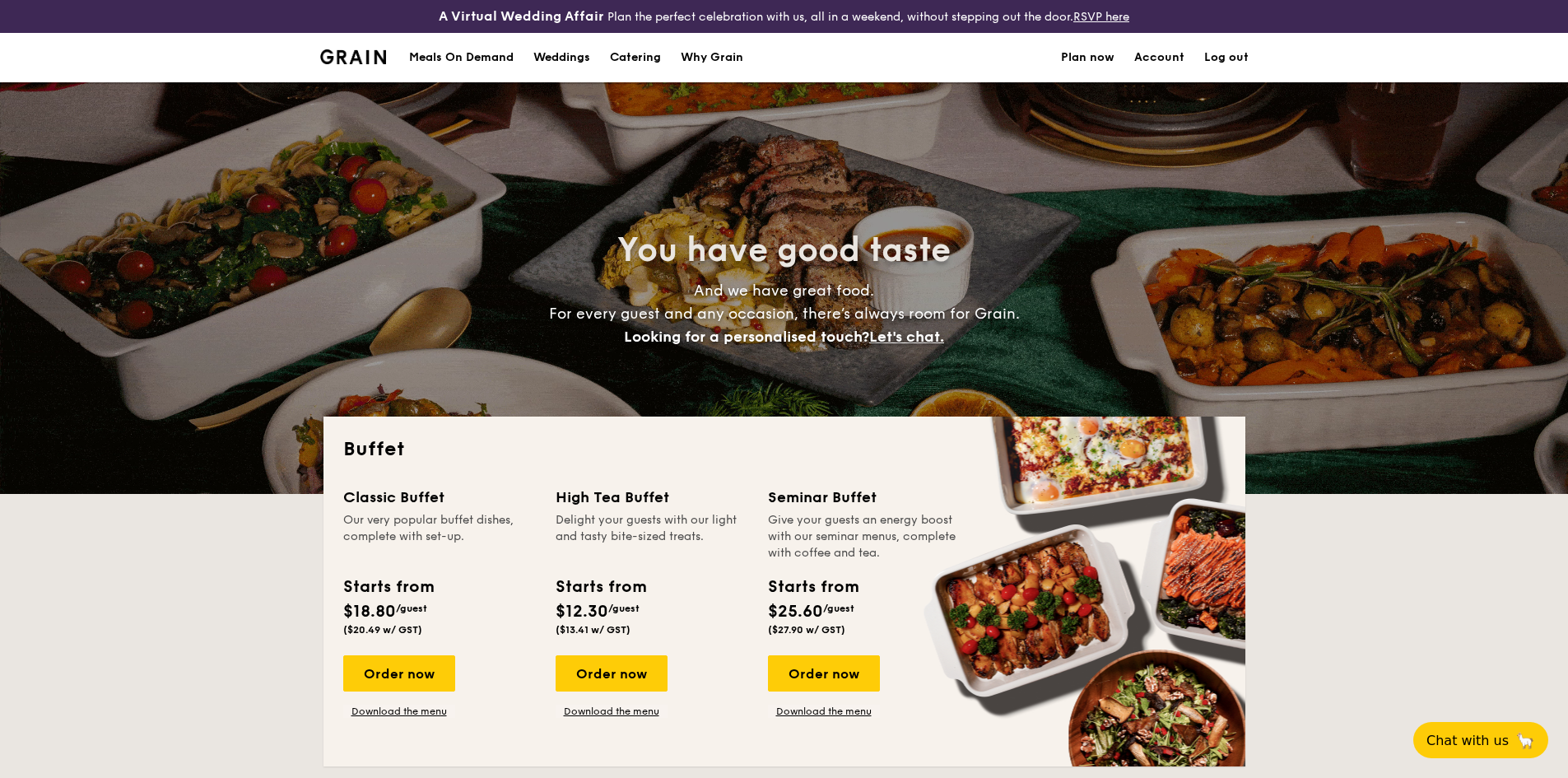
select select
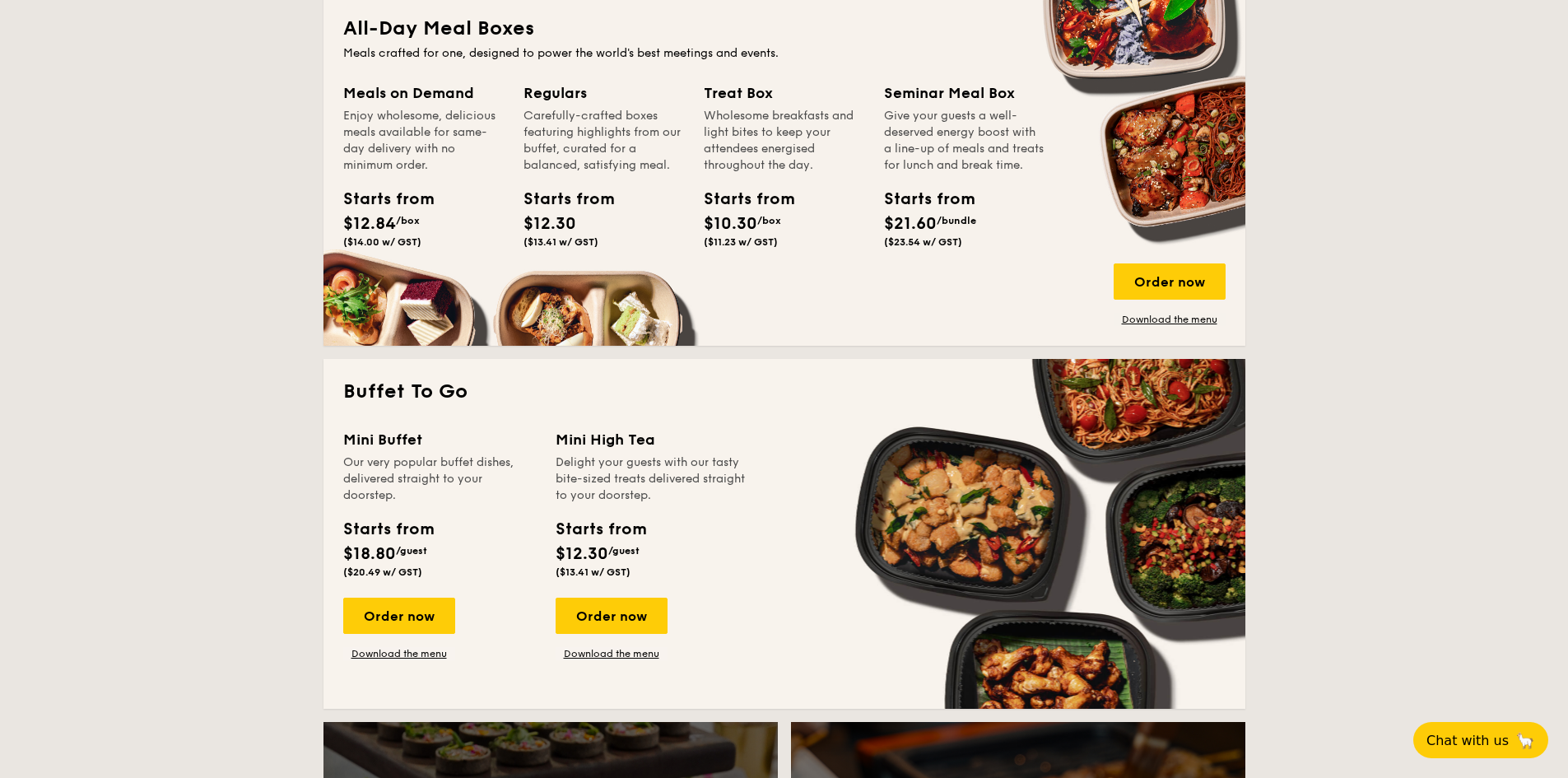
scroll to position [824, 0]
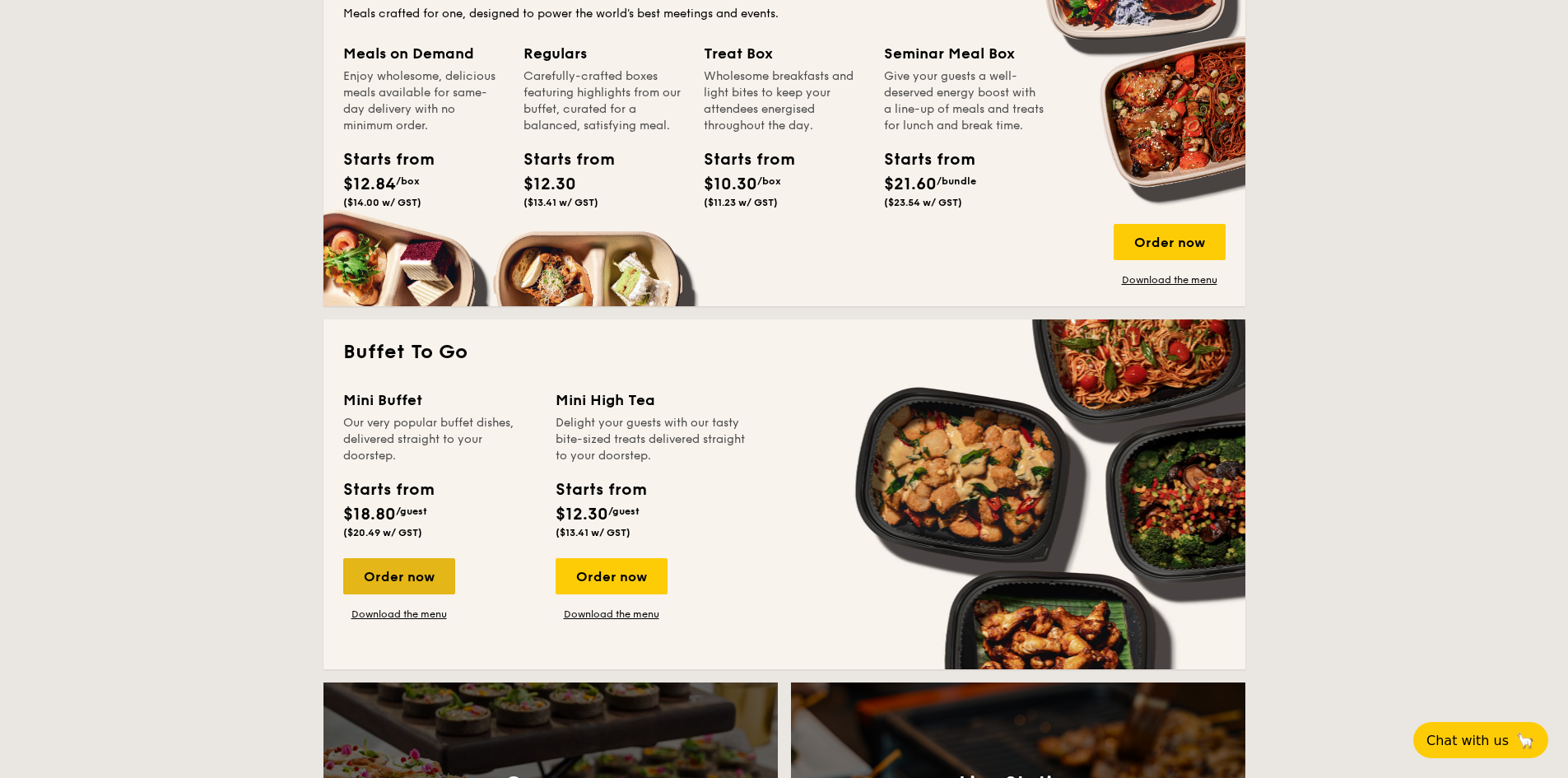
click at [402, 570] on div "Order now" at bounding box center [399, 576] width 112 height 36
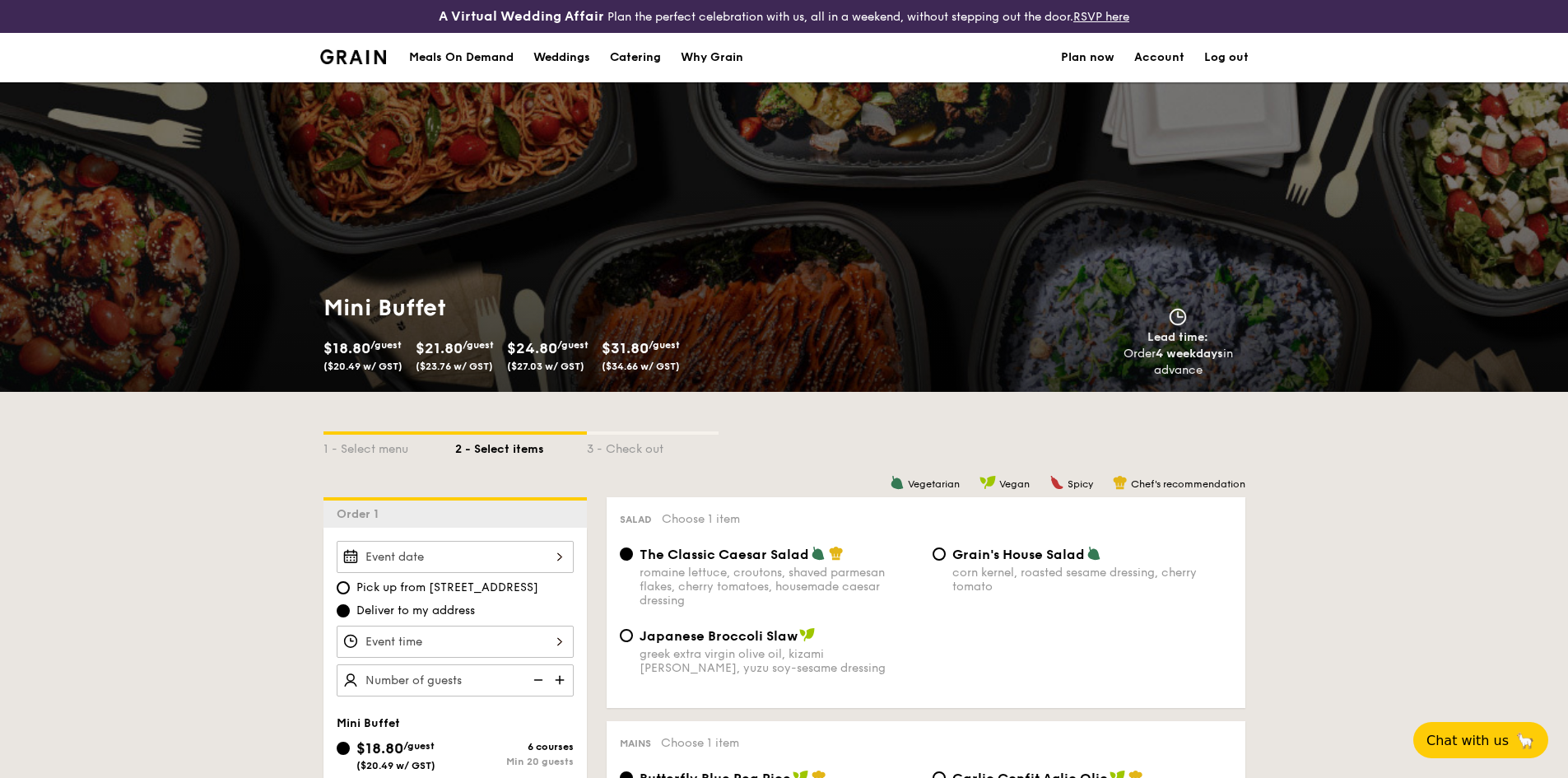
click at [1170, 53] on link "Account" at bounding box center [1160, 58] width 50 height 49
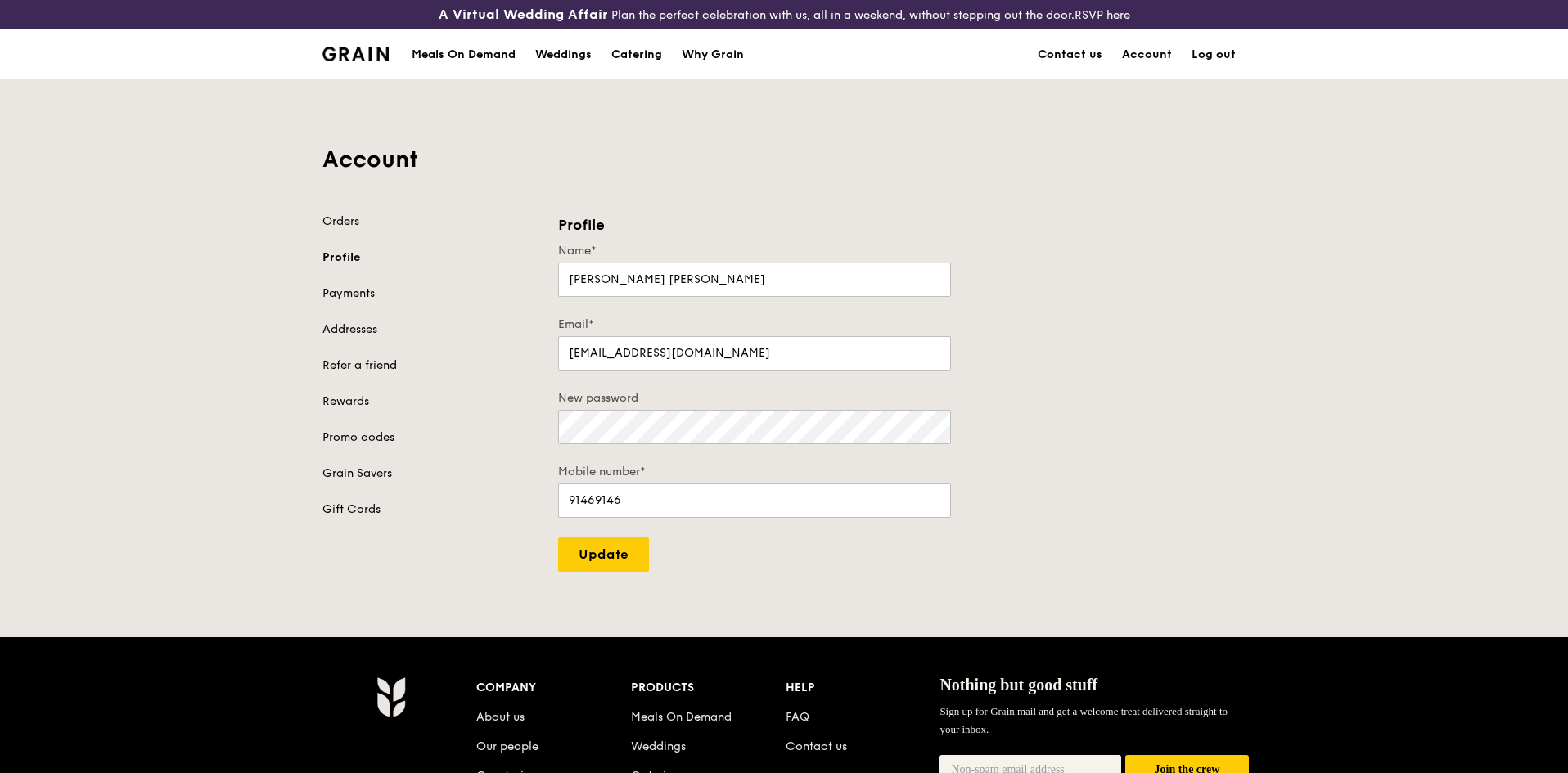
click at [375, 60] on img at bounding box center [356, 54] width 66 height 15
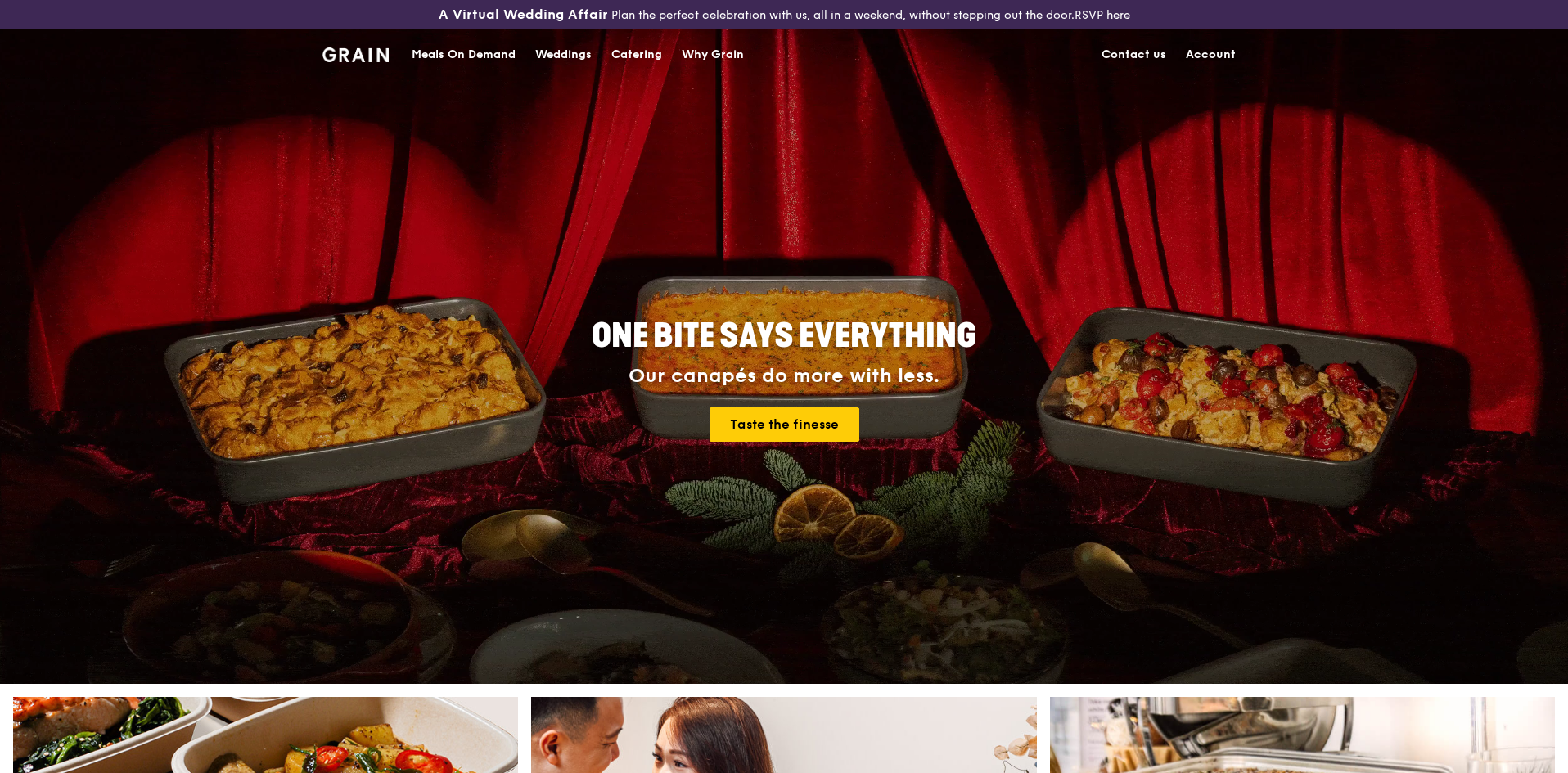
click at [1209, 52] on link "Account" at bounding box center [1211, 55] width 70 height 49
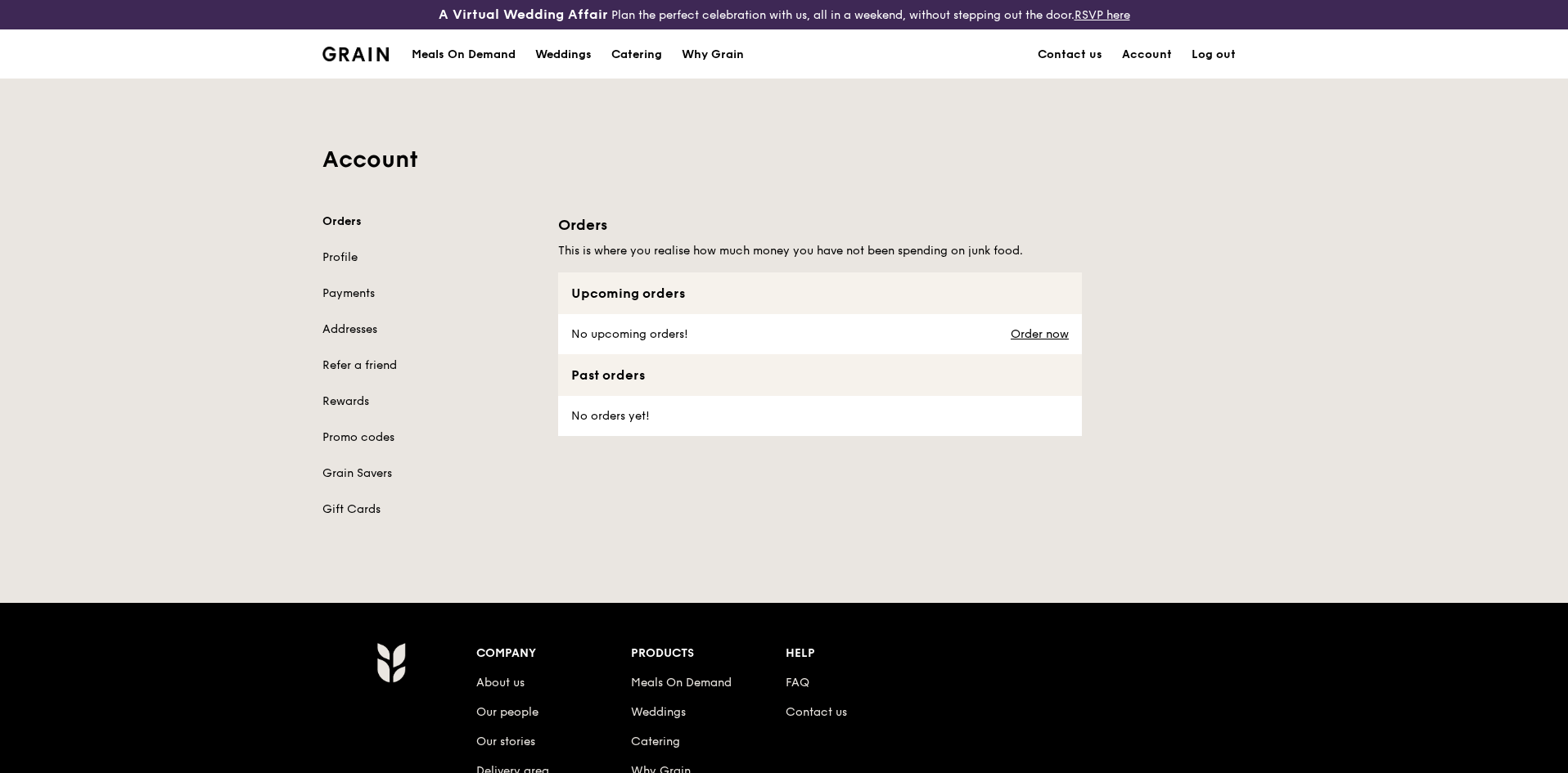
click at [467, 61] on div "Meals On Demand" at bounding box center [463, 55] width 104 height 49
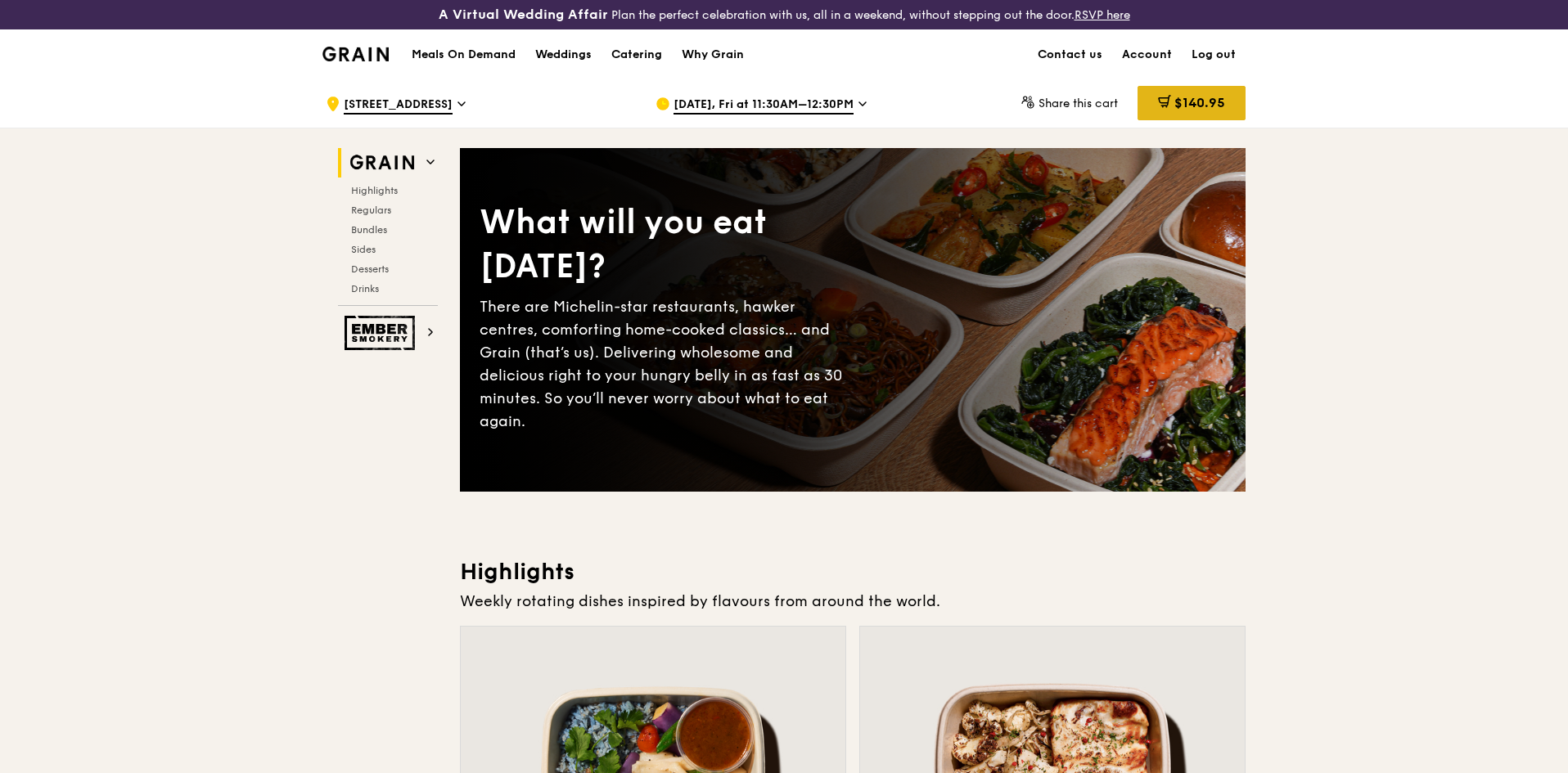
click at [1177, 98] on span "$140.95" at bounding box center [1199, 103] width 51 height 16
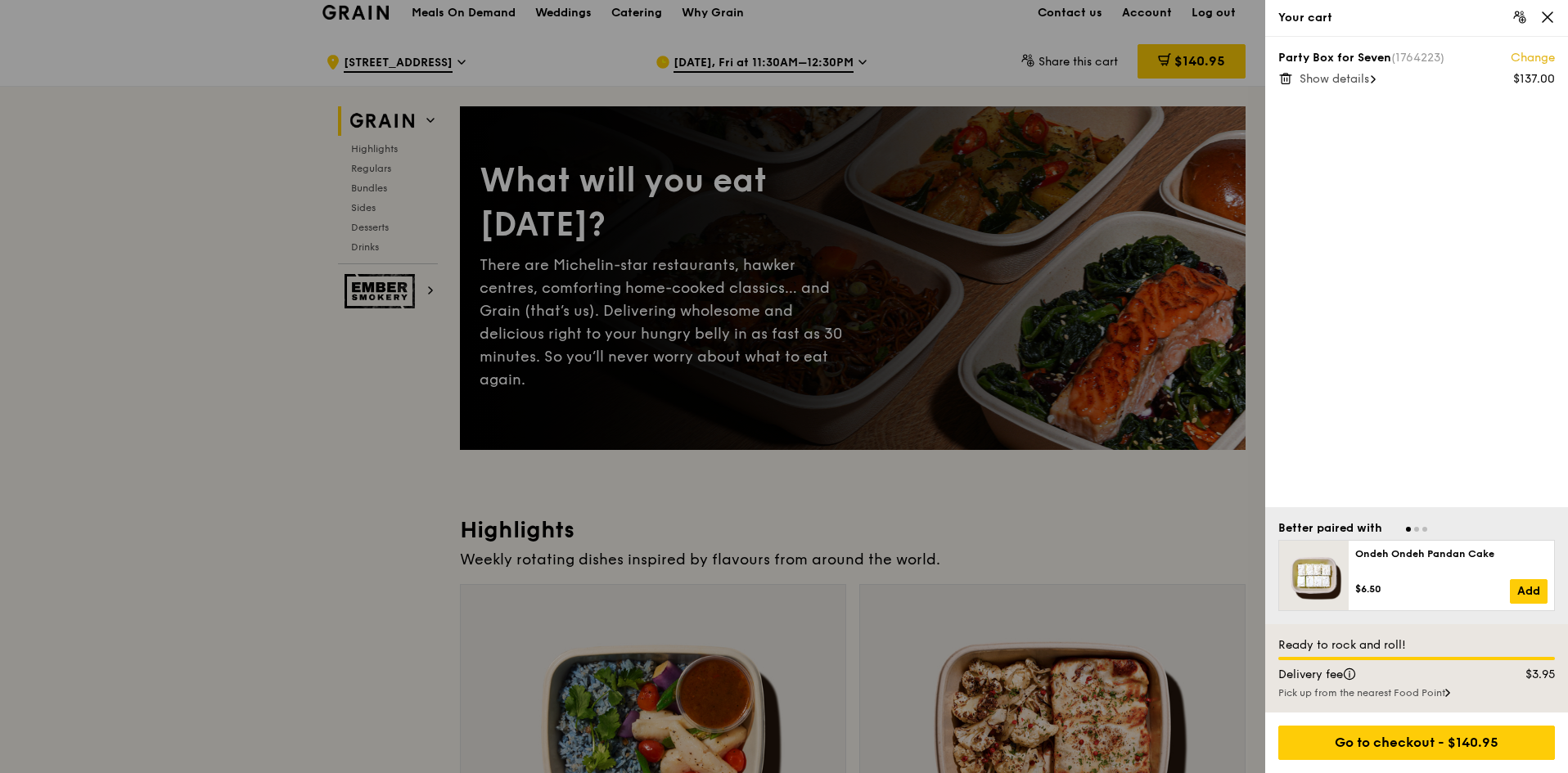
scroll to position [82, 0]
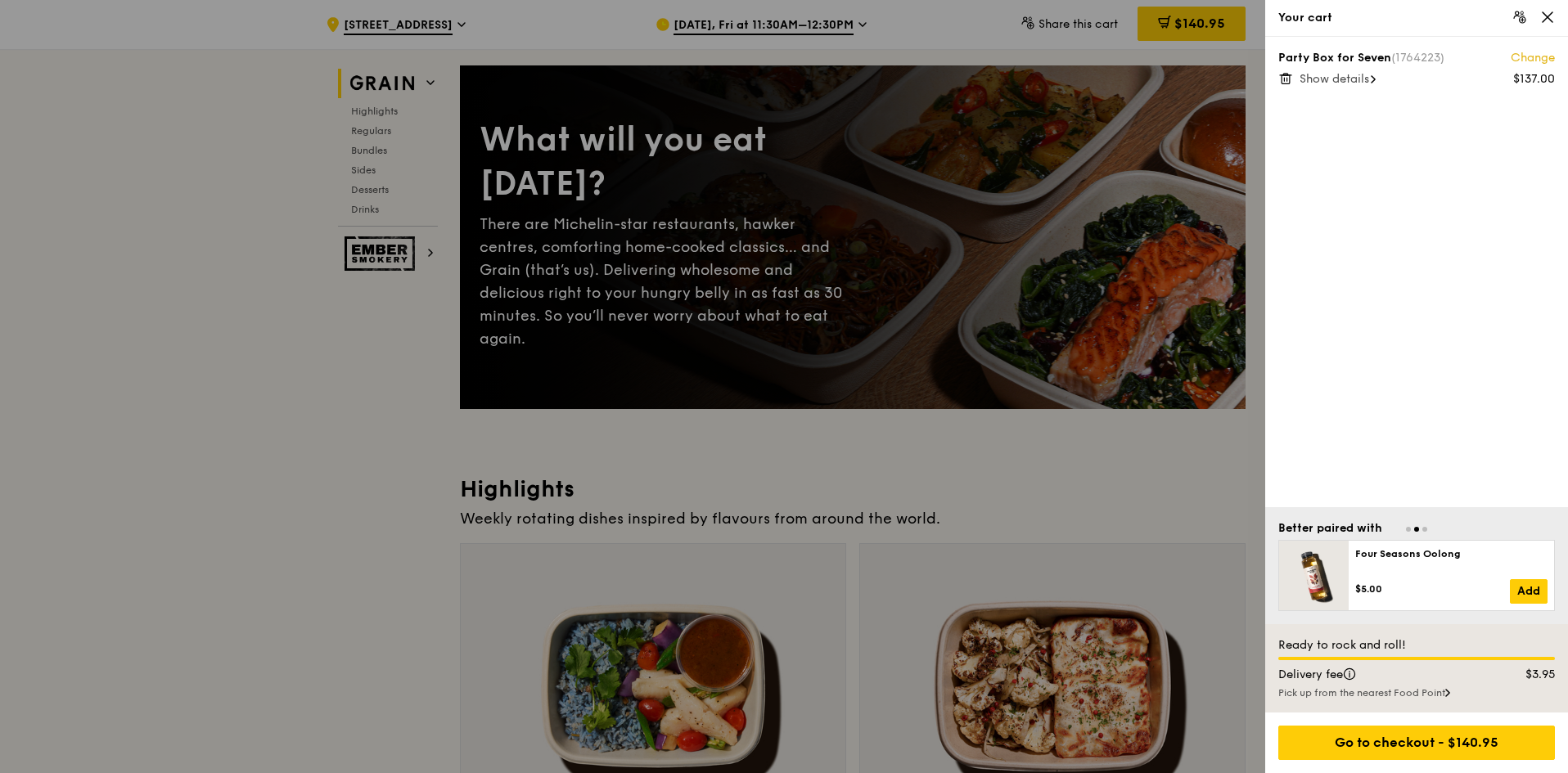
click at [1376, 78] on icon at bounding box center [1373, 80] width 5 height 8
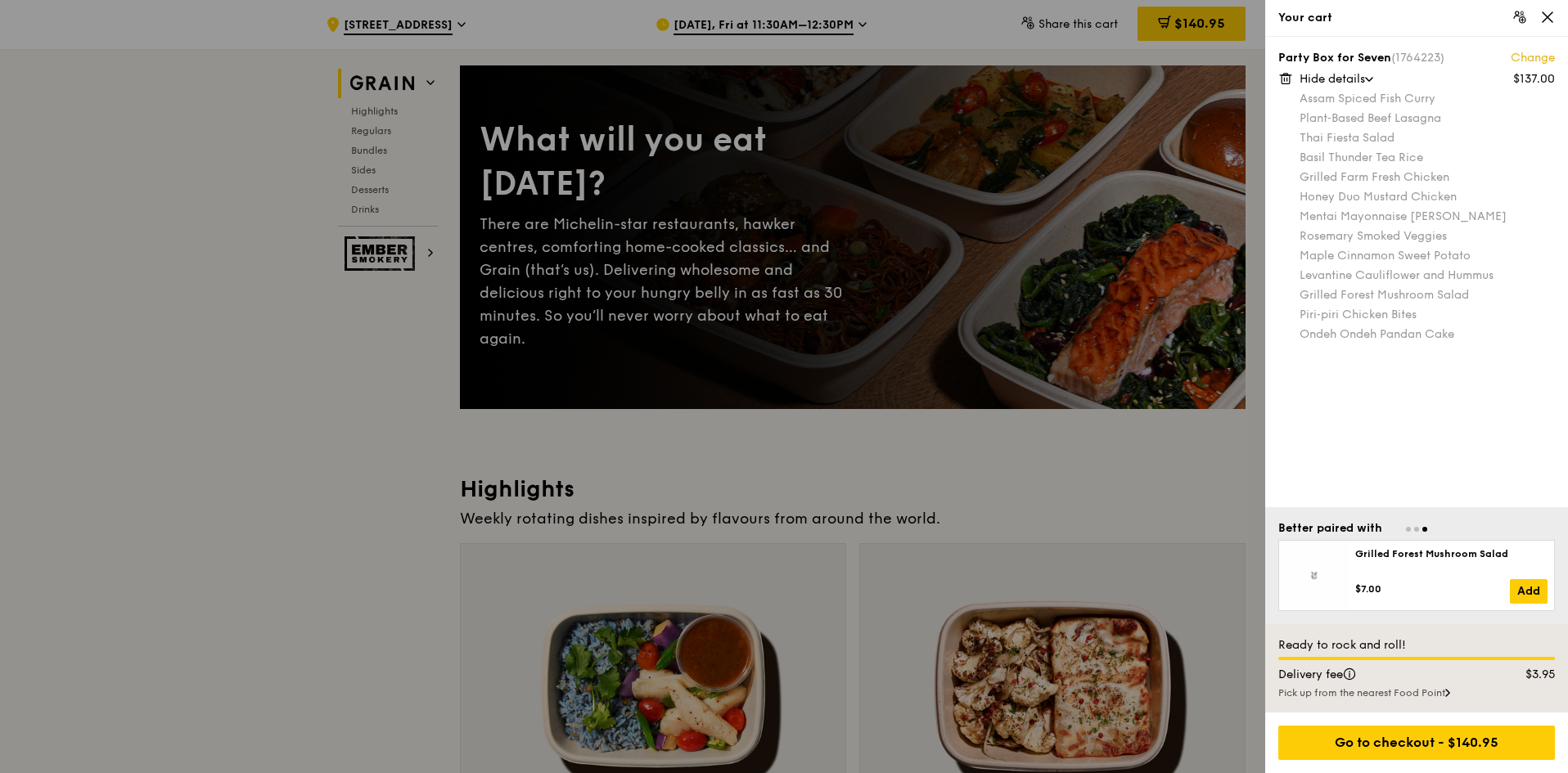
click at [1499, 383] on div "Party Box for Seven (1764223) Change $137.00 Hide details Assam Spiced Fish [PE…" at bounding box center [1416, 272] width 302 height 471
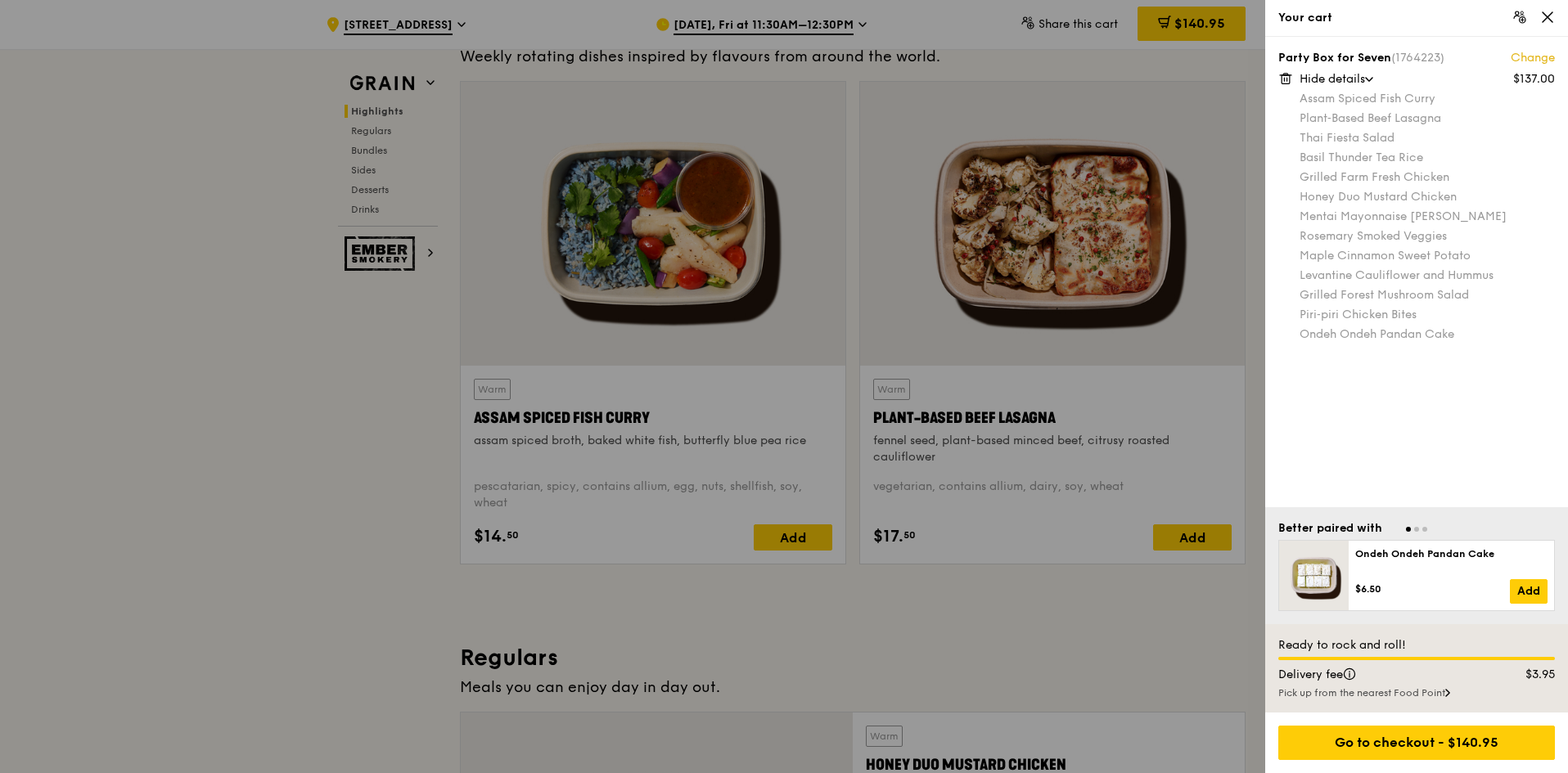
scroll to position [573, 0]
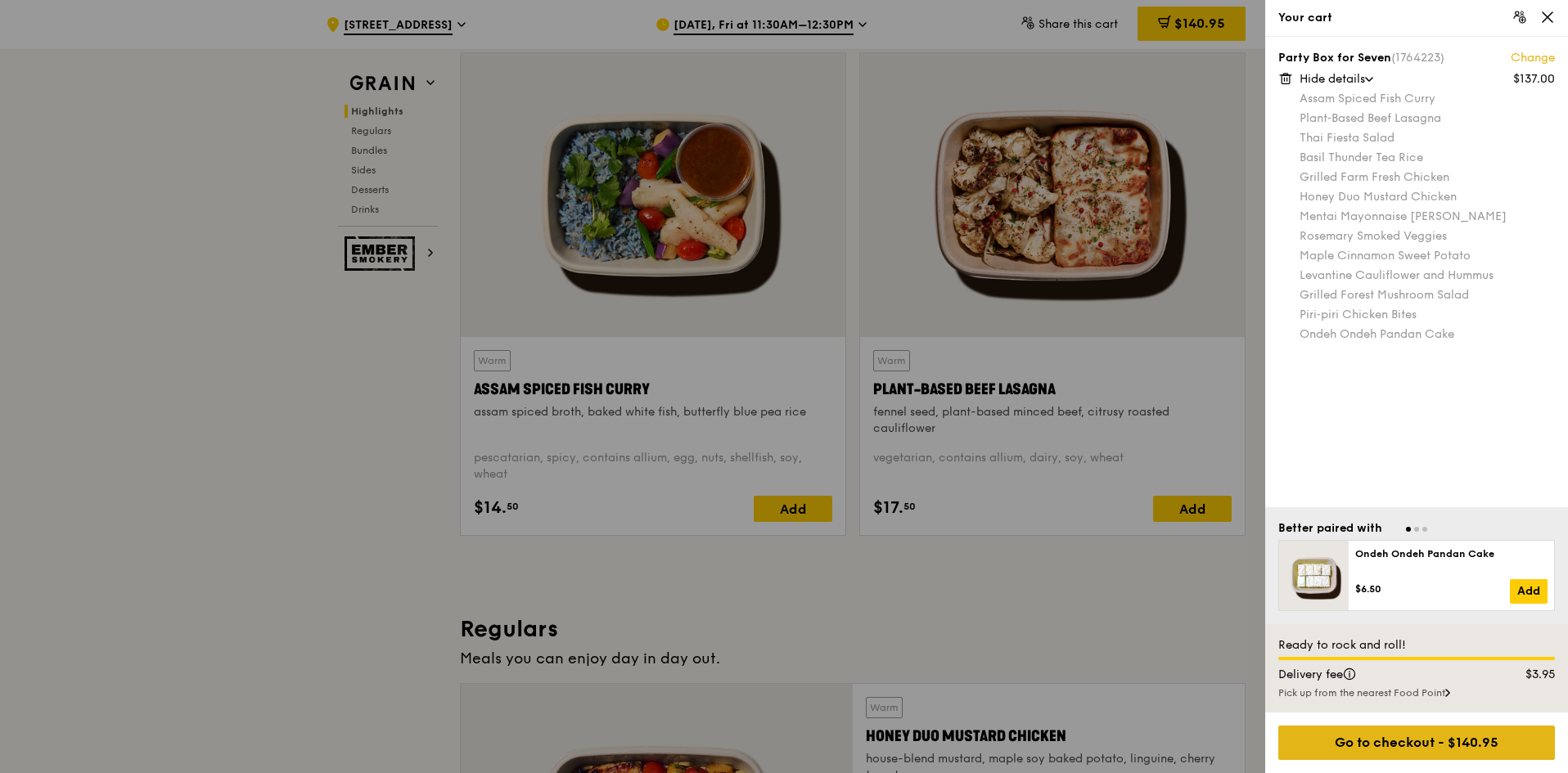
click at [1431, 742] on div "Go to checkout - $140.95" at bounding box center [1417, 742] width 277 height 34
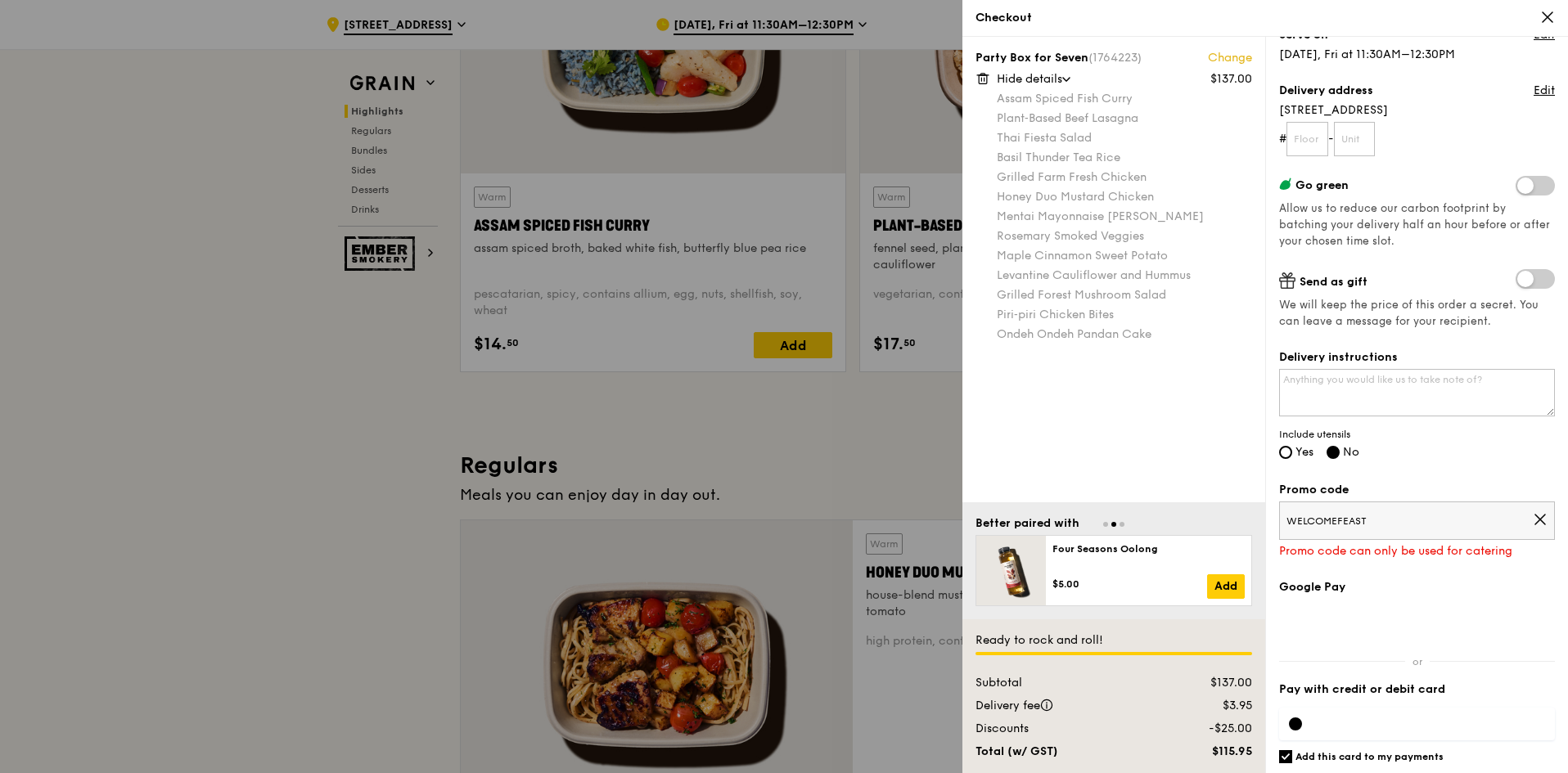
scroll to position [0, 0]
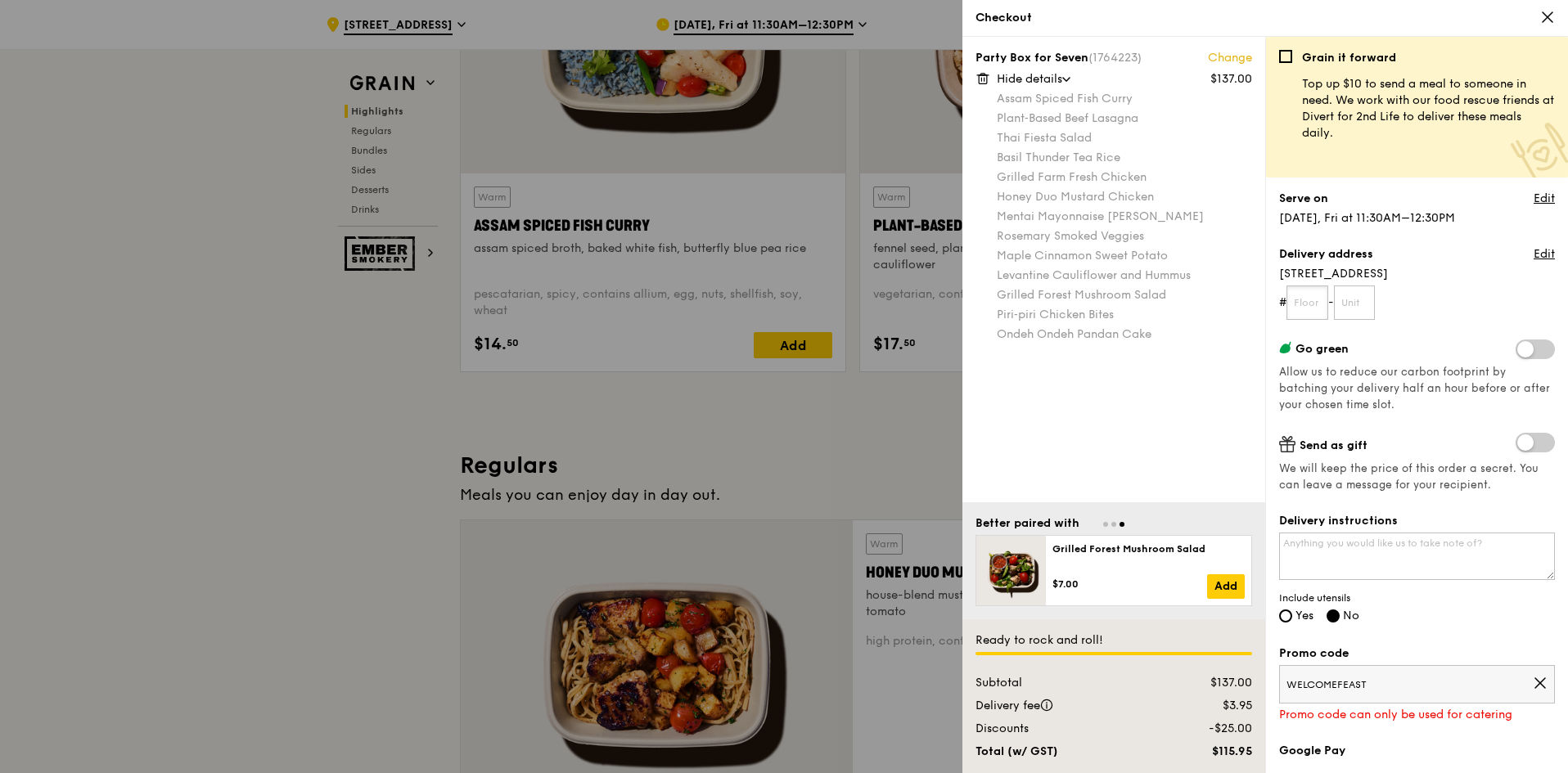
click at [1311, 306] on input "text" at bounding box center [1308, 302] width 41 height 34
type input "13"
click at [1367, 312] on input "text" at bounding box center [1355, 302] width 41 height 34
type input "02"
click at [1471, 327] on div "Grain it forward Top up $10 to send a meal to someone in need. We work with our…" at bounding box center [1417, 411] width 276 height 723
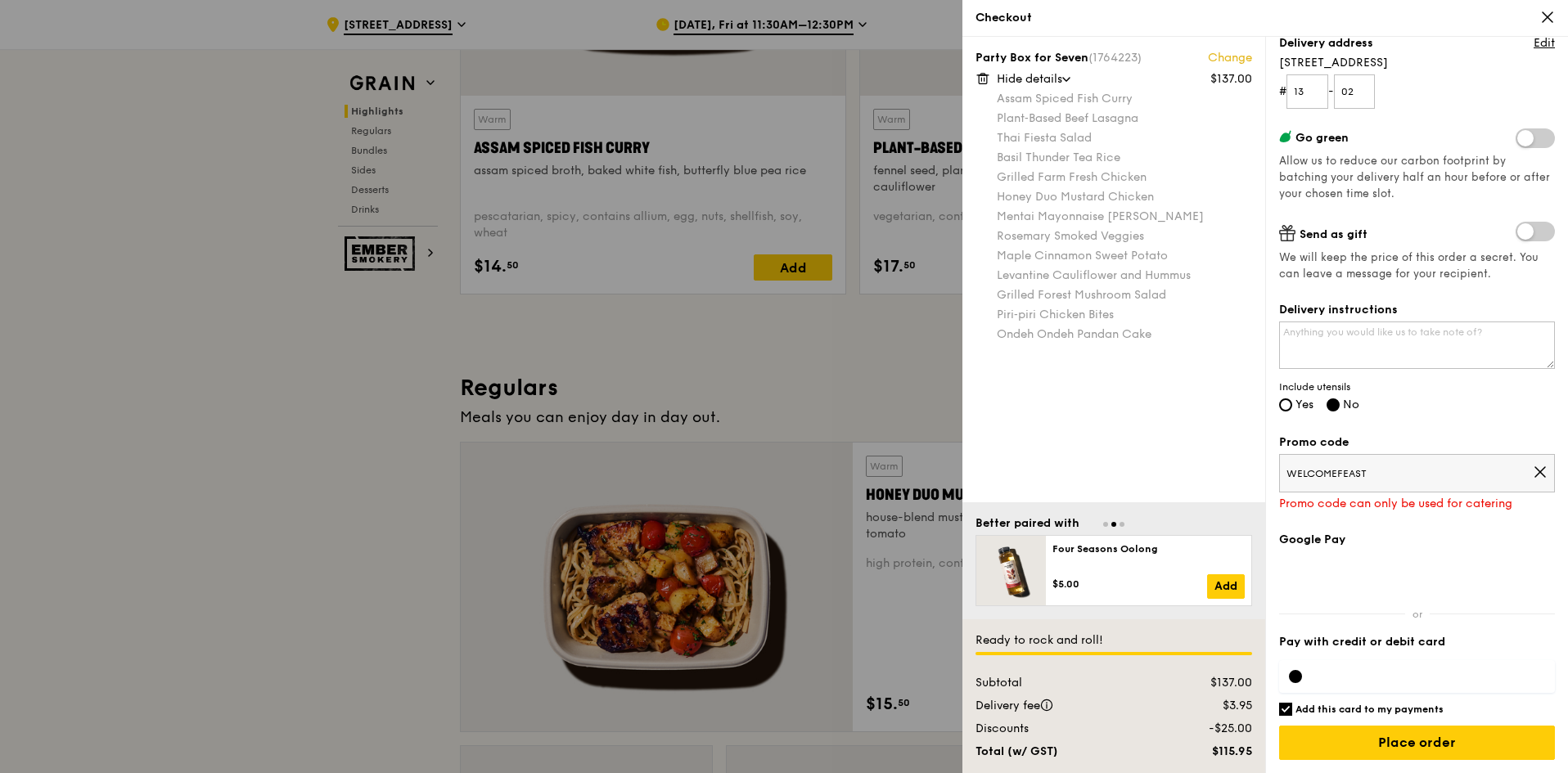
scroll to position [819, 0]
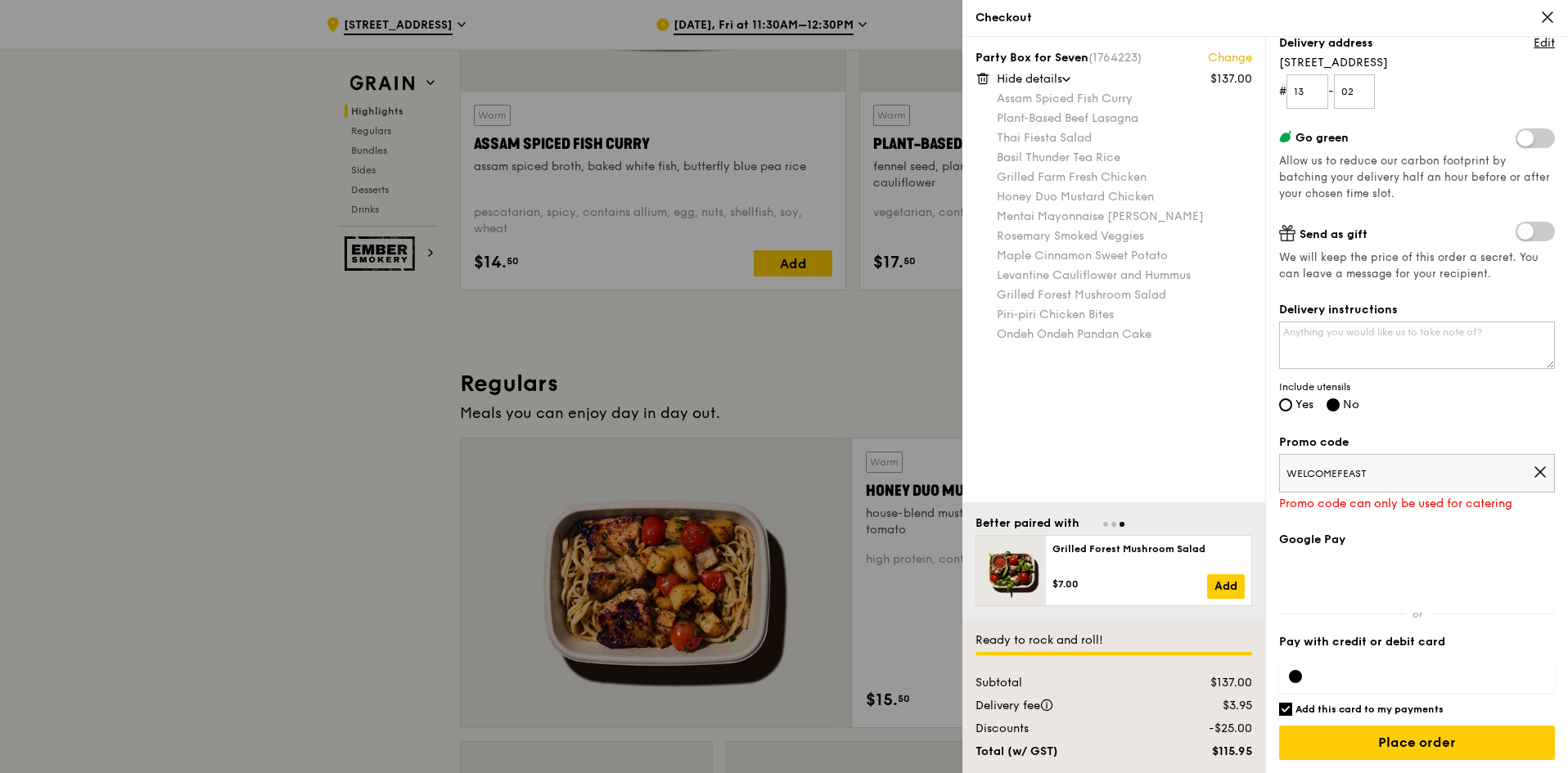
click at [1287, 708] on input "Add this card to my payments" at bounding box center [1286, 709] width 13 height 13
checkbox input "false"
click at [1388, 739] on input "Place order" at bounding box center [1417, 742] width 276 height 34
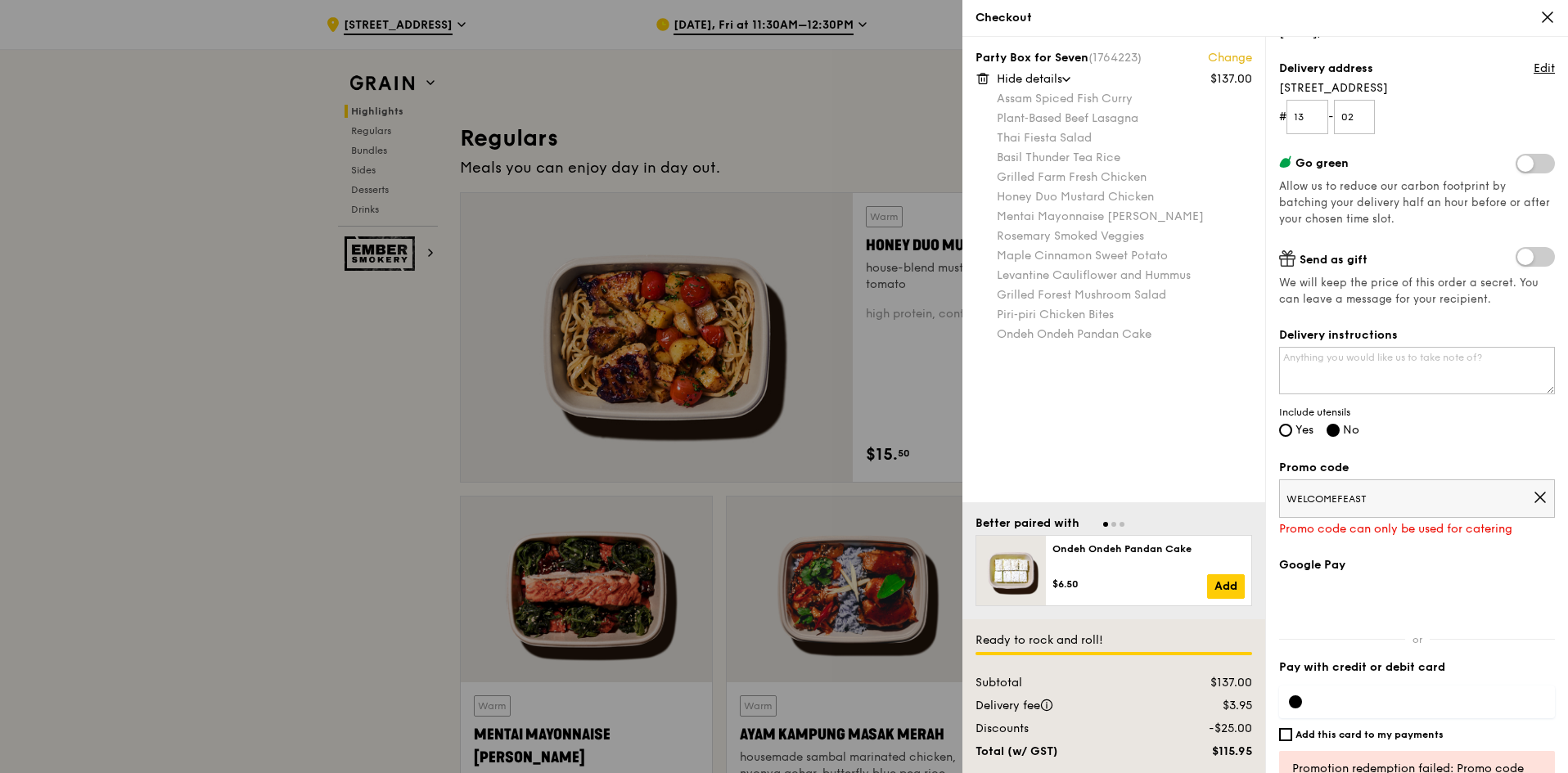
scroll to position [273, 0]
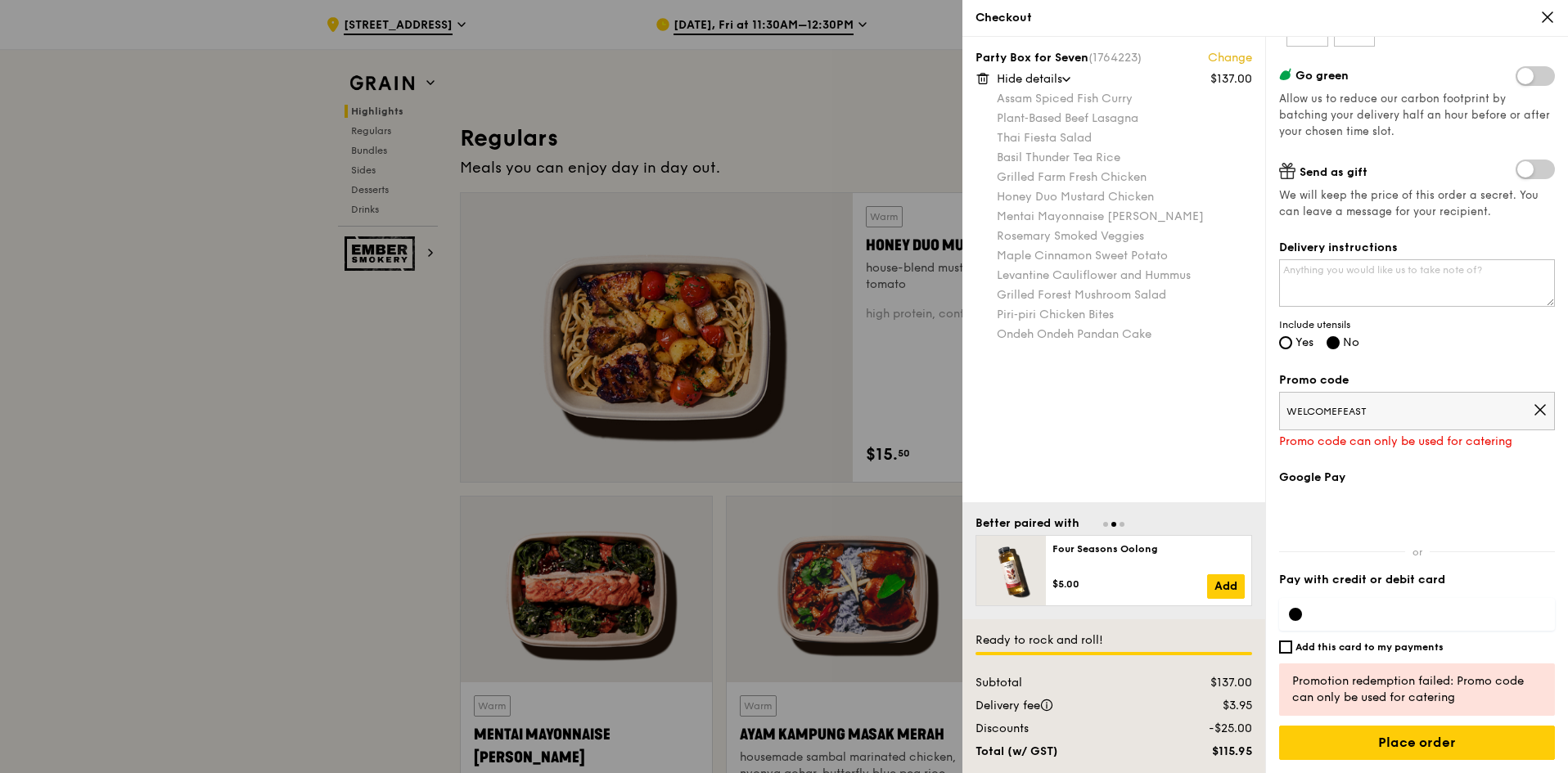
click at [1533, 416] on icon at bounding box center [1541, 410] width 15 height 15
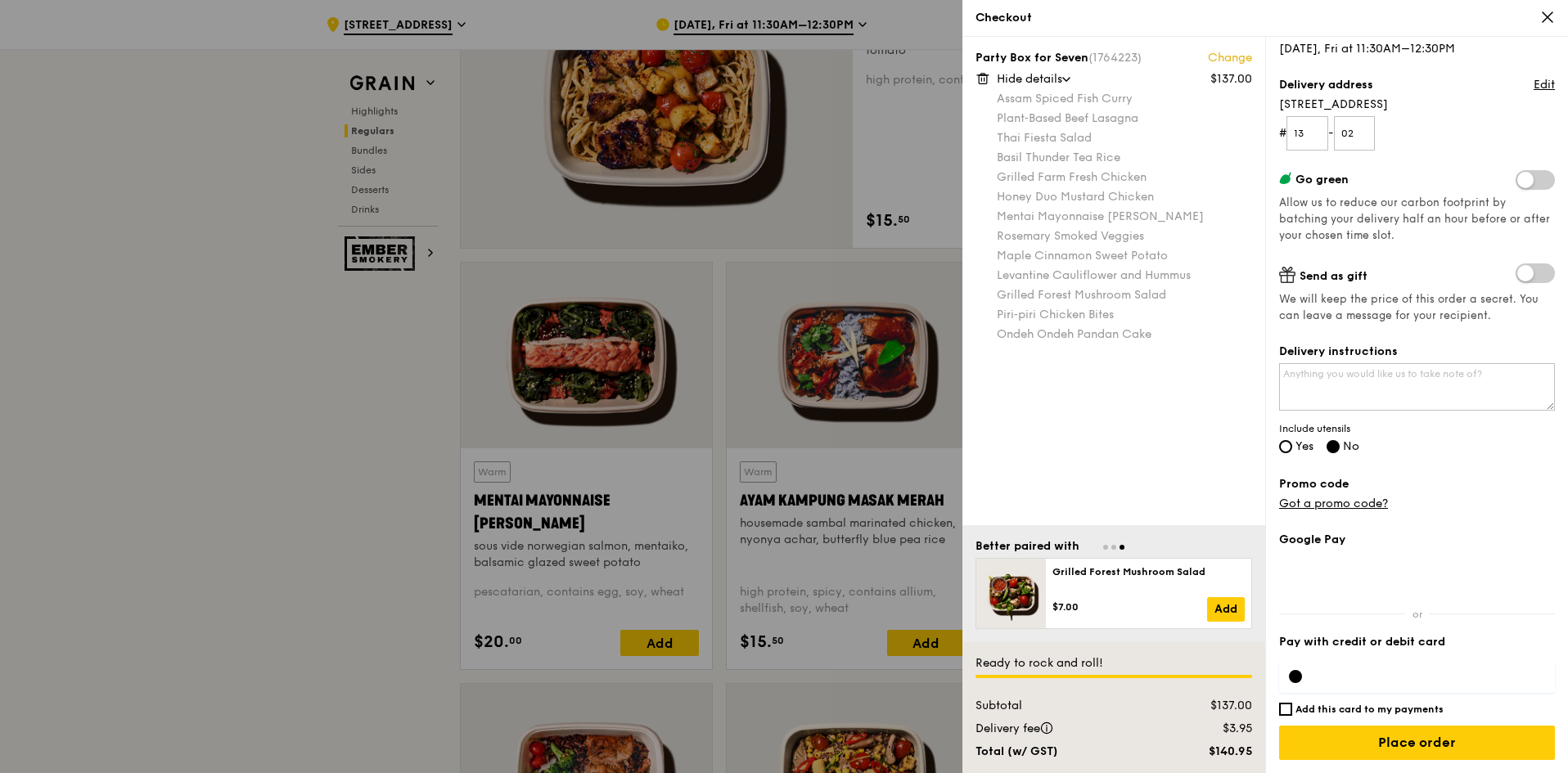
scroll to position [1309, 0]
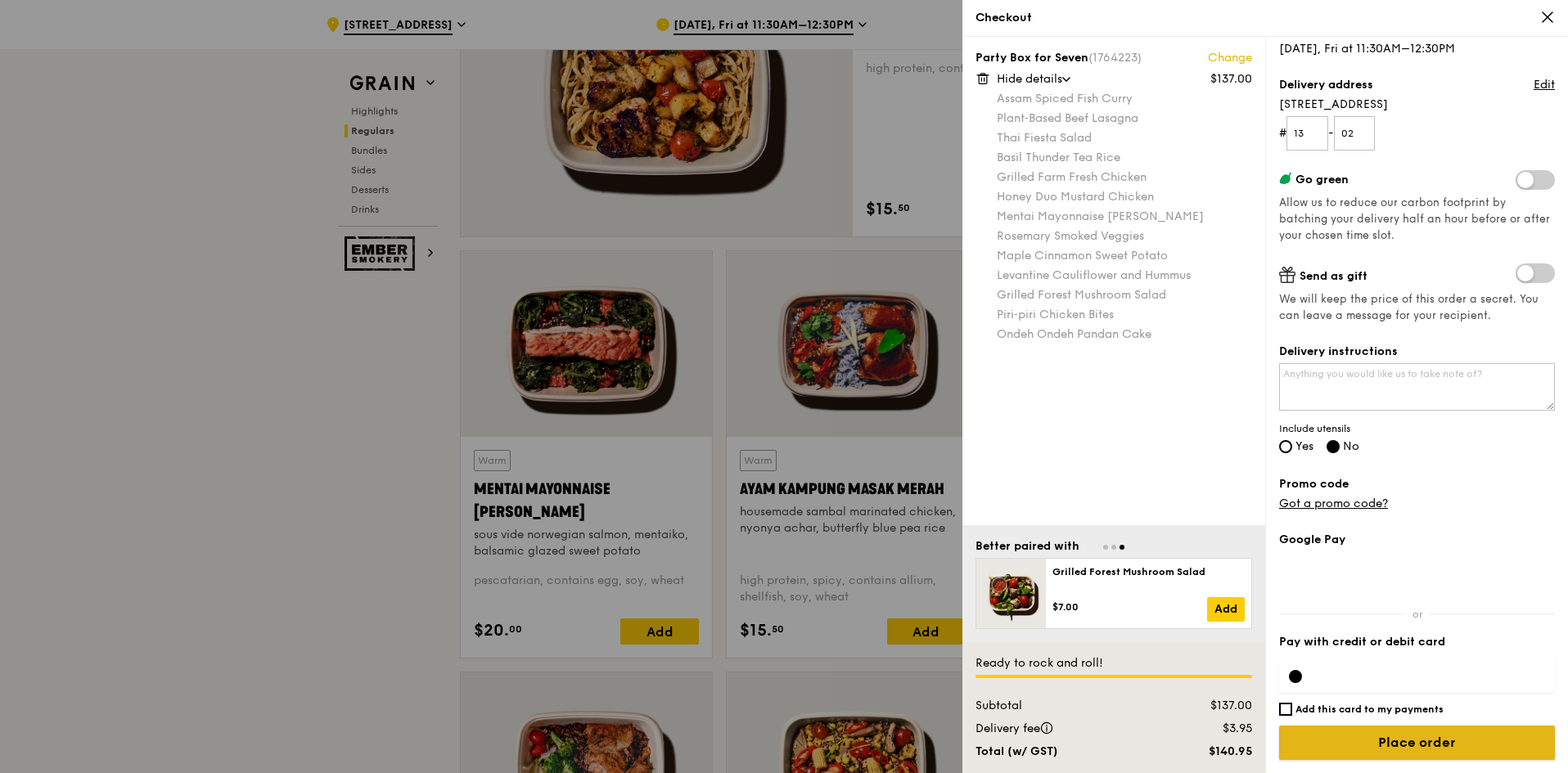
click at [1402, 741] on input "Place order" at bounding box center [1417, 742] width 276 height 34
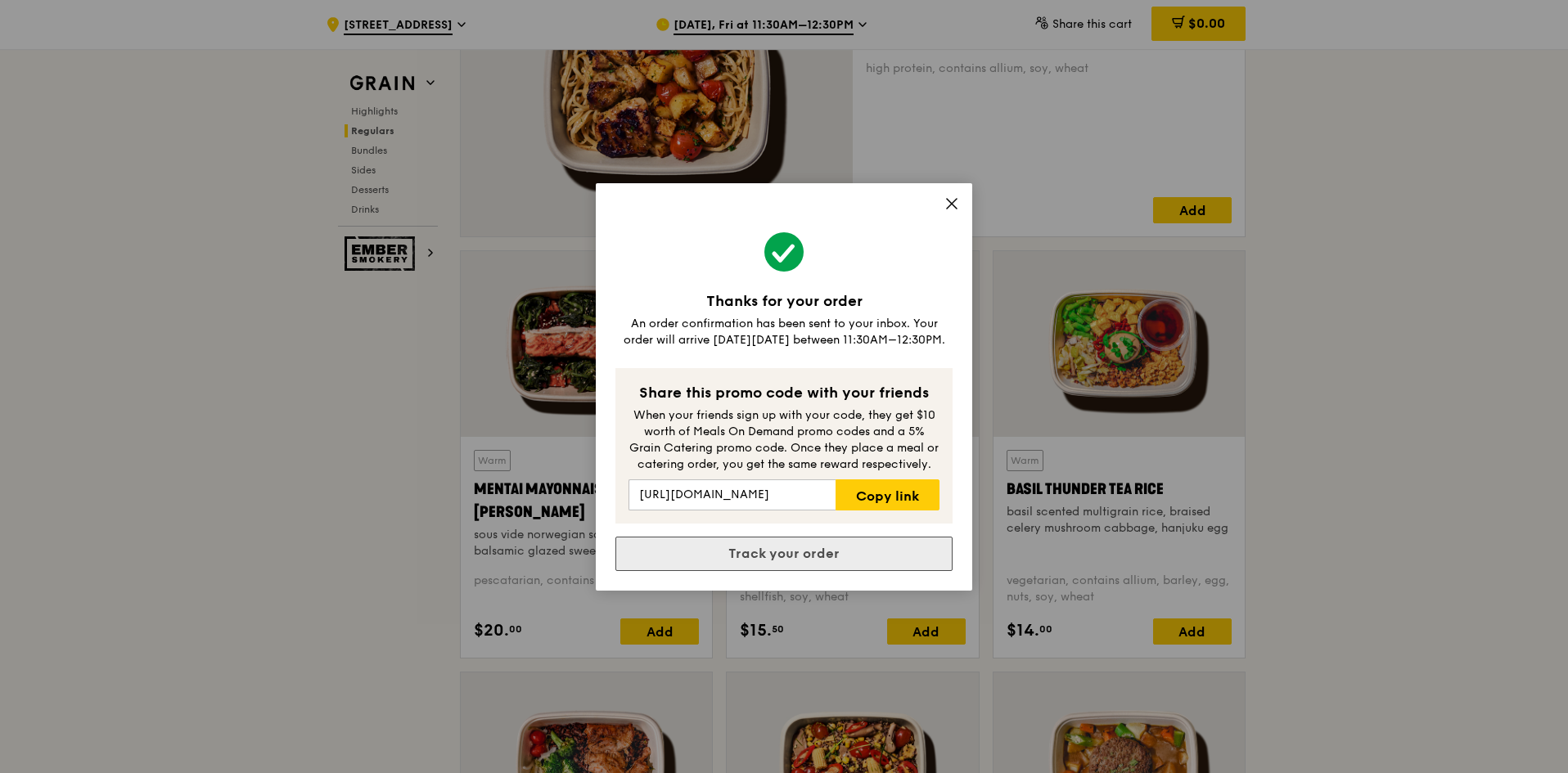
click at [788, 551] on link "Track your order" at bounding box center [784, 553] width 337 height 34
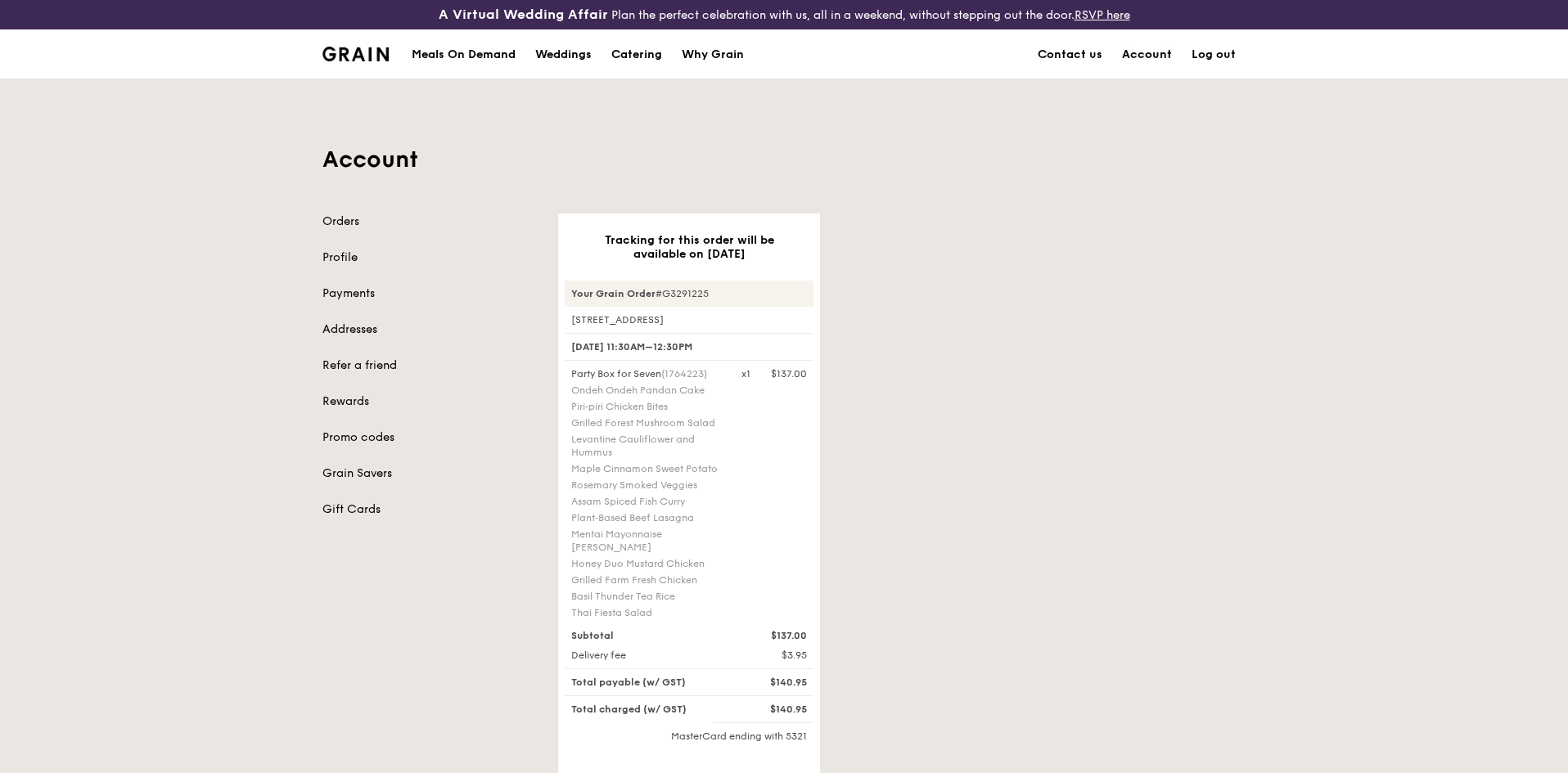
click at [1140, 60] on link "Account" at bounding box center [1147, 55] width 70 height 49
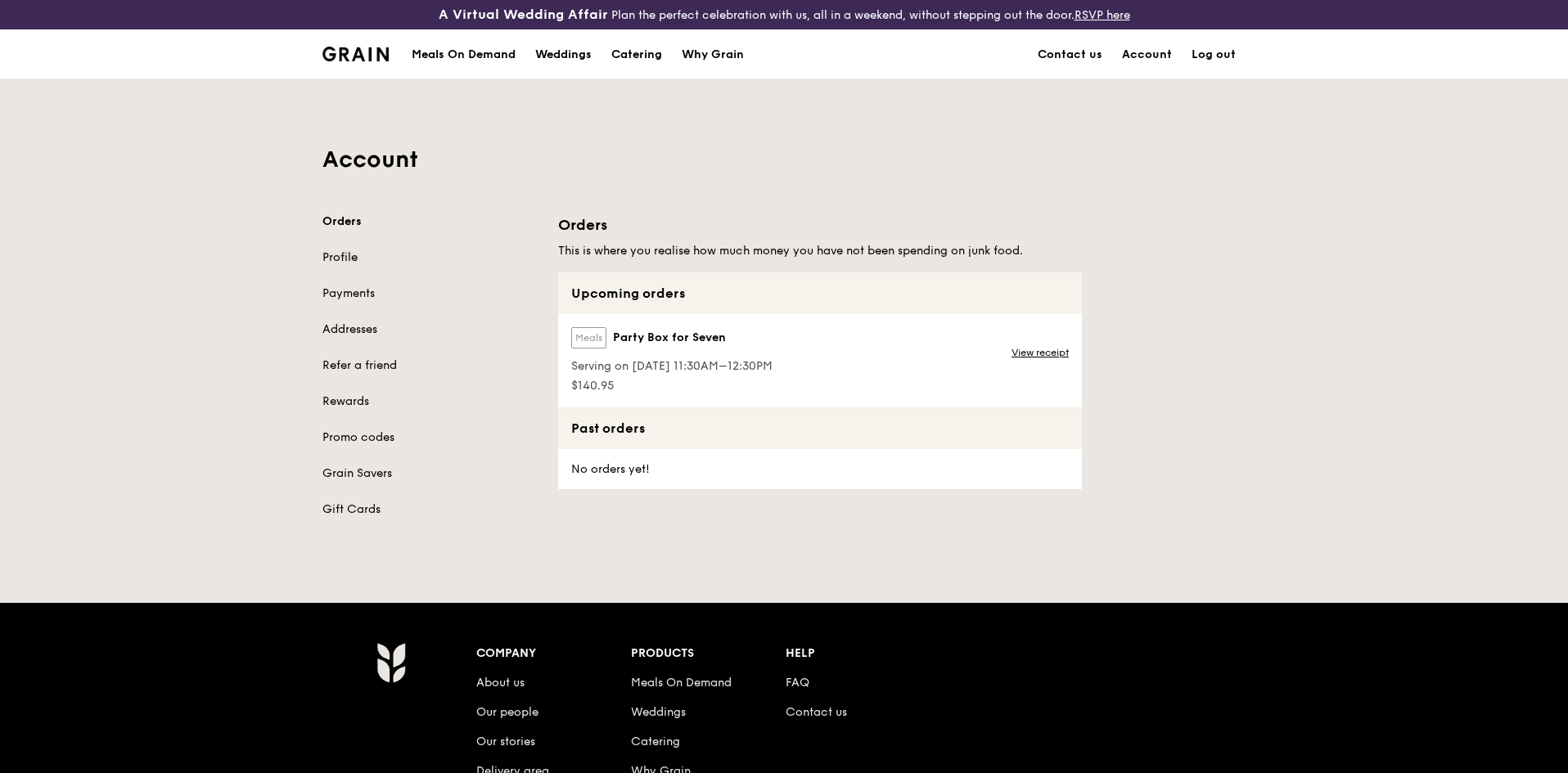
click at [338, 254] on link "Profile" at bounding box center [430, 258] width 216 height 17
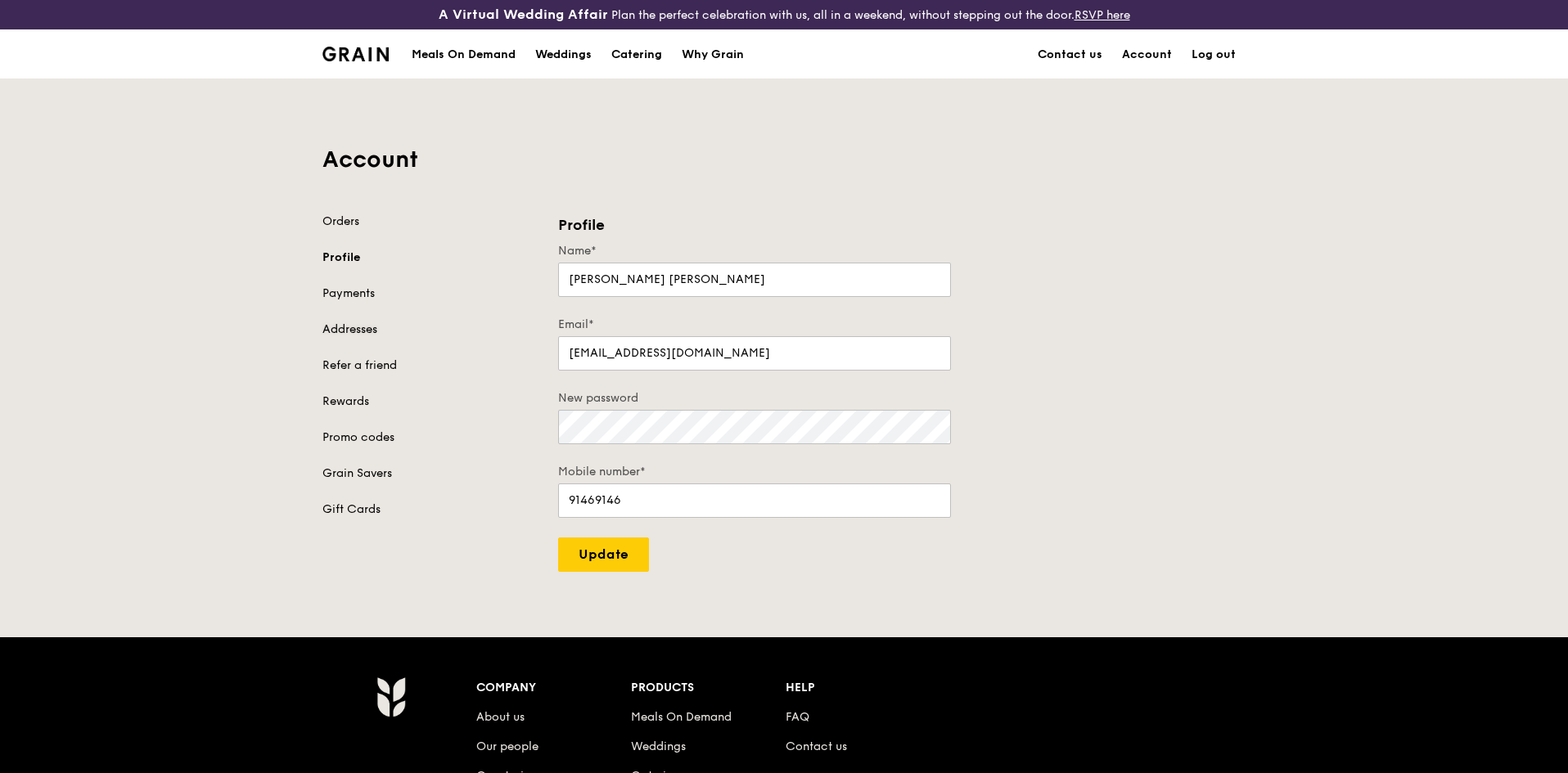
click at [361, 326] on link "Addresses" at bounding box center [430, 330] width 216 height 17
